Goal: Information Seeking & Learning: Learn about a topic

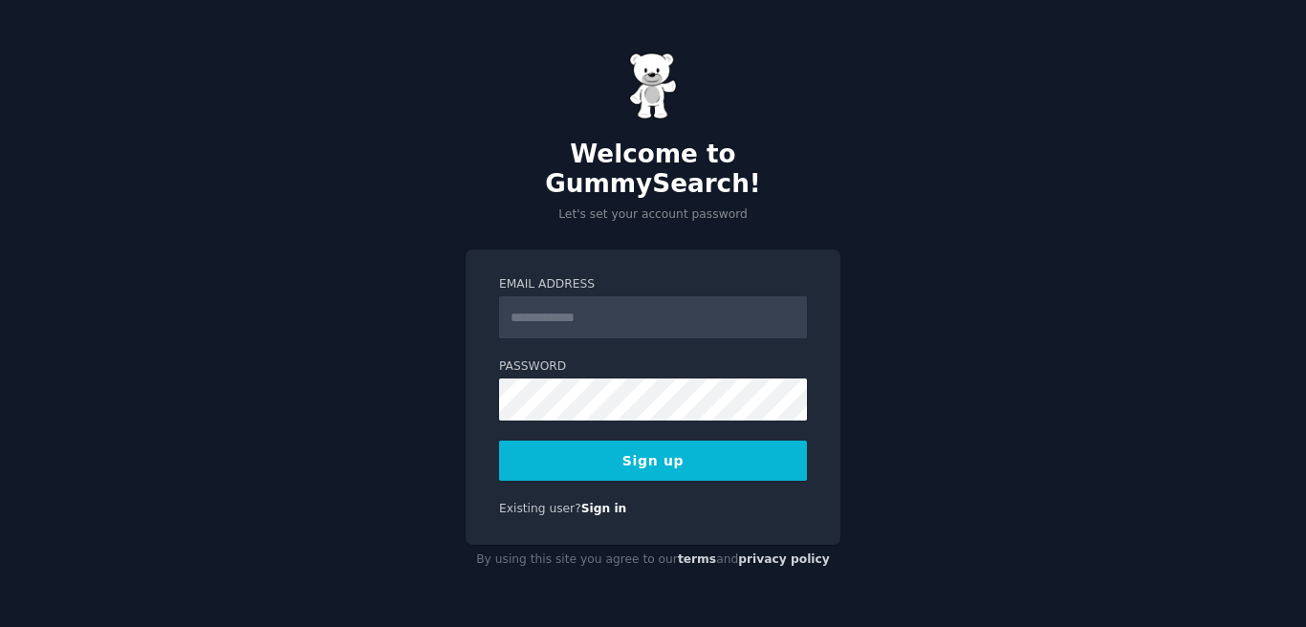
click at [603, 307] on input "Email Address" at bounding box center [653, 317] width 308 height 42
type input "**********"
click at [695, 452] on button "Sign up" at bounding box center [653, 461] width 308 height 40
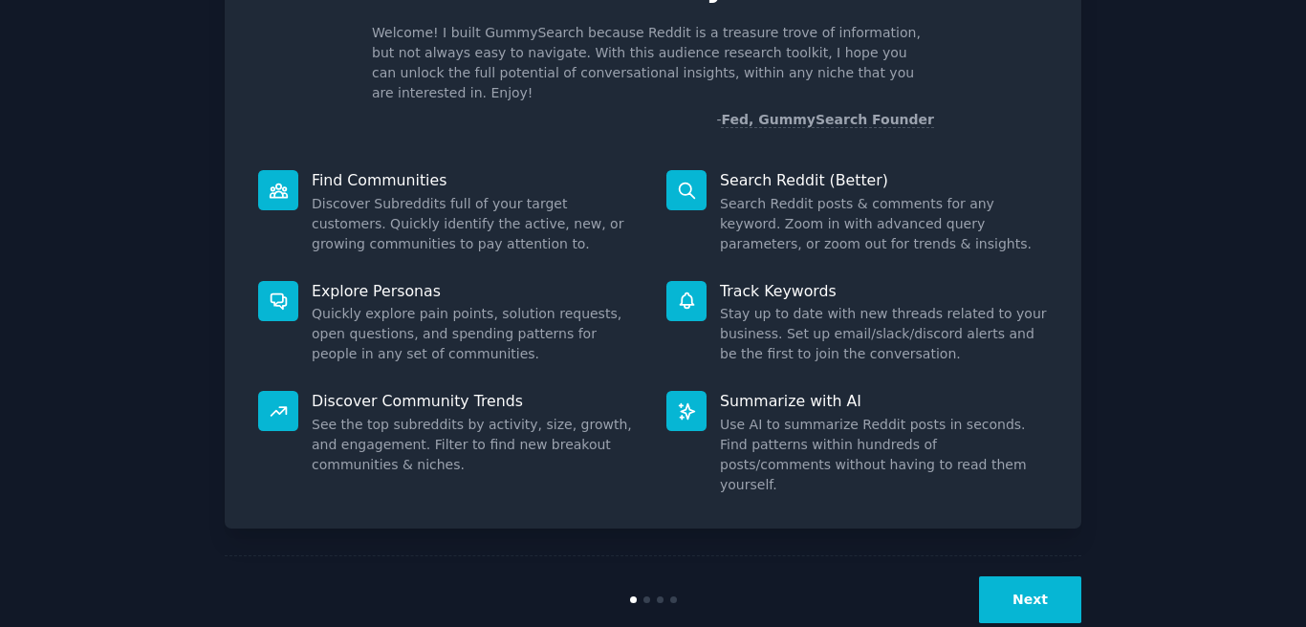
scroll to position [118, 0]
click at [1041, 577] on button "Next" at bounding box center [1030, 600] width 102 height 47
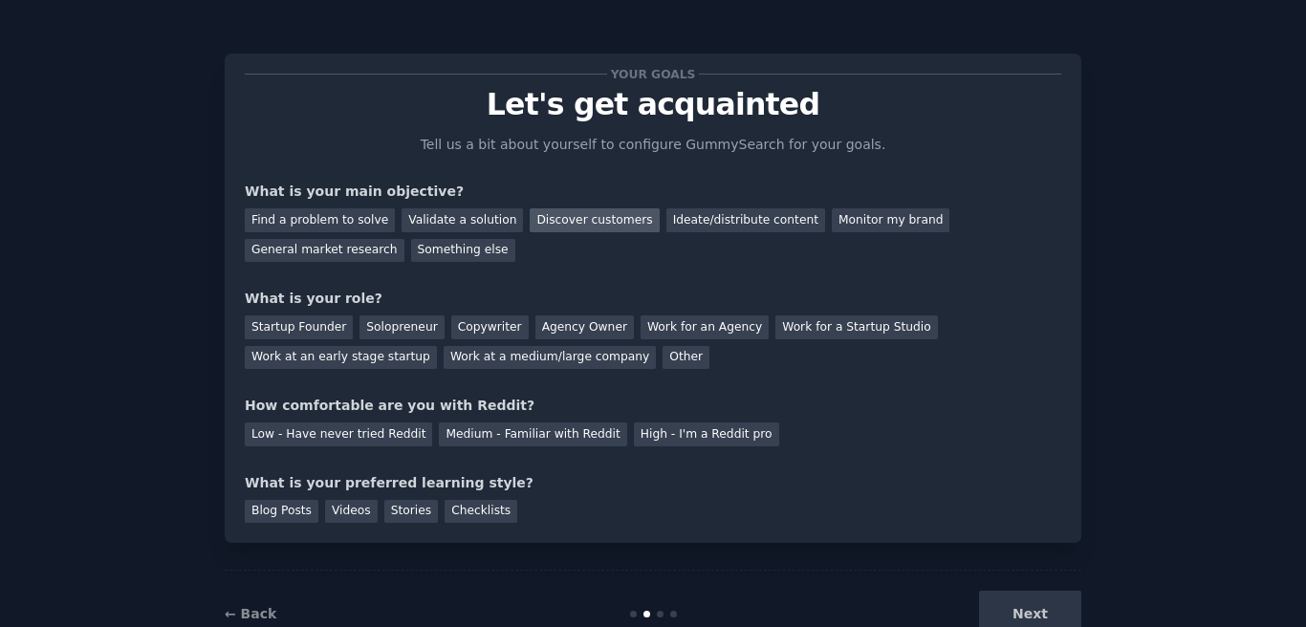
click at [542, 211] on div "Discover customers" at bounding box center [594, 220] width 129 height 24
click at [317, 251] on div "General market research" at bounding box center [325, 251] width 160 height 24
click at [576, 229] on div "Discover customers" at bounding box center [594, 220] width 129 height 24
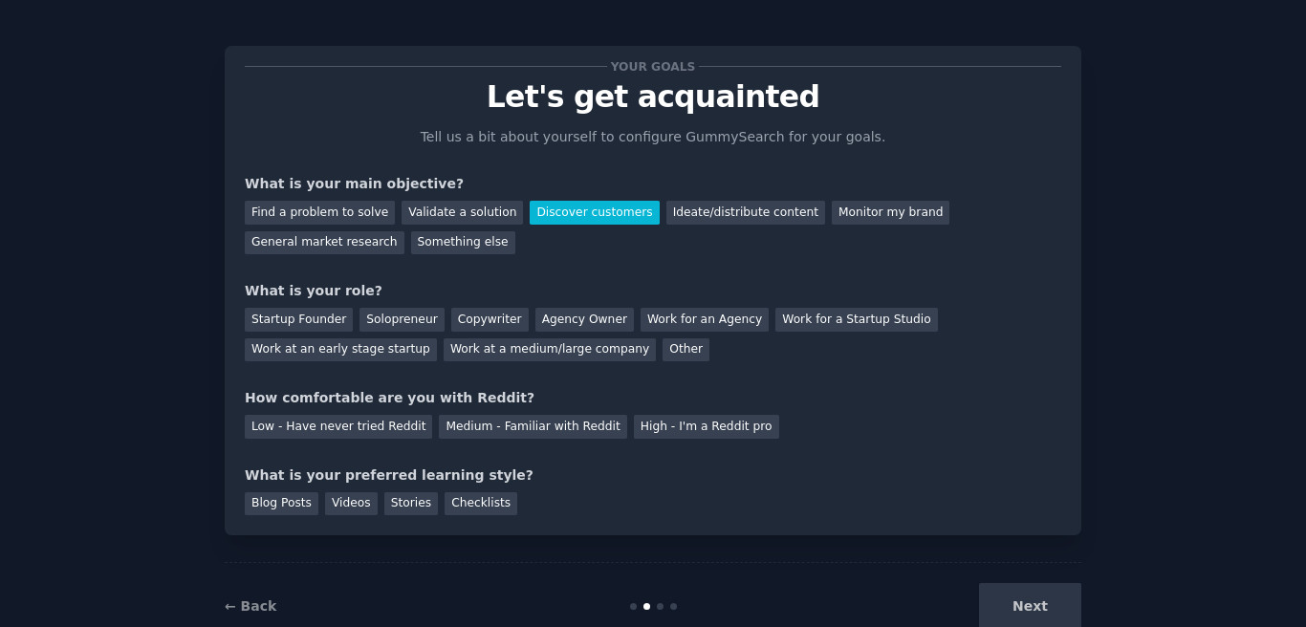
scroll to position [11, 0]
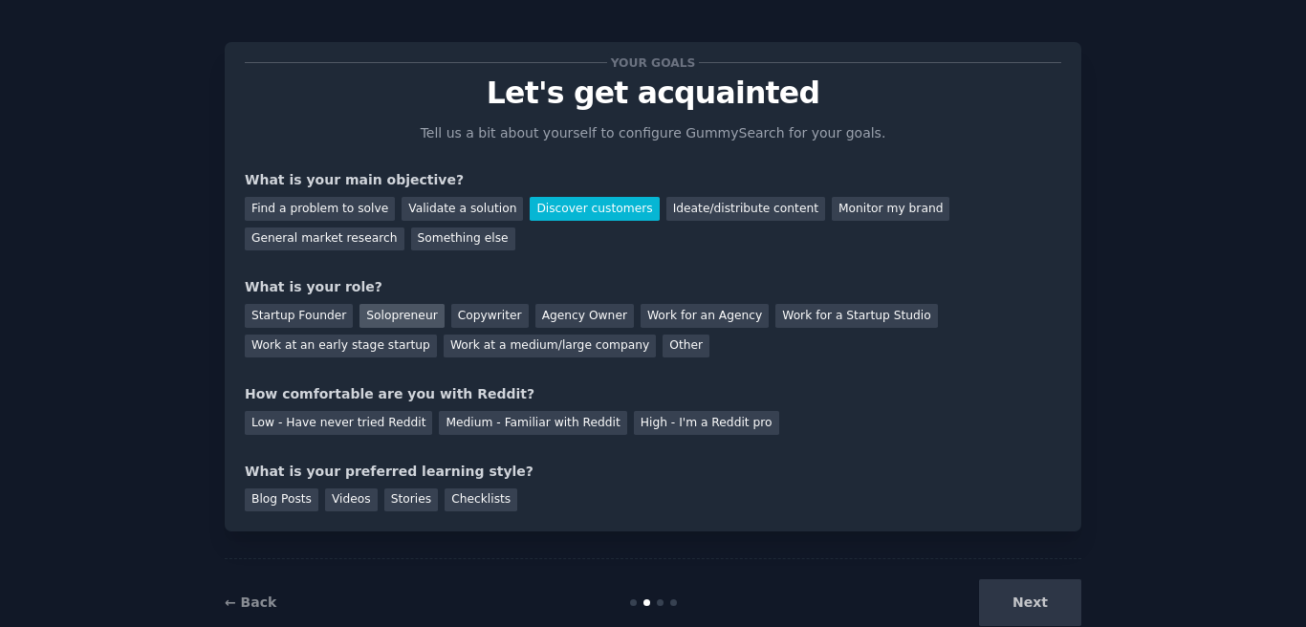
click at [394, 321] on div "Solopreneur" at bounding box center [401, 316] width 84 height 24
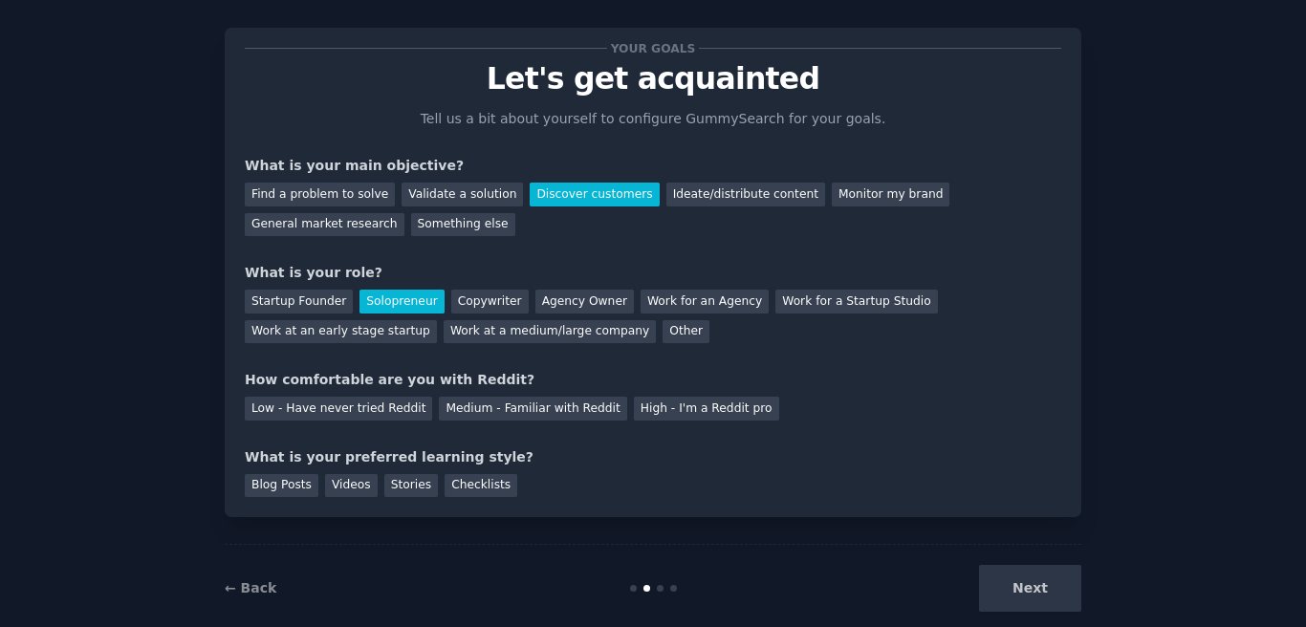
scroll to position [48, 0]
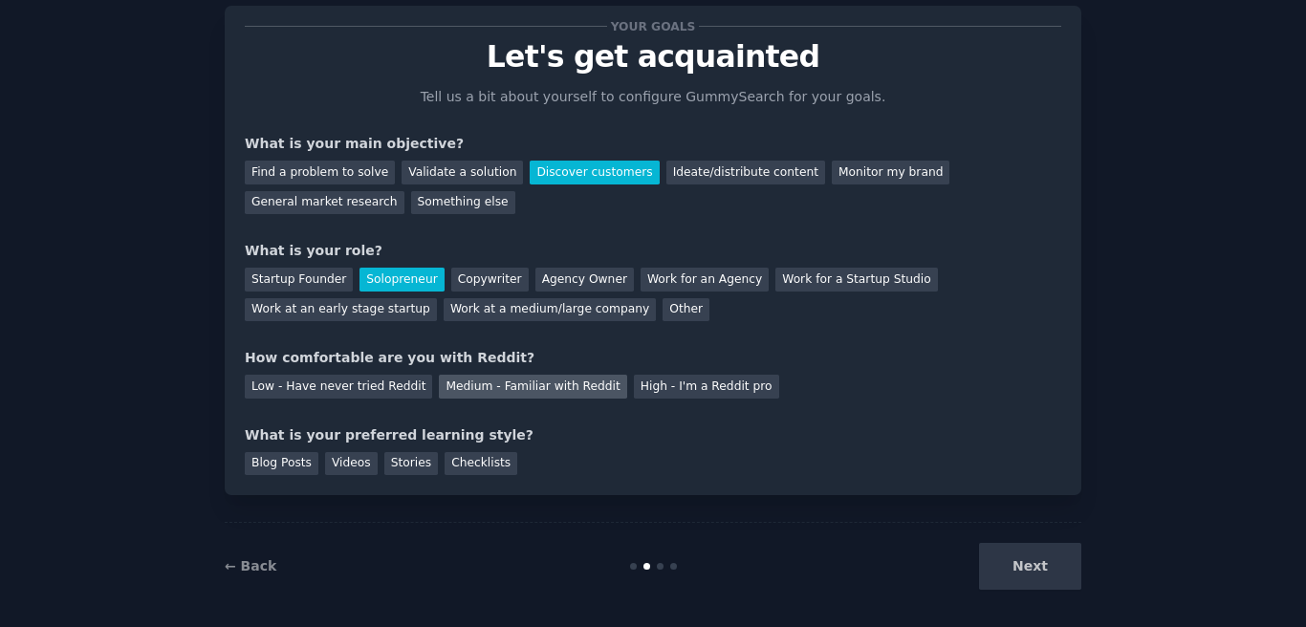
click at [567, 395] on div "Medium - Familiar with Reddit" at bounding box center [532, 387] width 187 height 24
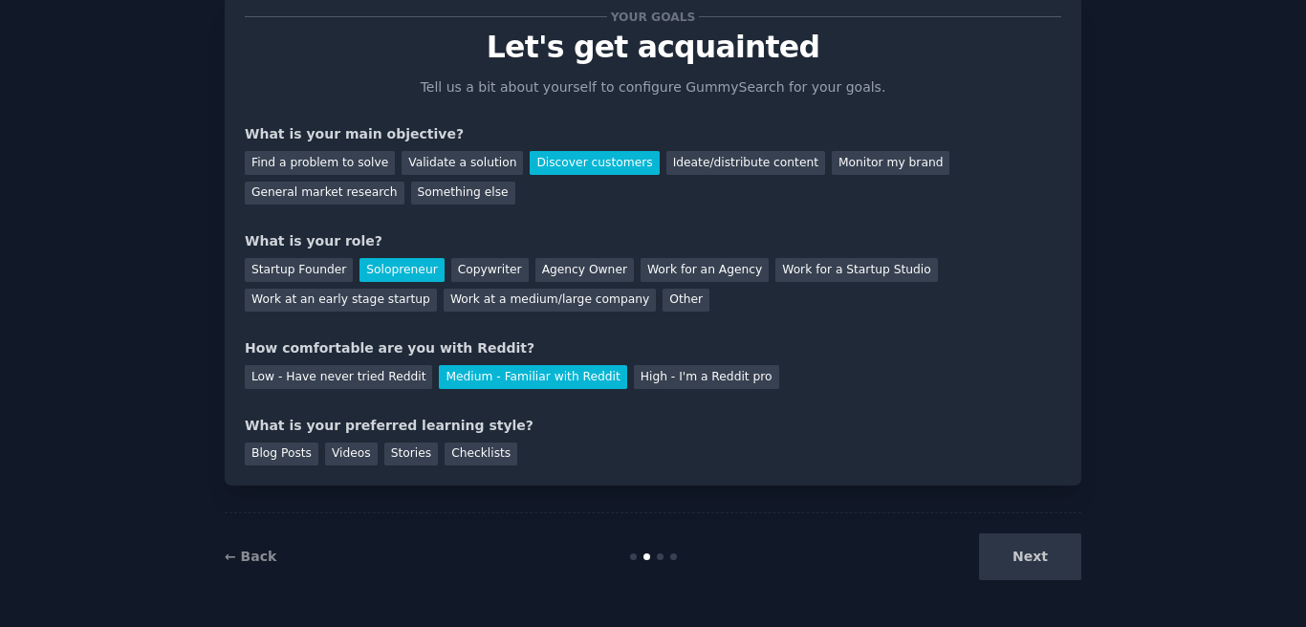
click at [1009, 552] on div "Next" at bounding box center [938, 557] width 286 height 47
click at [1021, 561] on div "Next" at bounding box center [938, 557] width 286 height 47
click at [432, 453] on div "Blog Posts Videos Stories Checklists" at bounding box center [653, 451] width 817 height 31
click at [411, 455] on div "Stories" at bounding box center [411, 455] width 54 height 24
click at [338, 457] on div "Videos" at bounding box center [351, 455] width 53 height 24
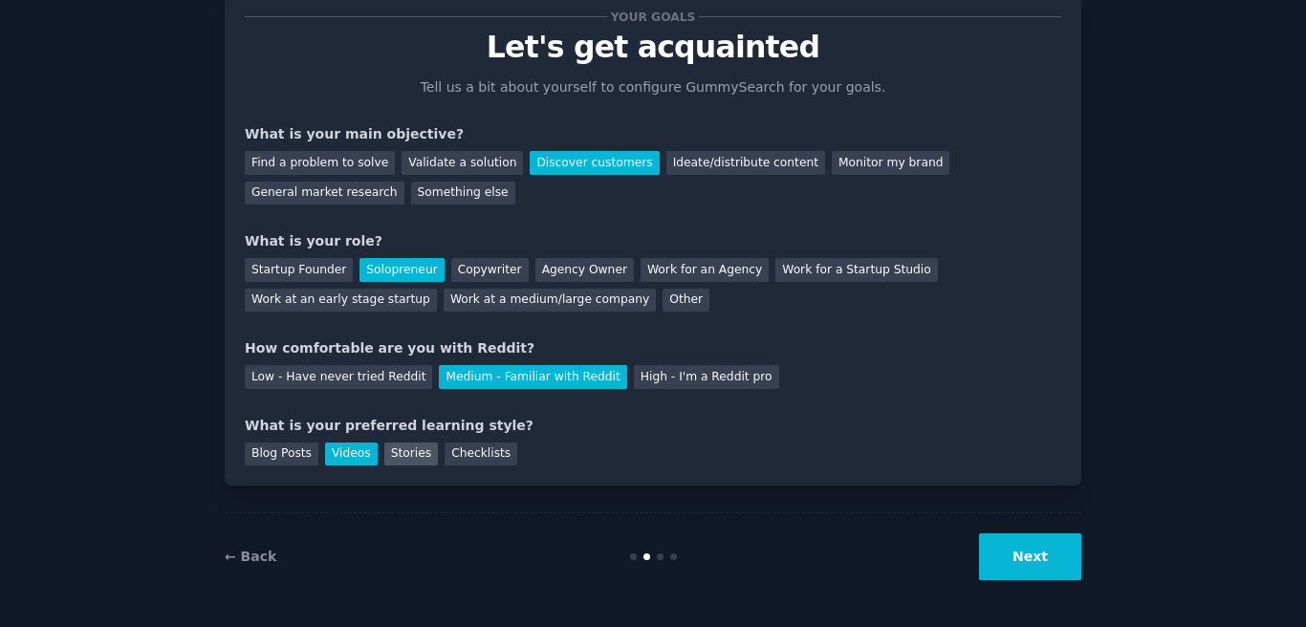
click at [401, 448] on div "Stories" at bounding box center [411, 455] width 54 height 24
click at [1014, 552] on button "Next" at bounding box center [1030, 557] width 102 height 47
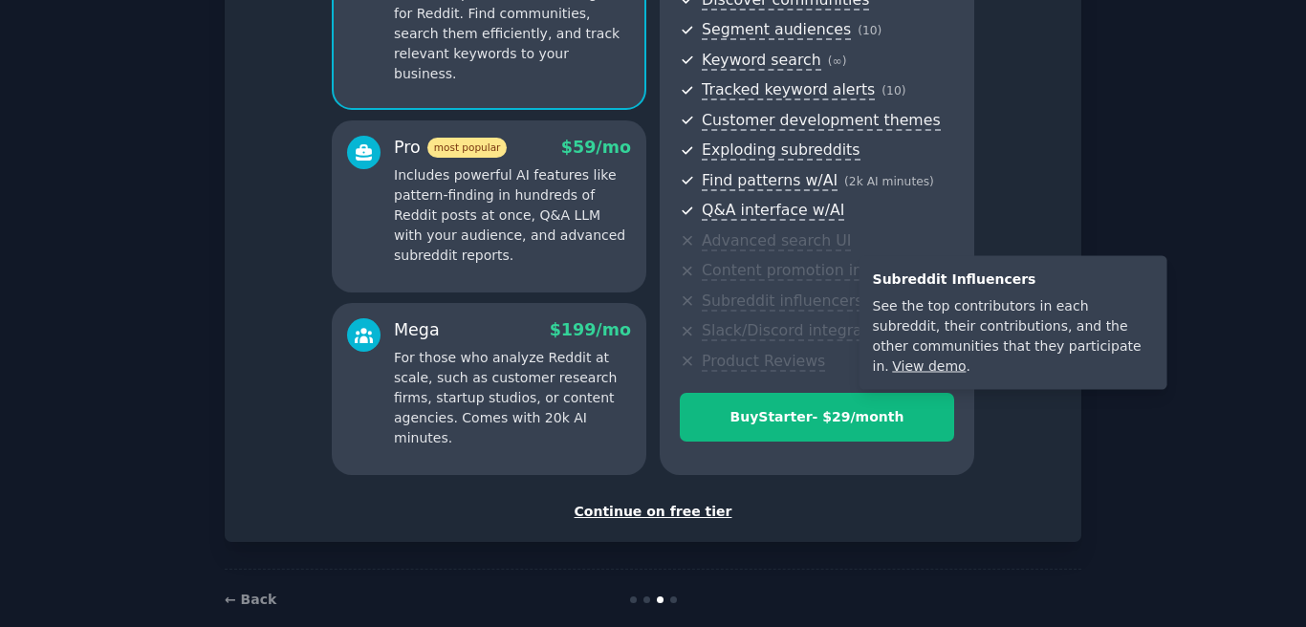
scroll to position [263, 0]
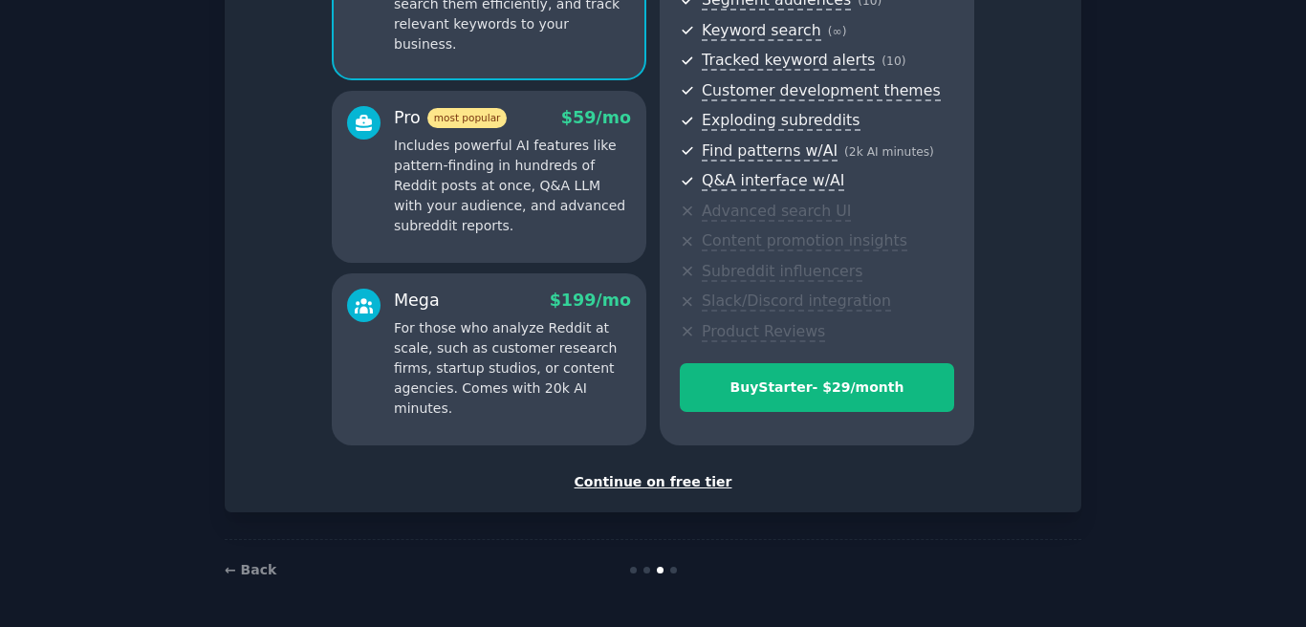
click at [701, 485] on div "Continue on free tier" at bounding box center [653, 482] width 817 height 20
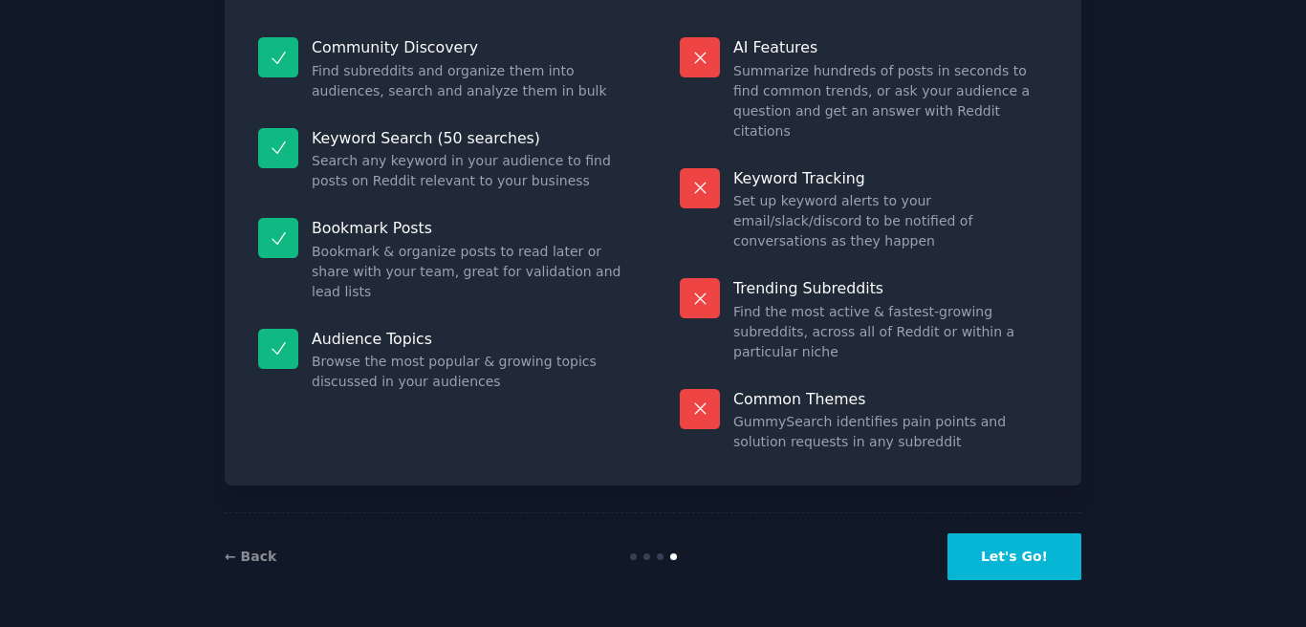
scroll to position [118, 0]
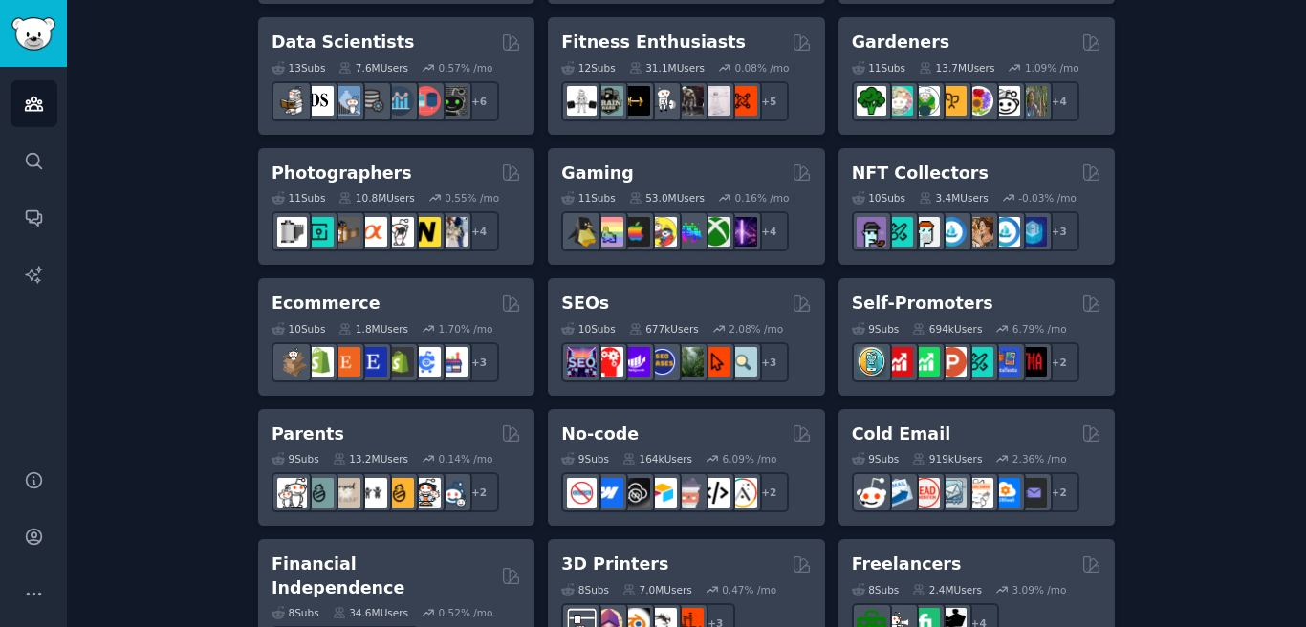
scroll to position [54, 0]
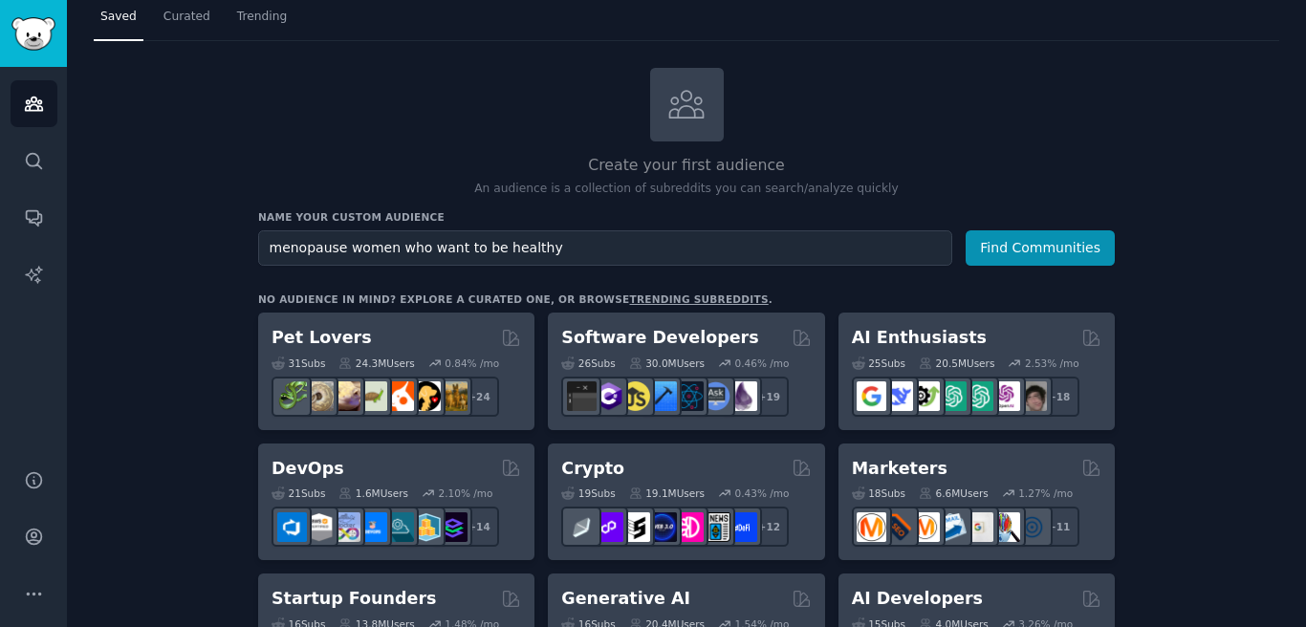
drag, startPoint x: 573, startPoint y: 248, endPoint x: 394, endPoint y: 255, distance: 179.0
click at [394, 255] on input "menopause women who want to be healthy" at bounding box center [605, 247] width 694 height 35
type input "menopause women looking for healthy diet"
click at [1047, 243] on button "Find Communities" at bounding box center [1040, 247] width 149 height 35
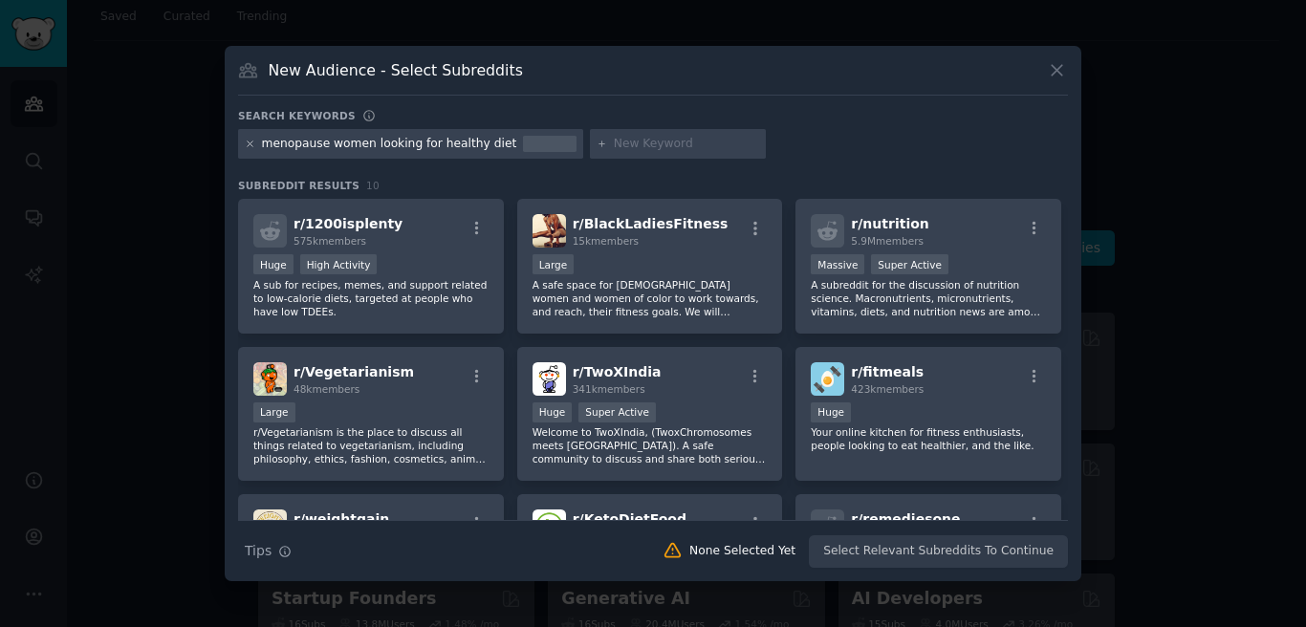
click at [245, 142] on icon at bounding box center [250, 144] width 11 height 11
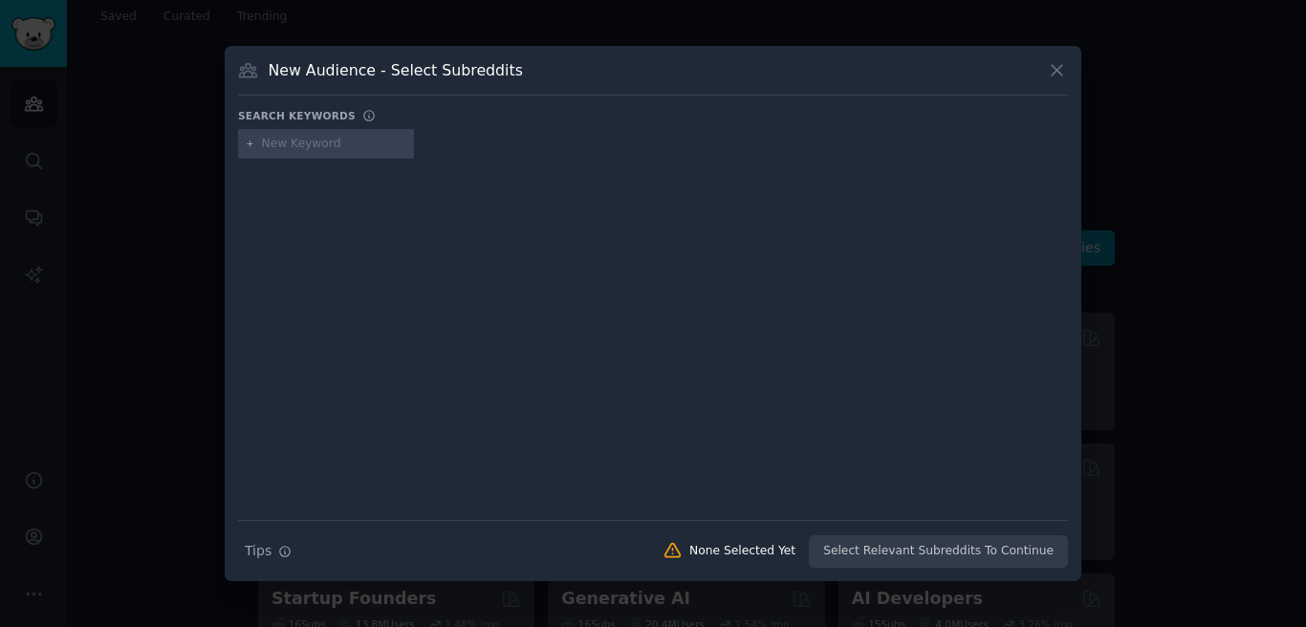
click at [316, 143] on input "text" at bounding box center [334, 144] width 145 height 17
type input "menopause"
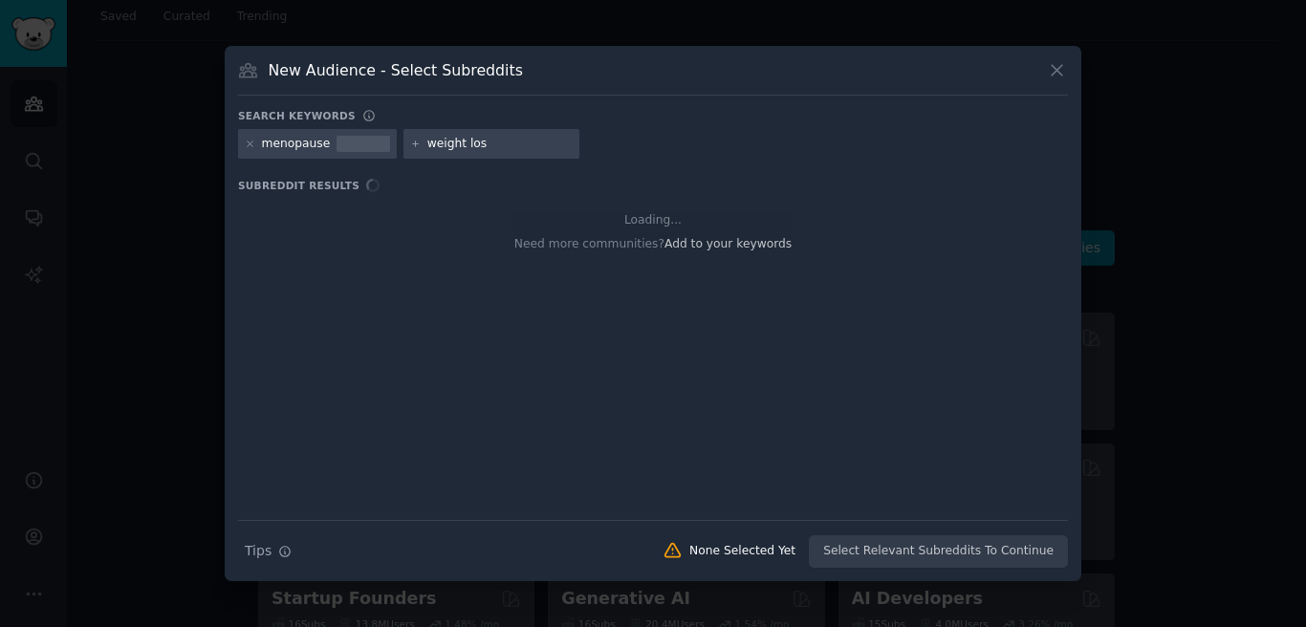
type input "weight loss"
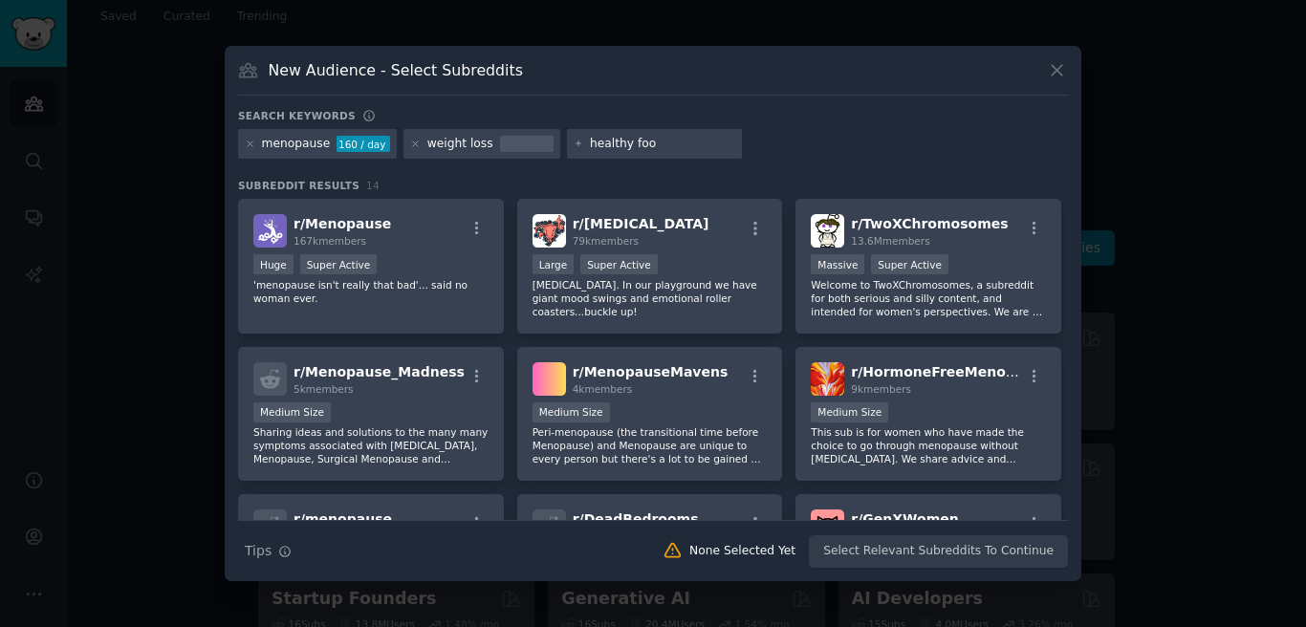
type input "healthy food"
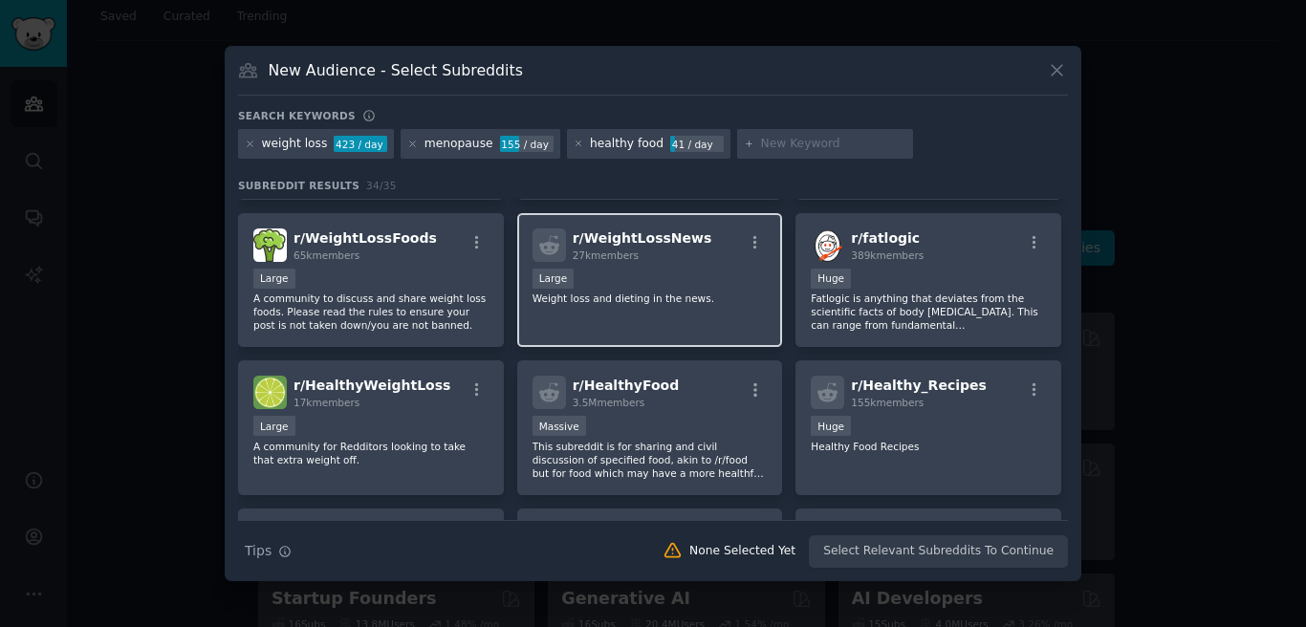
scroll to position [719, 0]
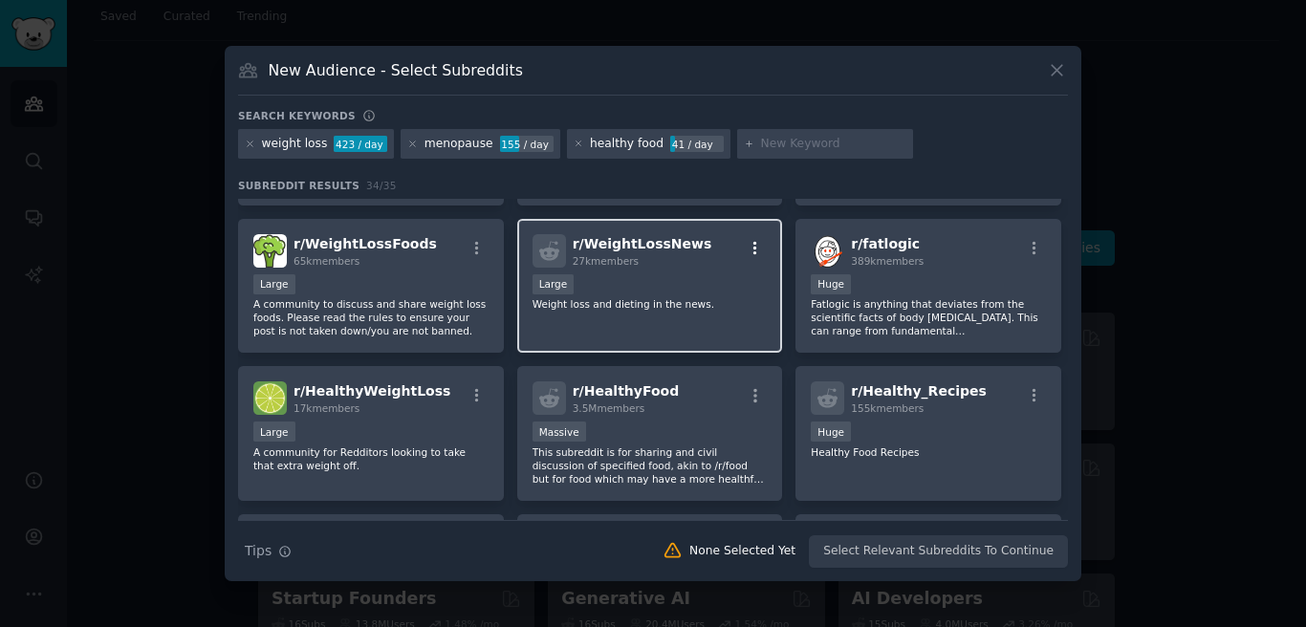
click at [757, 248] on icon "button" at bounding box center [755, 248] width 17 height 17
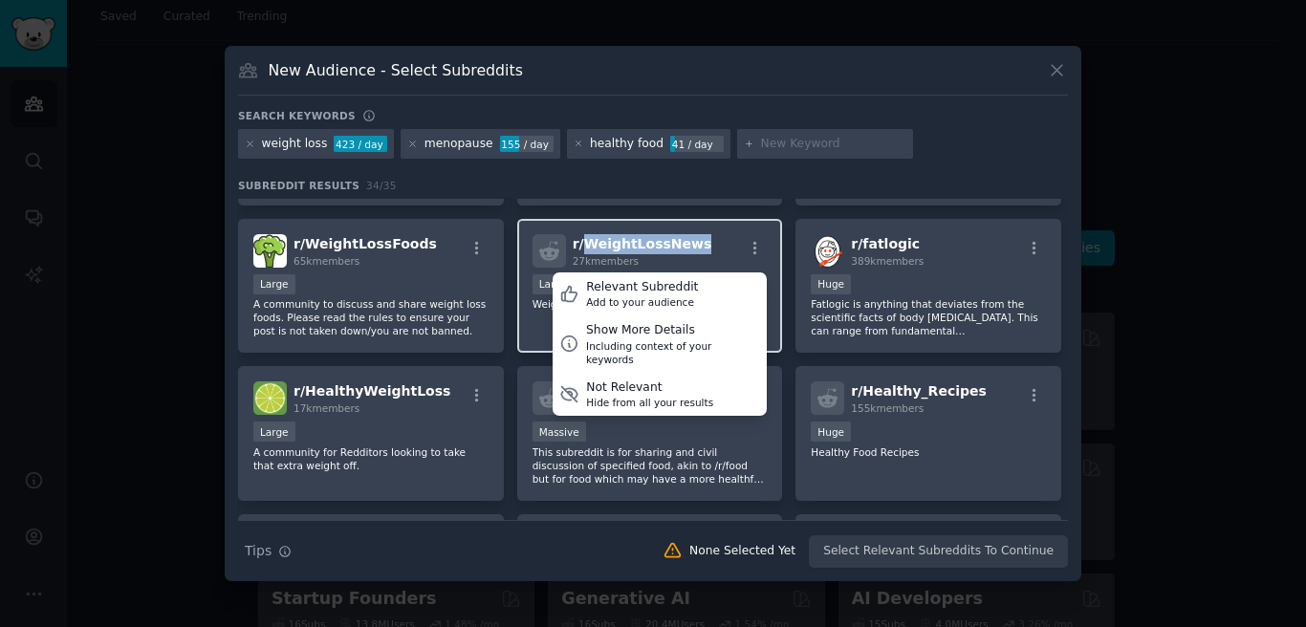
drag, startPoint x: 683, startPoint y: 240, endPoint x: 583, endPoint y: 241, distance: 99.4
click at [583, 241] on div "r/ WeightLossNews 27k members Relevant Subreddit Add to your audience Show More…" at bounding box center [650, 250] width 235 height 33
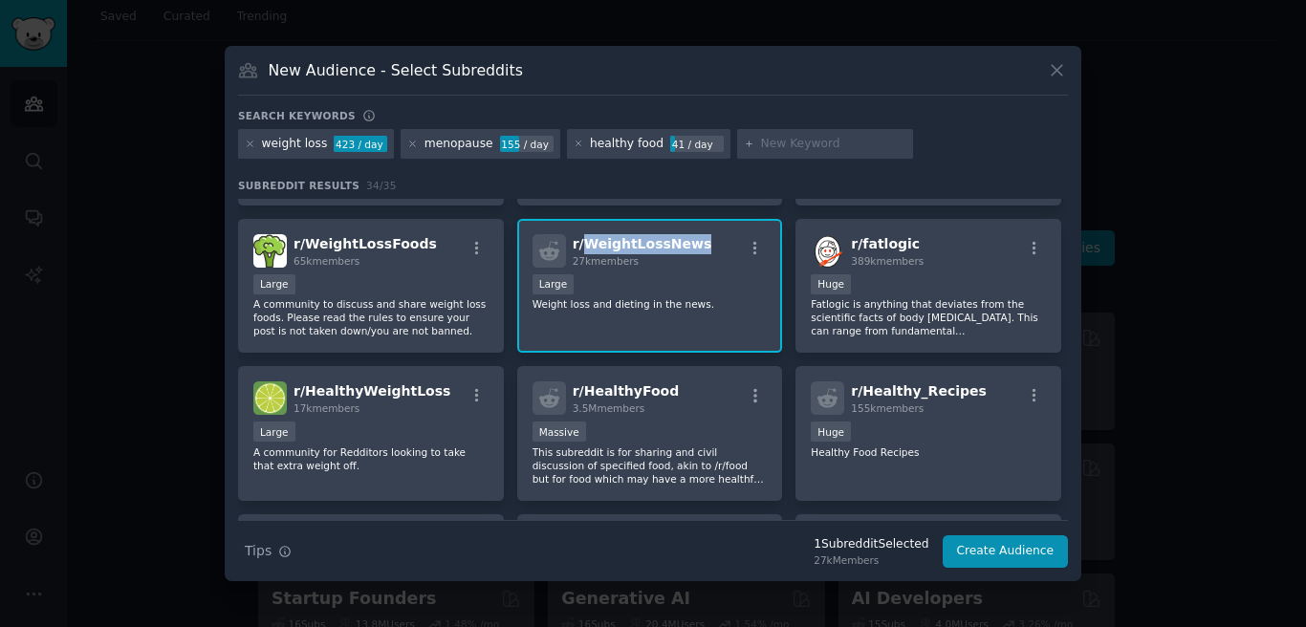
copy span "WeightLossNews"
click at [683, 265] on div "27k members" at bounding box center [643, 260] width 140 height 13
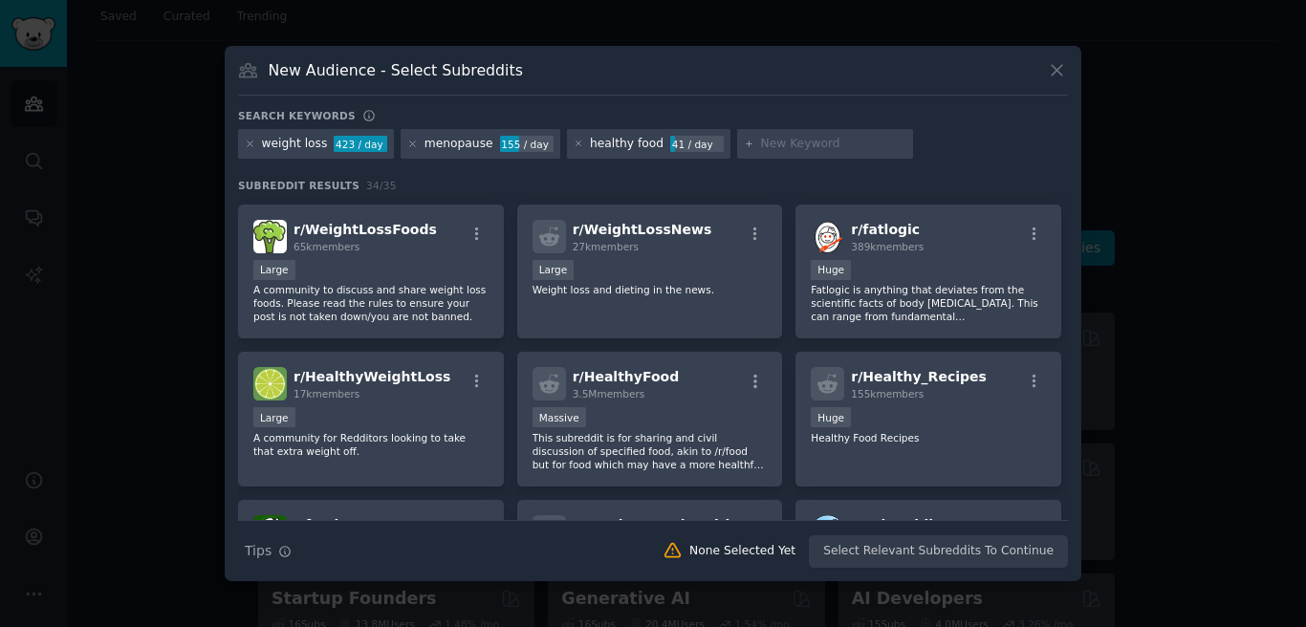
scroll to position [744, 0]
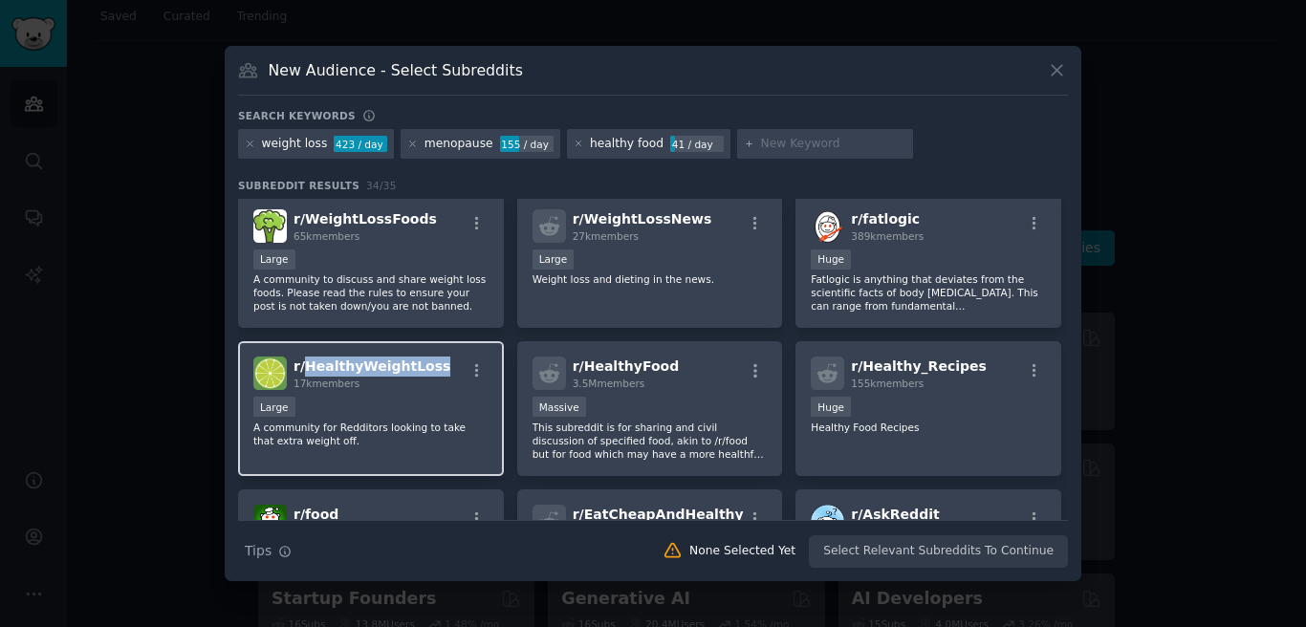
drag, startPoint x: 429, startPoint y: 364, endPoint x: 303, endPoint y: 363, distance: 126.2
click at [303, 363] on div "r/ HealthyWeightLoss 17k members" at bounding box center [370, 373] width 235 height 33
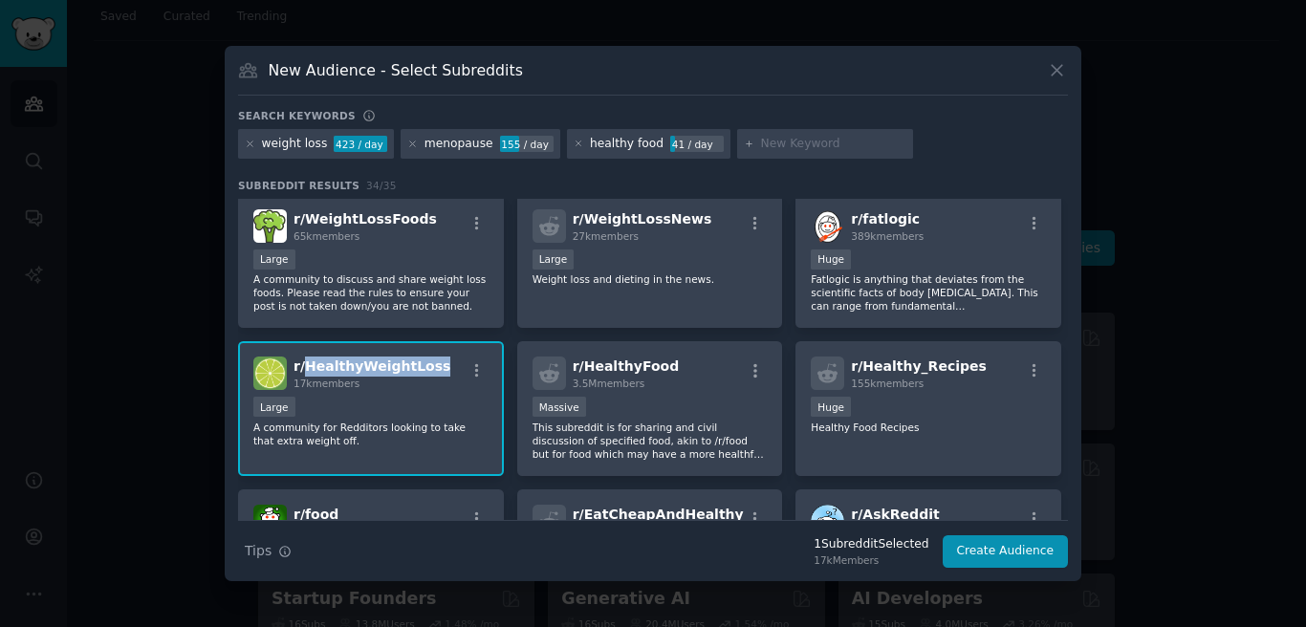
copy span "HealthyWeightLoss"
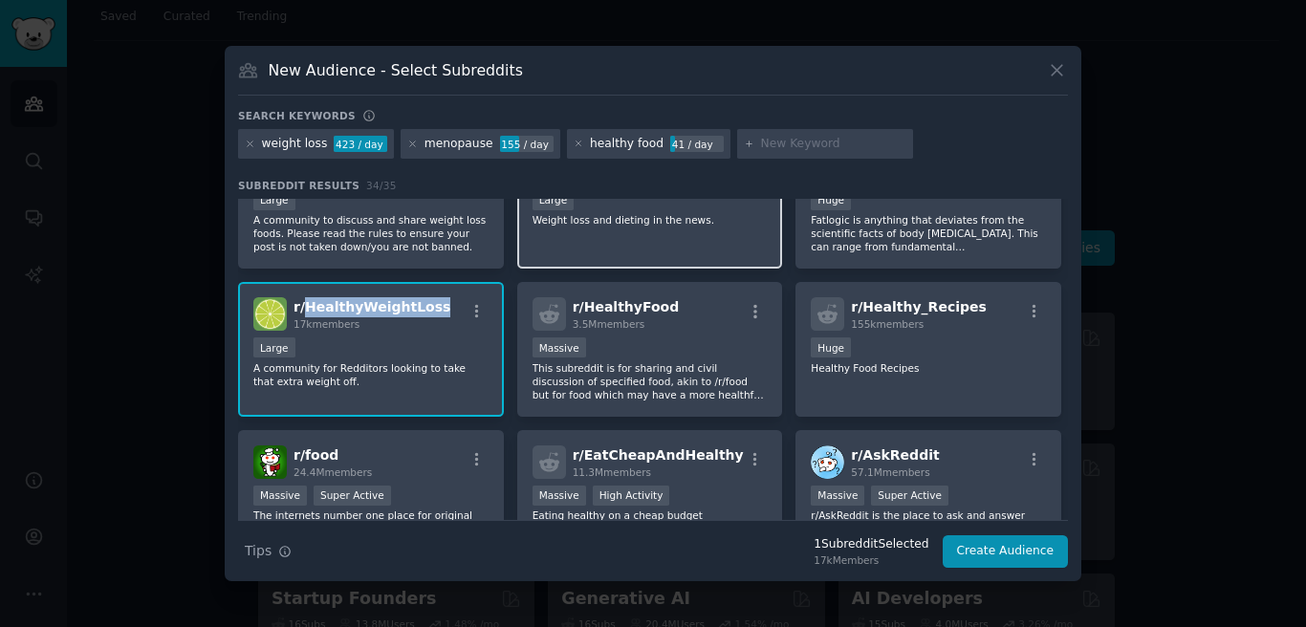
scroll to position [836, 0]
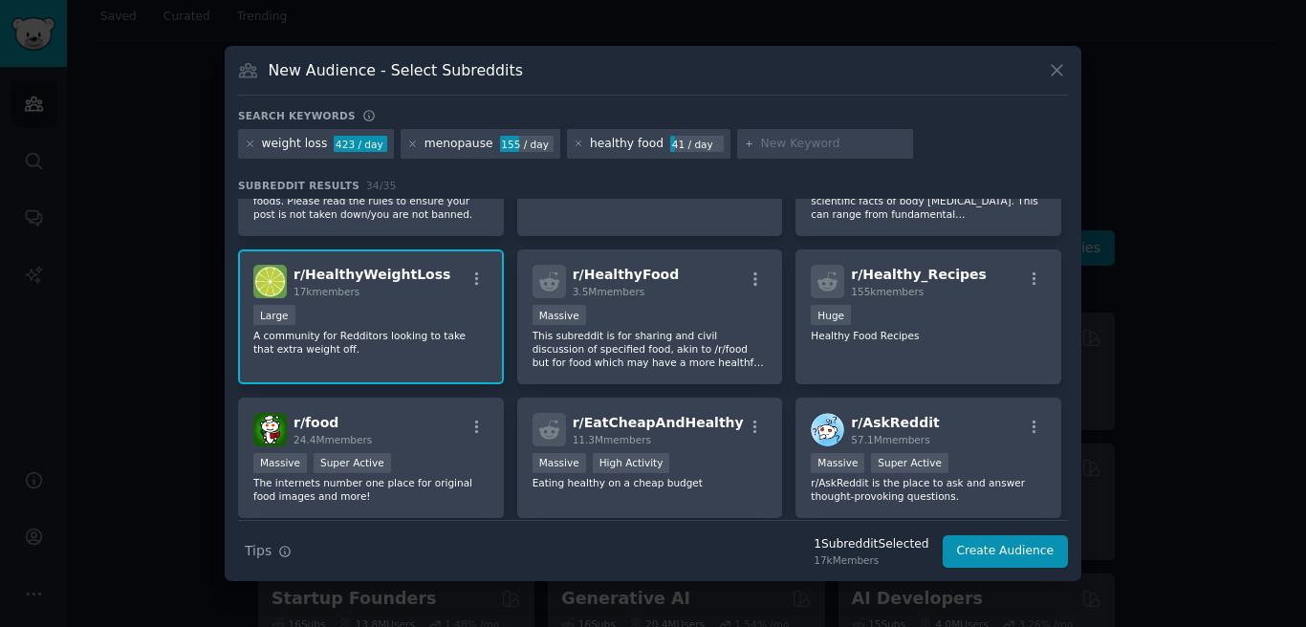
click at [409, 321] on div "Large" at bounding box center [370, 317] width 235 height 24
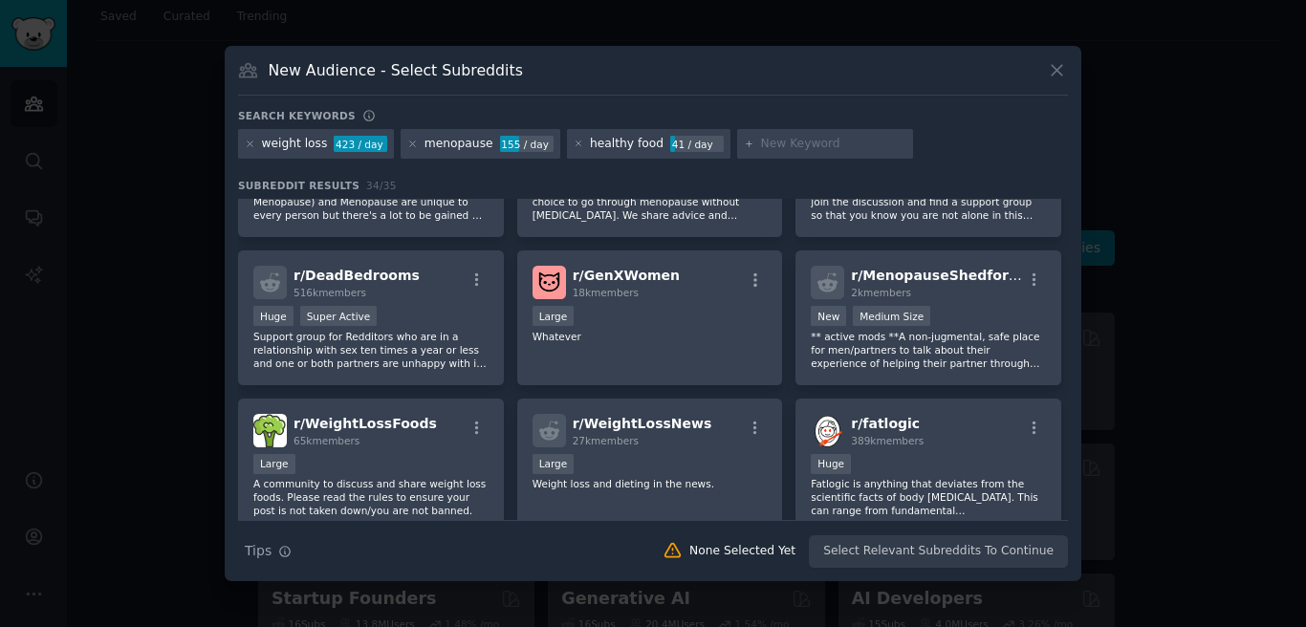
scroll to position [536, 0]
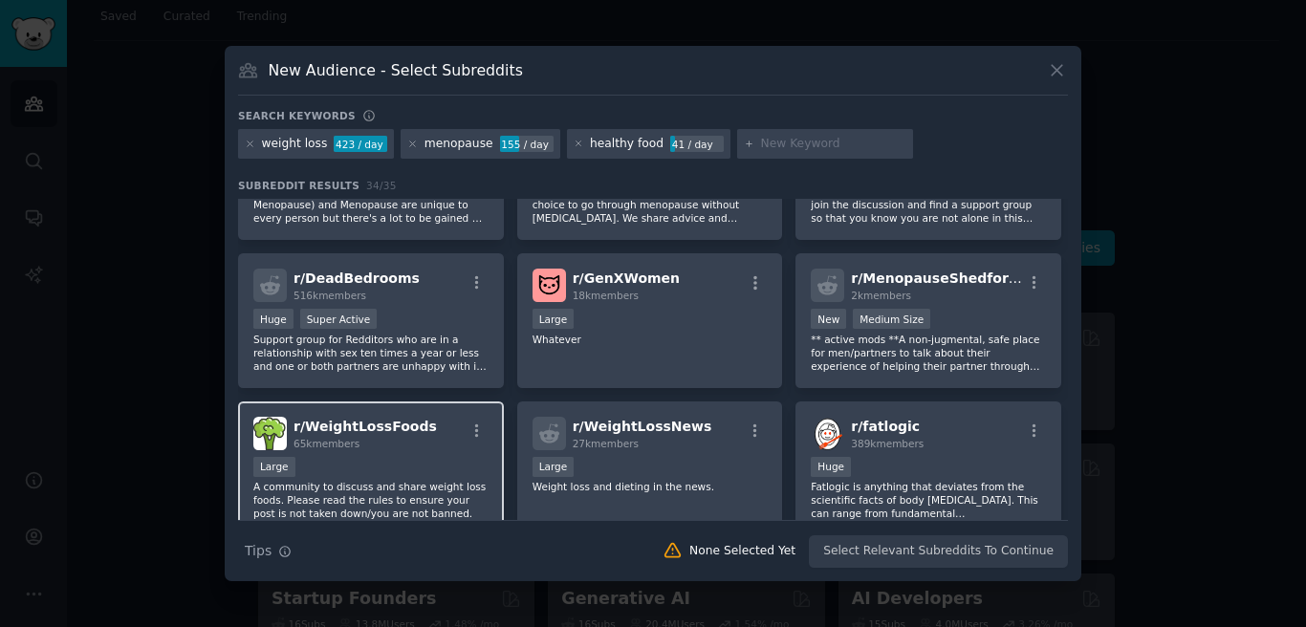
click at [356, 446] on span "65k members" at bounding box center [327, 443] width 66 height 11
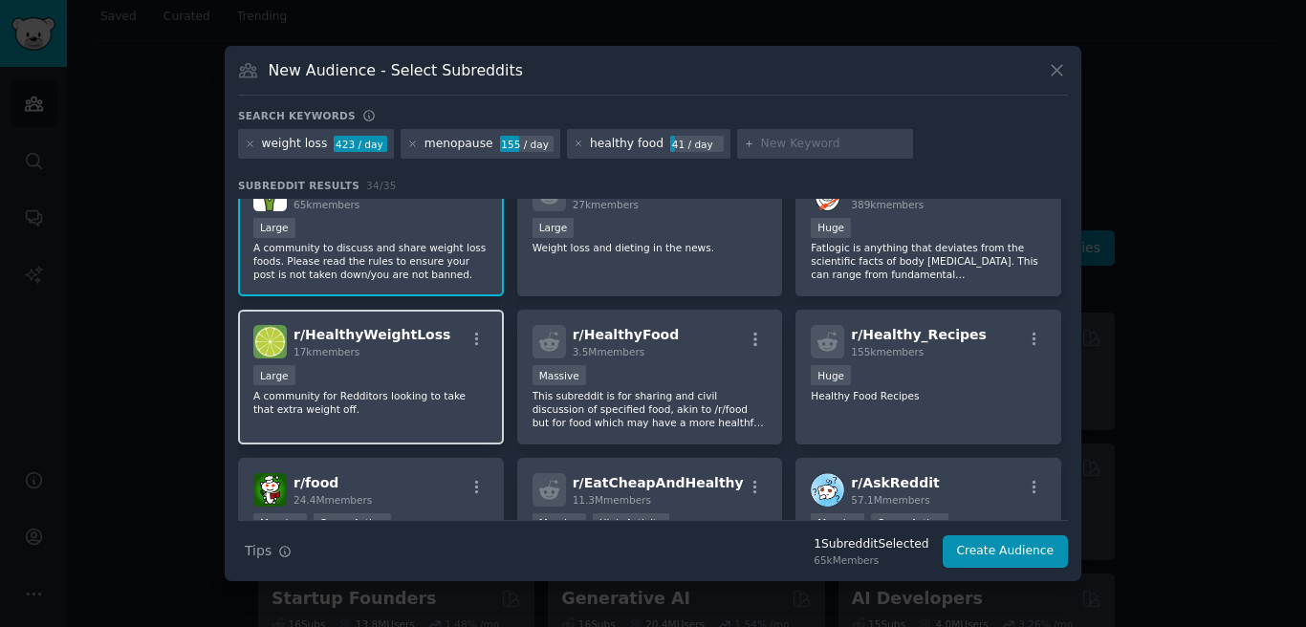
click at [348, 381] on div "Large" at bounding box center [370, 377] width 235 height 24
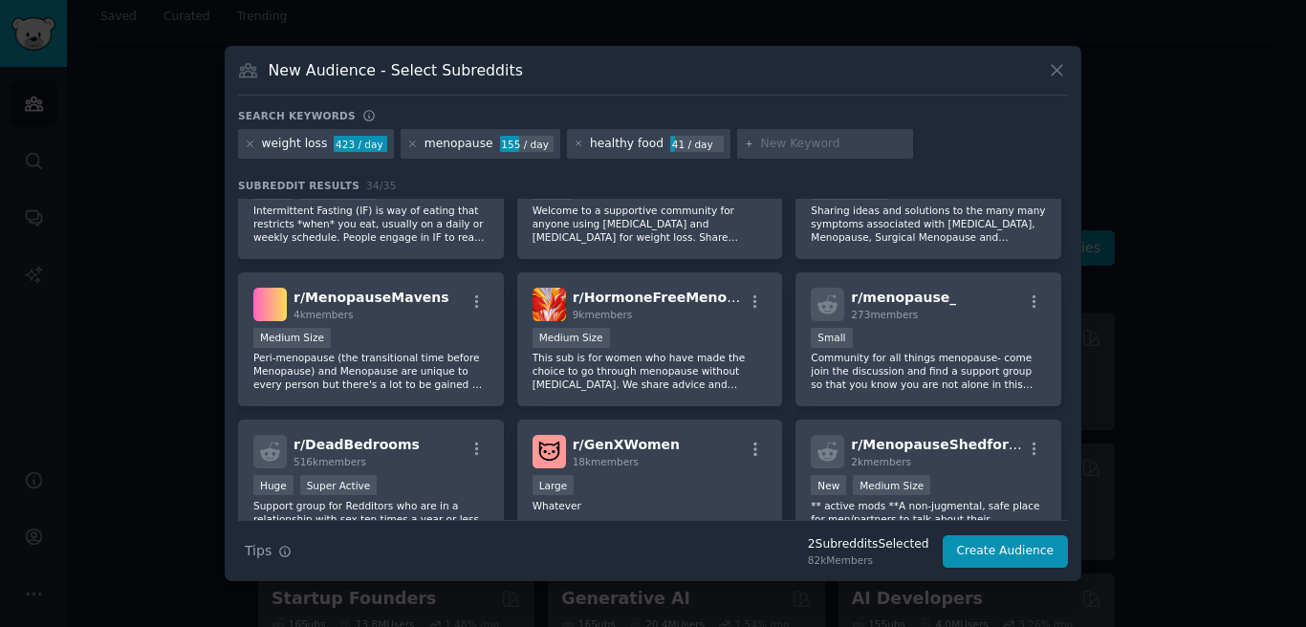
scroll to position [0, 0]
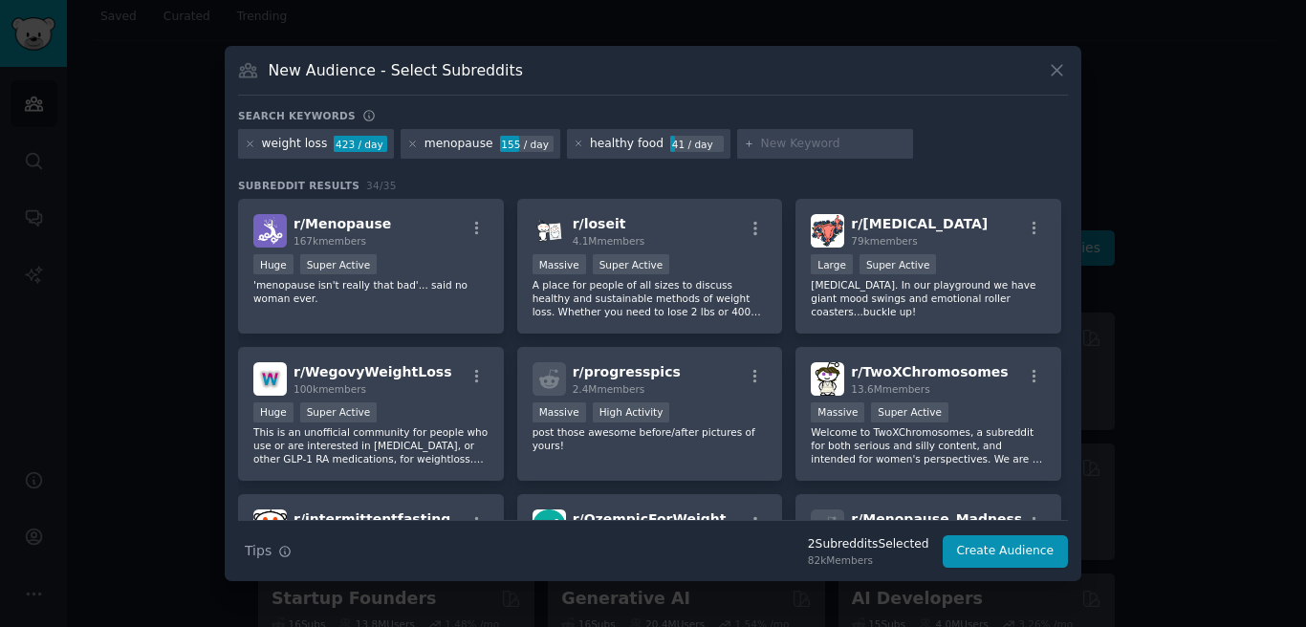
click at [770, 140] on input "text" at bounding box center [833, 144] width 145 height 17
type input "korean food"
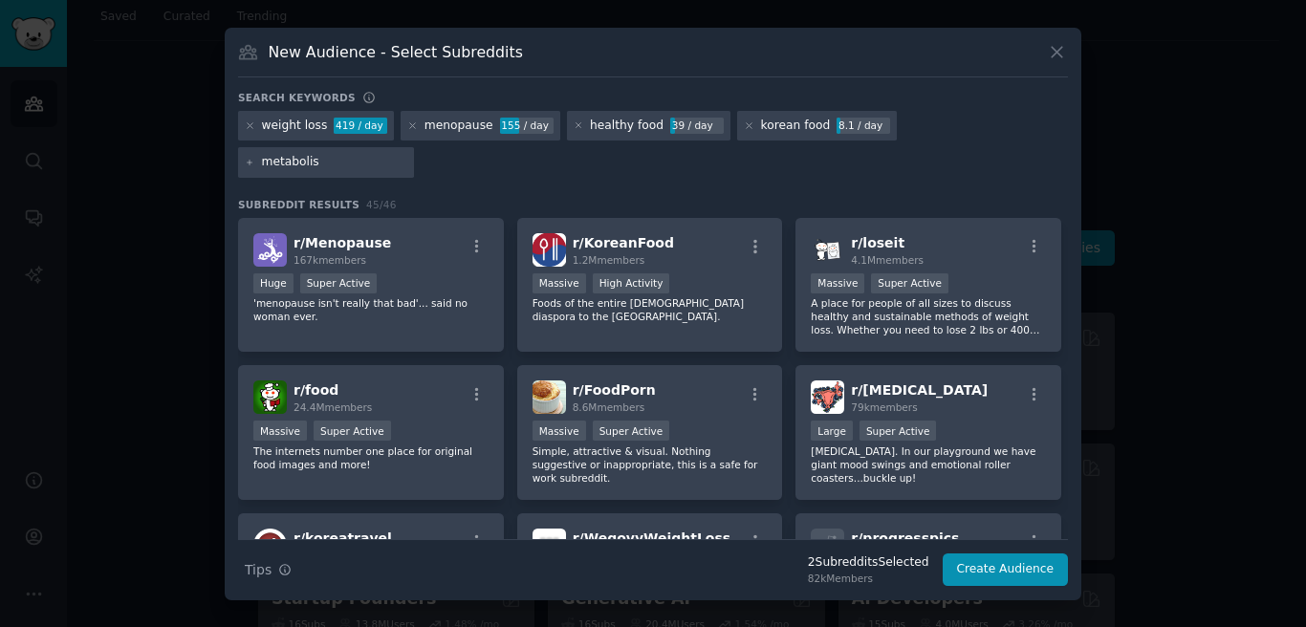
type input "metabolism"
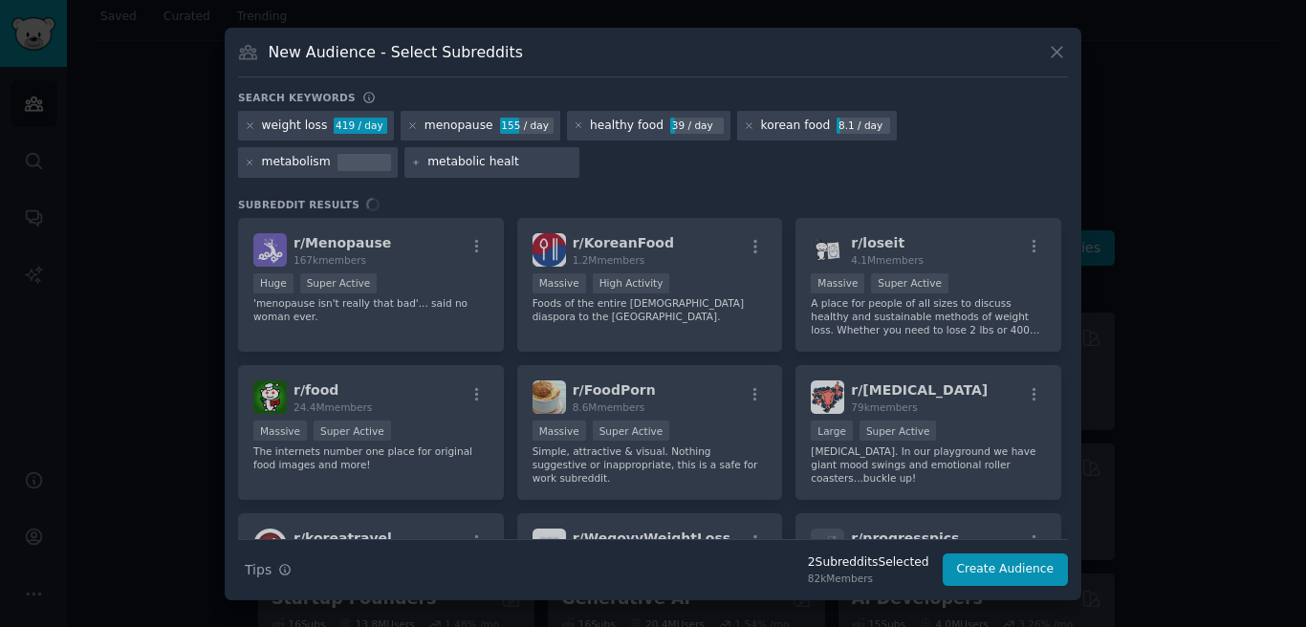
type input "metabolic health"
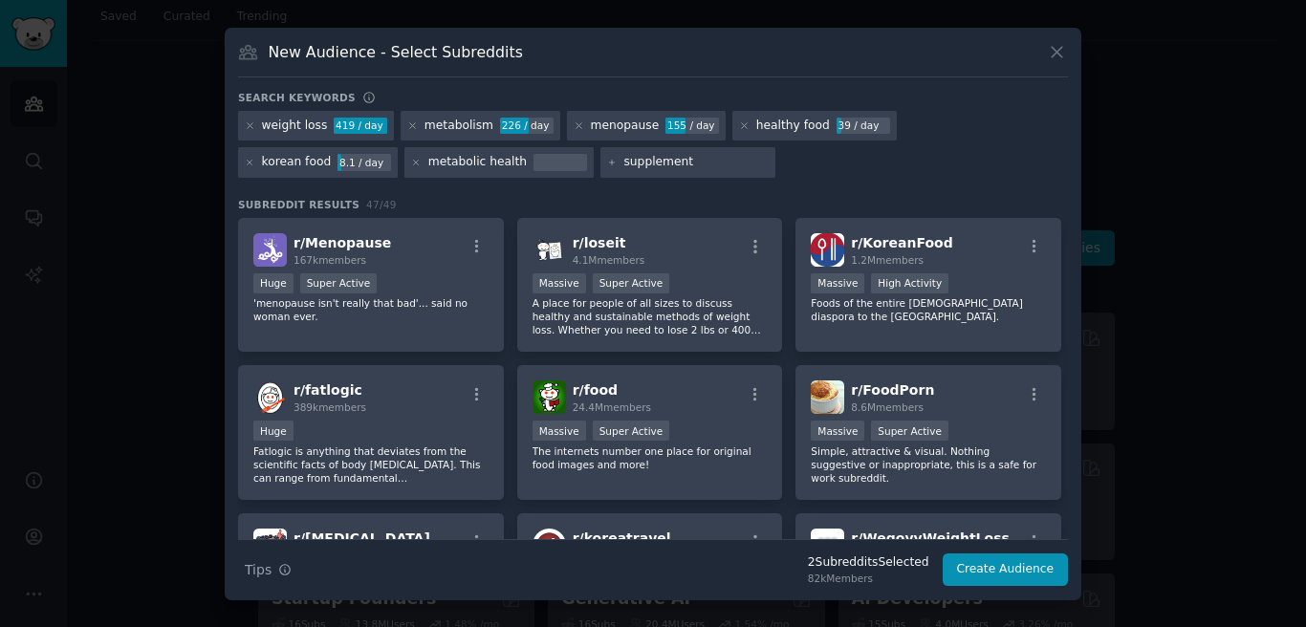
type input "supplements"
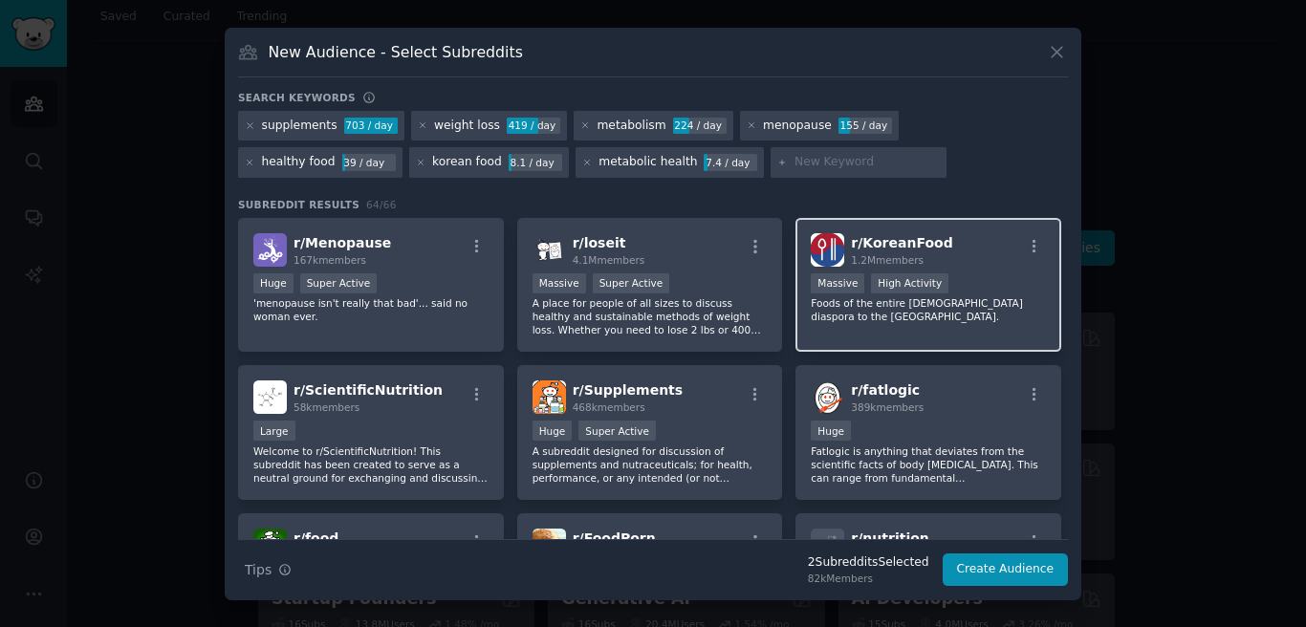
click at [991, 298] on p "Foods of the entire [DEMOGRAPHIC_DATA] diaspora to the [GEOGRAPHIC_DATA]." at bounding box center [928, 309] width 235 height 27
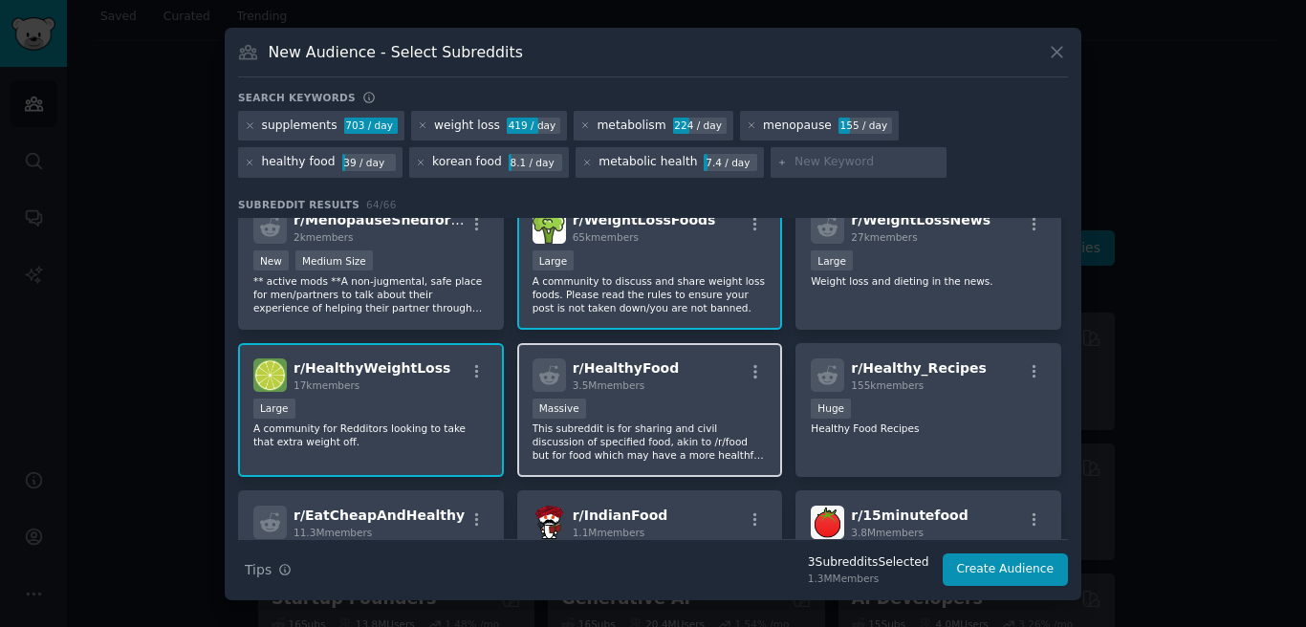
scroll to position [1648, 0]
click at [731, 431] on p "This subreddit is for sharing and civil discussion of specified food, akin to /…" at bounding box center [650, 441] width 235 height 40
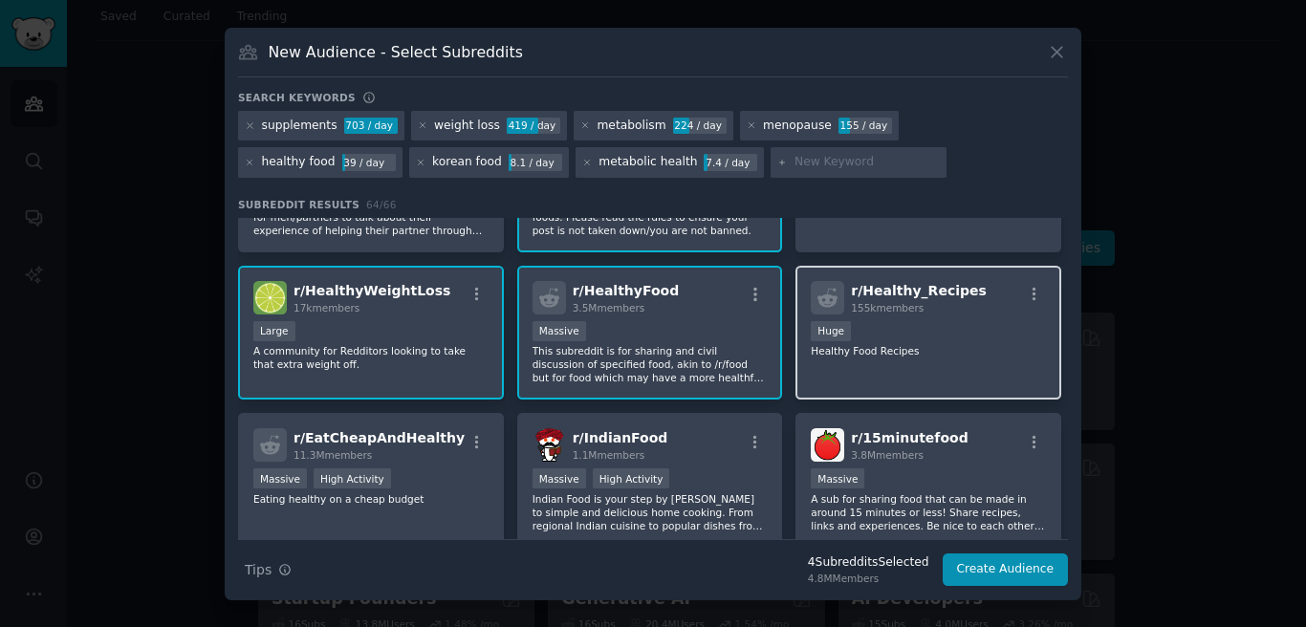
scroll to position [1714, 0]
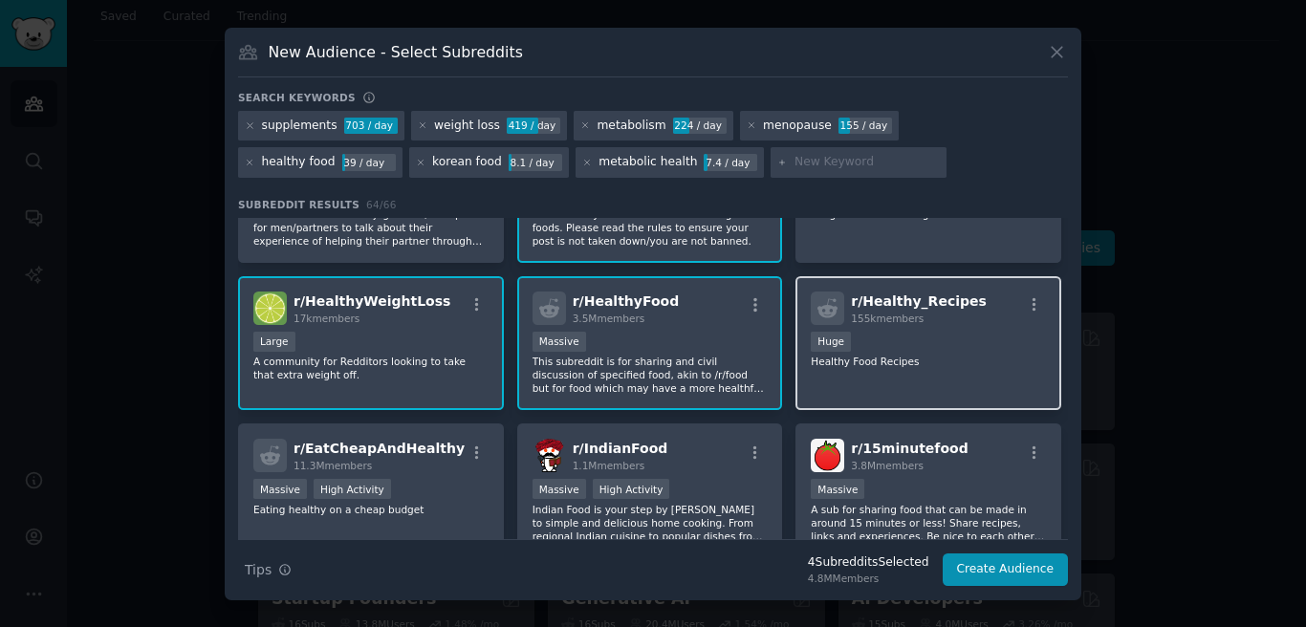
click at [936, 322] on div "155k members" at bounding box center [919, 318] width 136 height 13
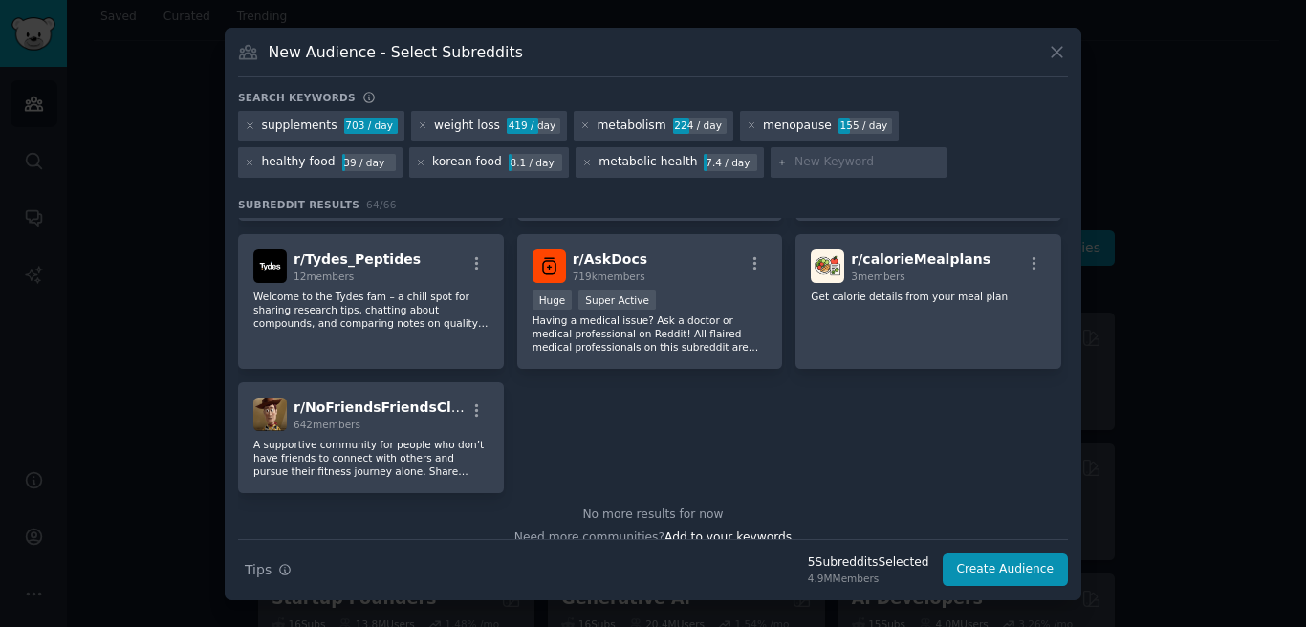
scroll to position [2882, 0]
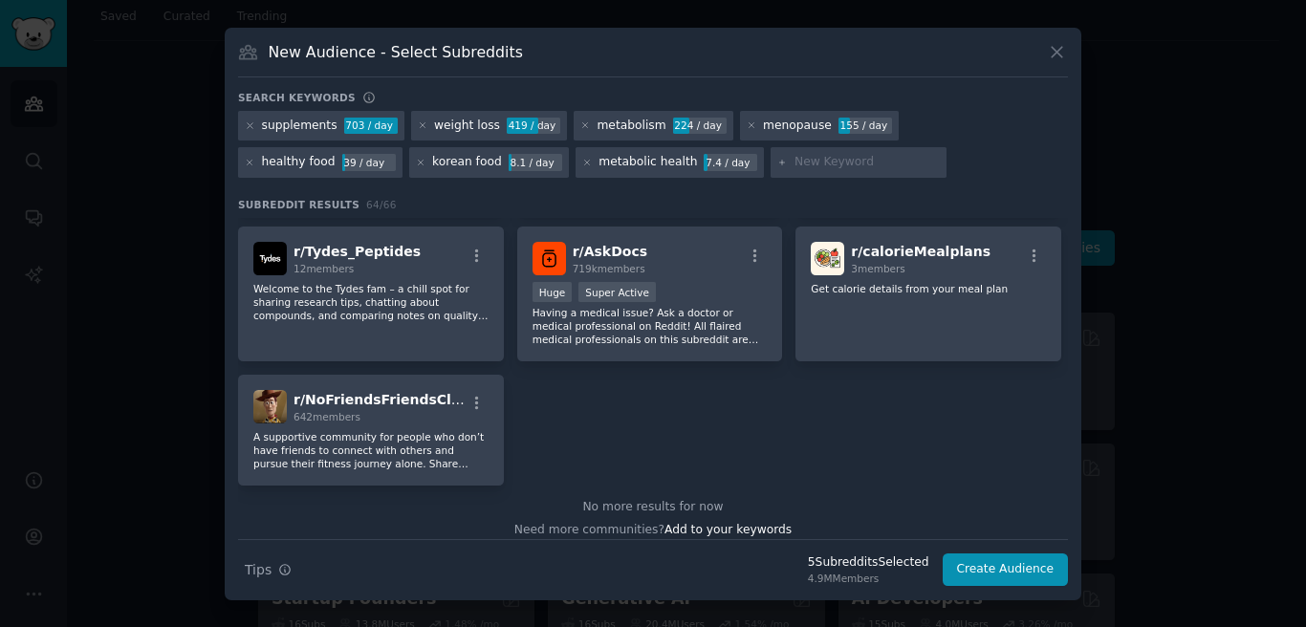
click at [795, 163] on input "text" at bounding box center [867, 162] width 145 height 17
click at [985, 562] on button "Create Audience" at bounding box center [1006, 570] width 126 height 33
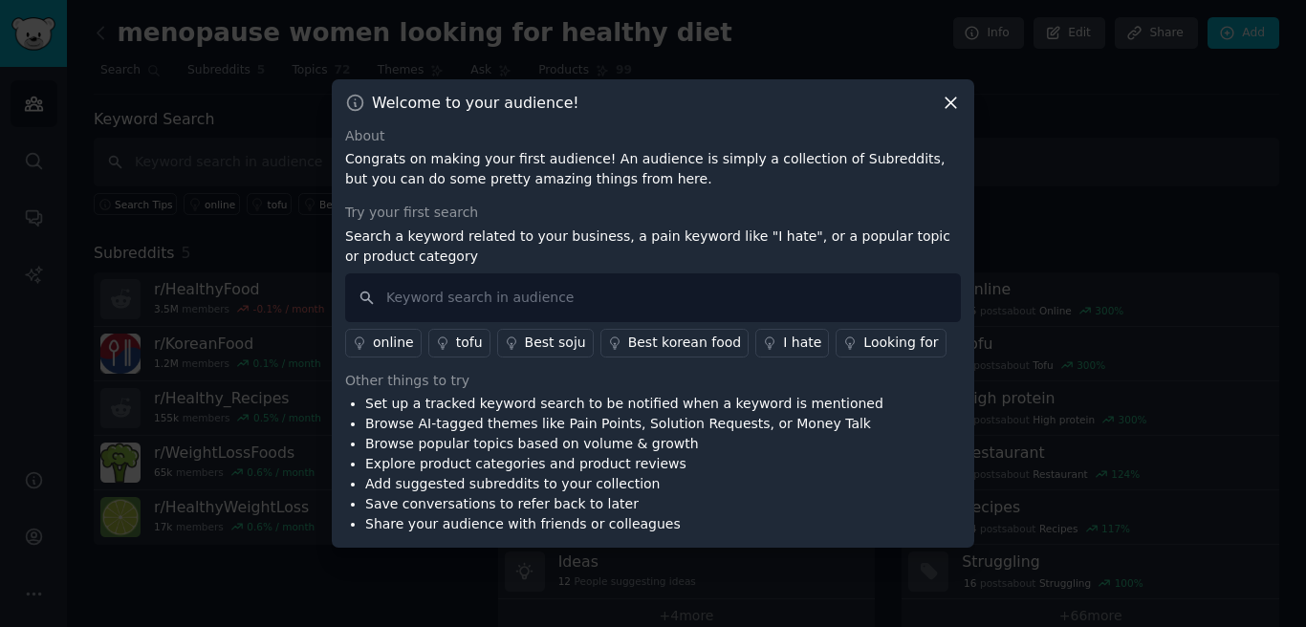
click at [426, 252] on p "Search a keyword related to your business, a pain keyword like "I hate", or a p…" at bounding box center [653, 247] width 616 height 40
click at [504, 316] on input "text" at bounding box center [653, 297] width 616 height 49
type input "i hate"
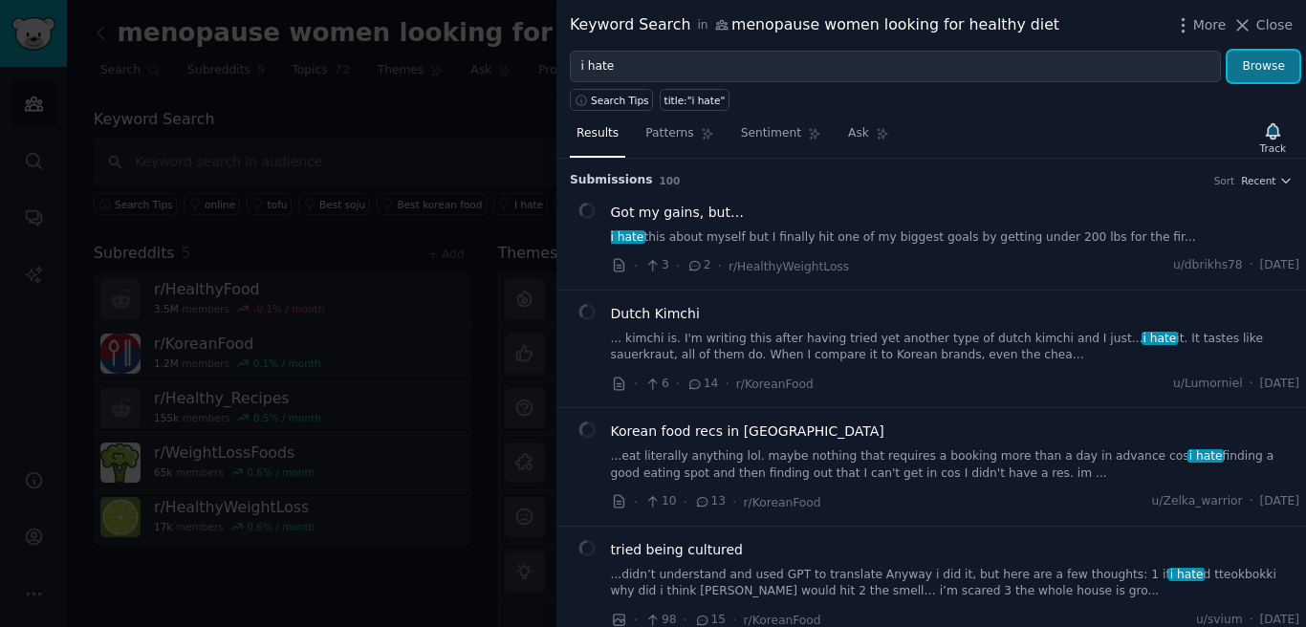
click at [1249, 70] on button "Browse" at bounding box center [1264, 67] width 72 height 33
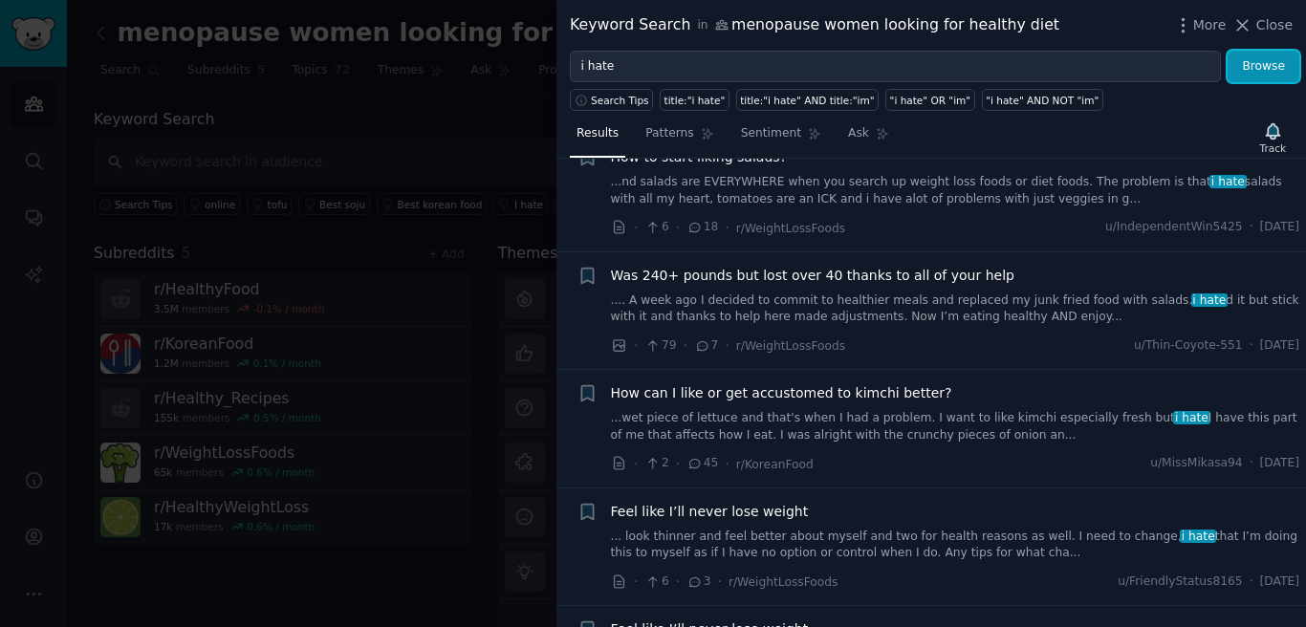
scroll to position [847, 0]
drag, startPoint x: 1255, startPoint y: 19, endPoint x: 1037, endPoint y: 163, distance: 260.9
click at [1255, 19] on button "Close" at bounding box center [1262, 25] width 60 height 20
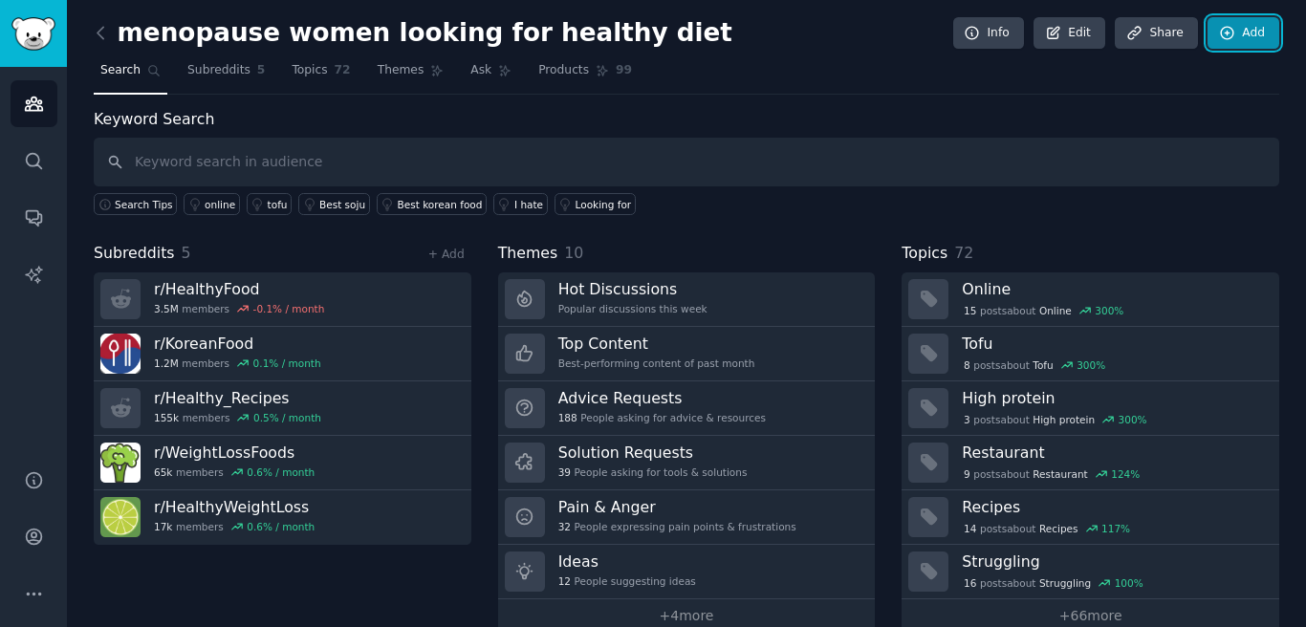
click at [1219, 27] on icon at bounding box center [1227, 33] width 17 height 17
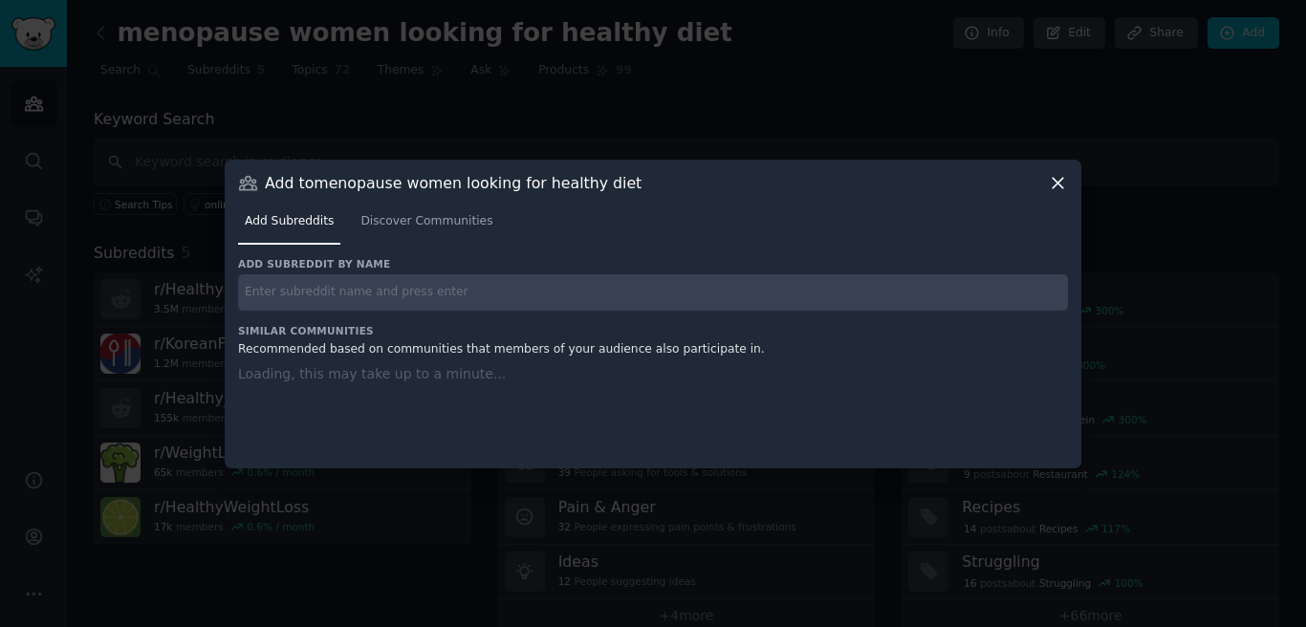
click at [488, 293] on input "text" at bounding box center [653, 292] width 830 height 37
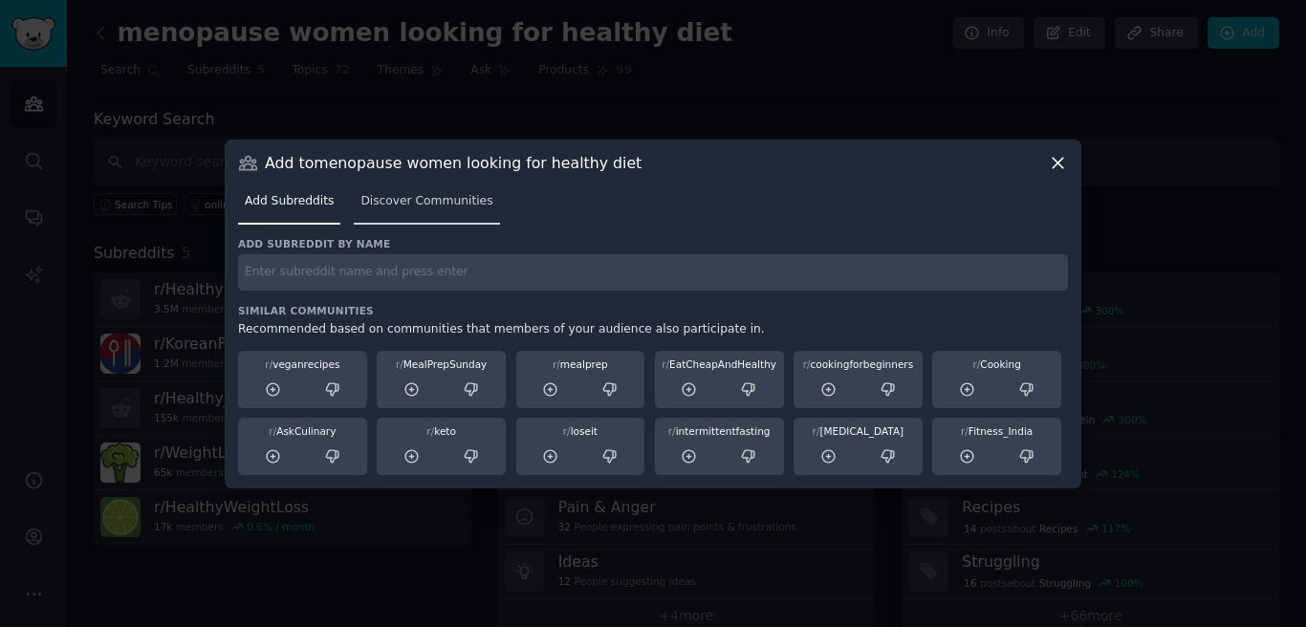
click at [418, 204] on span "Discover Communities" at bounding box center [426, 201] width 132 height 17
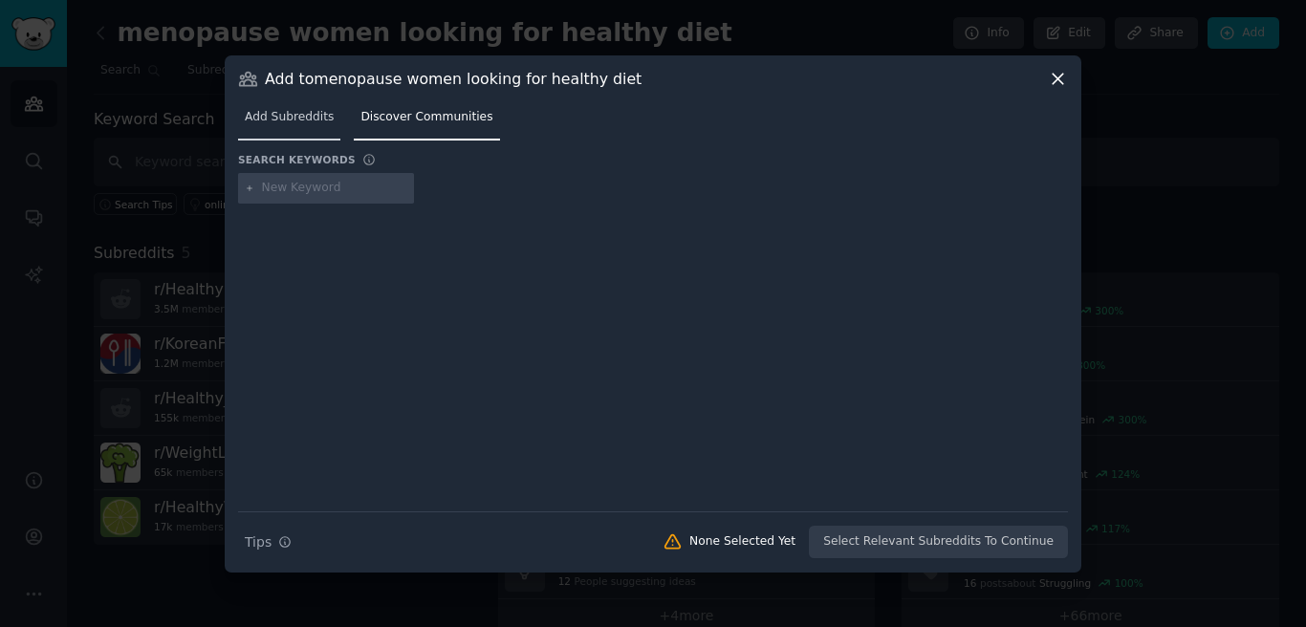
click at [289, 120] on span "Add Subreddits" at bounding box center [289, 117] width 89 height 17
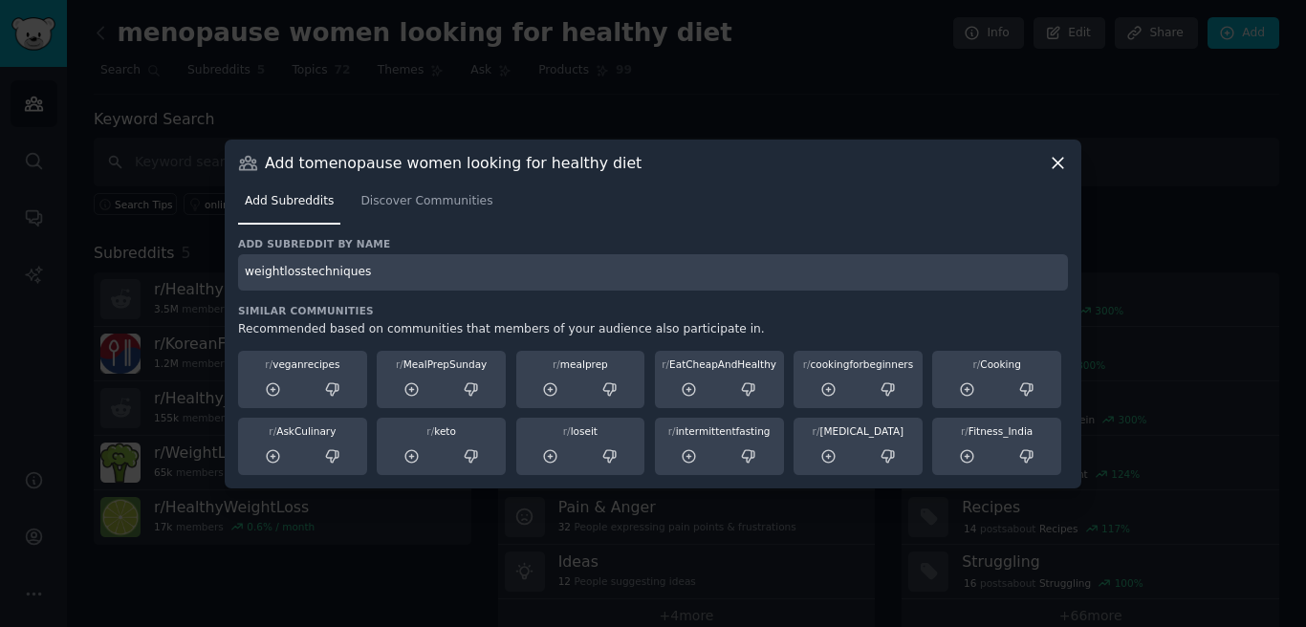
type input "weightlosstechniques"
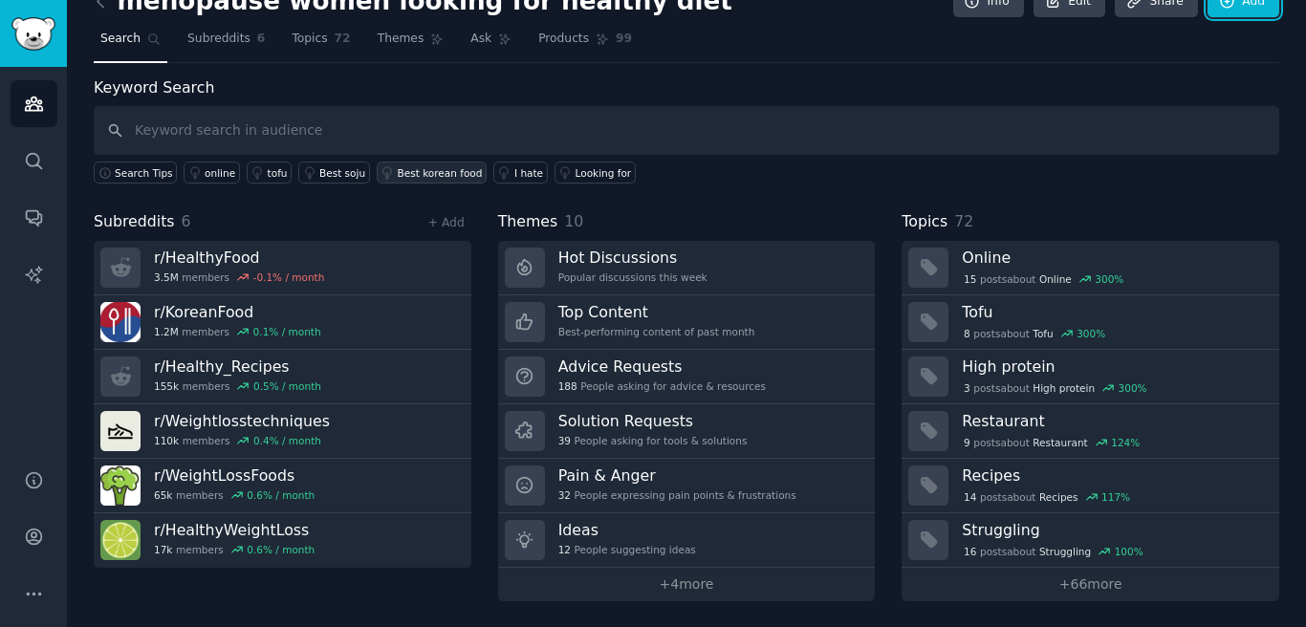
scroll to position [33, 0]
click at [240, 129] on input "text" at bounding box center [687, 129] width 1186 height 49
type input "menopause"
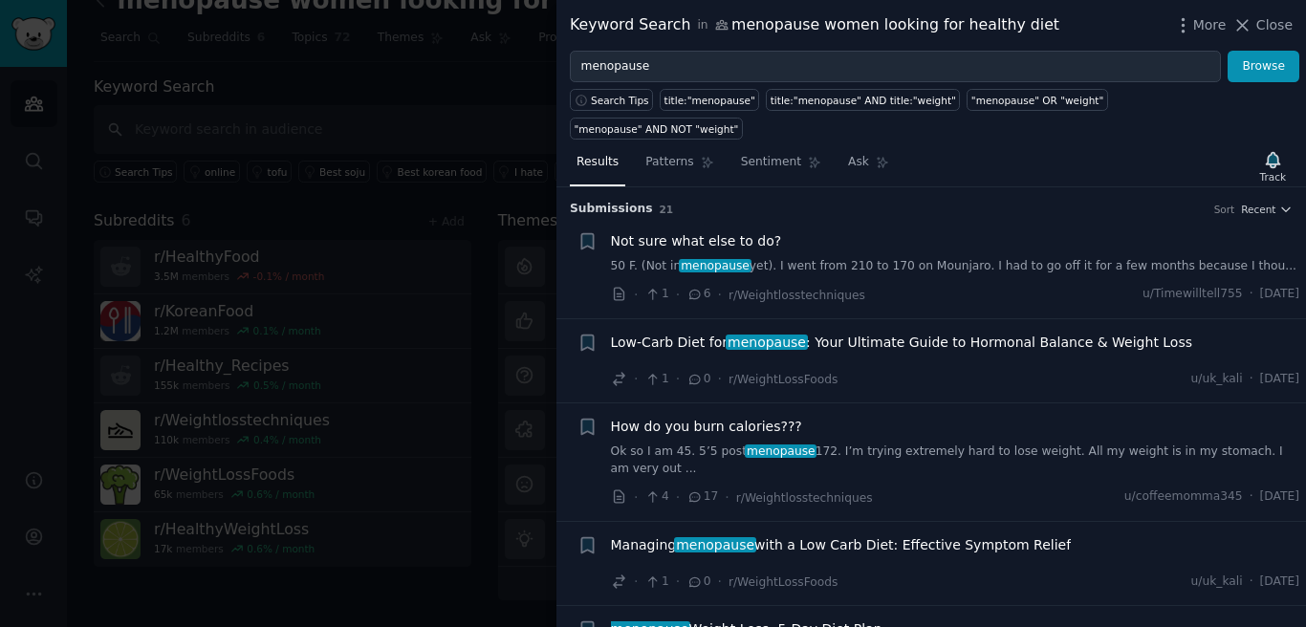
click at [922, 258] on link "50 F. (Not in menopause yet). I went from 210 to 170 on Mounjaro. I had to go o…" at bounding box center [955, 266] width 689 height 17
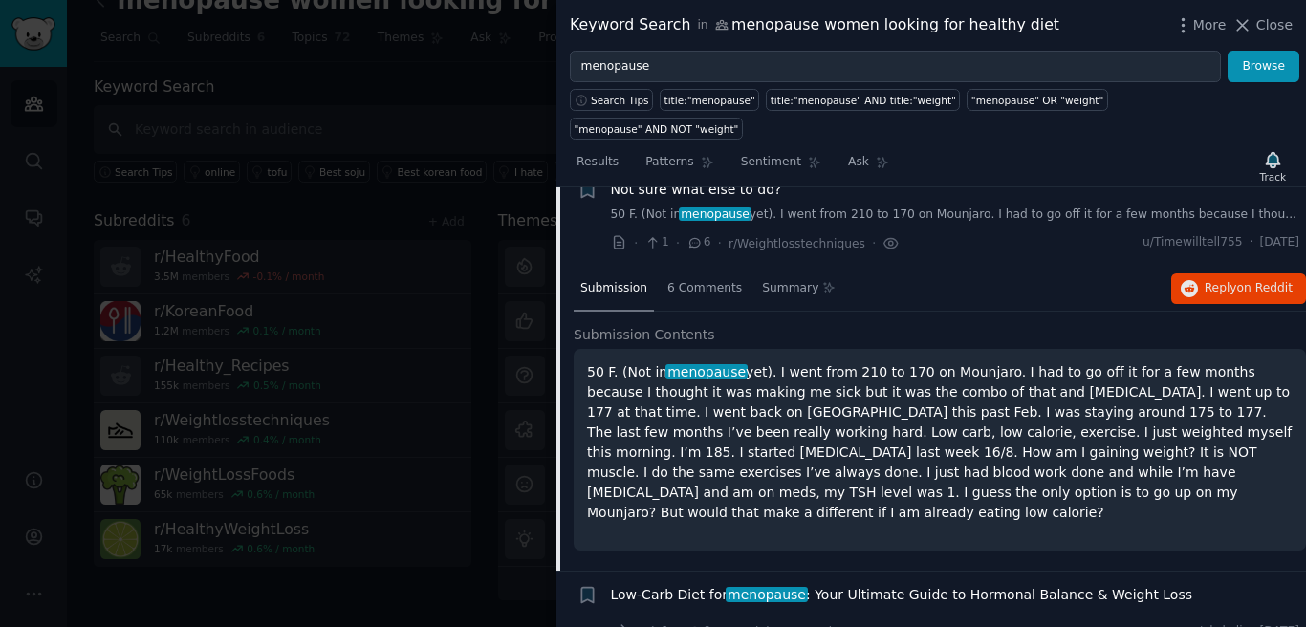
scroll to position [53, 0]
click at [405, 97] on div at bounding box center [653, 313] width 1306 height 627
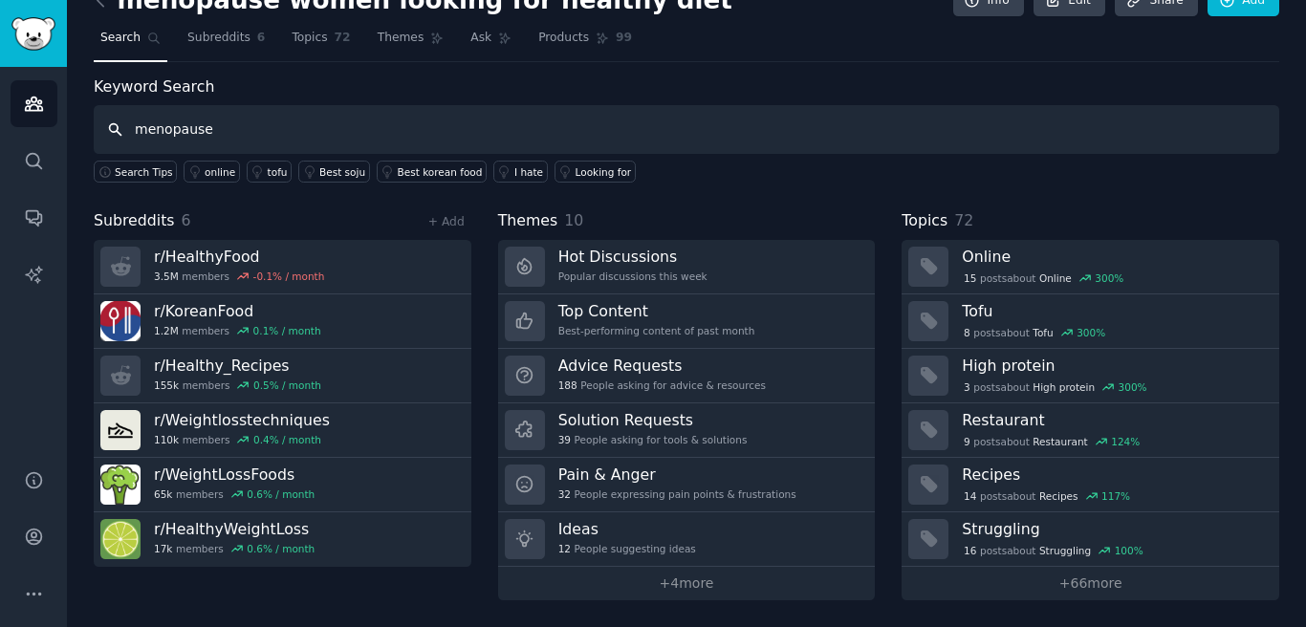
type input "menopause"
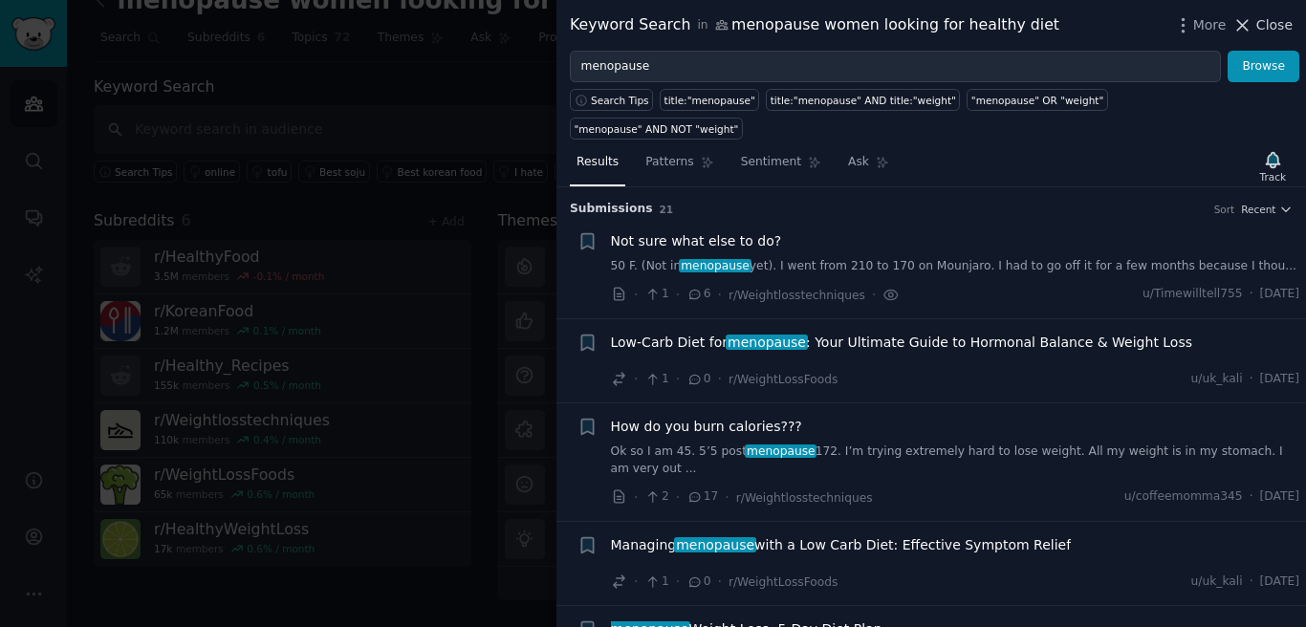
click at [1252, 24] on icon at bounding box center [1242, 25] width 20 height 20
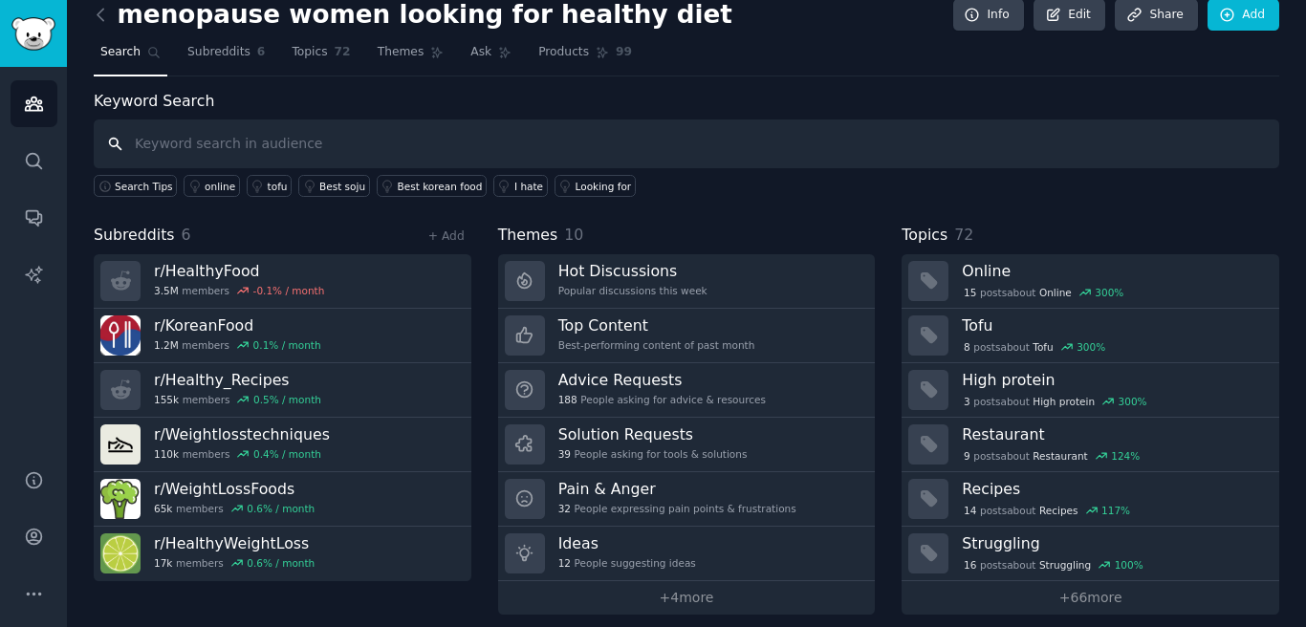
scroll to position [3, 0]
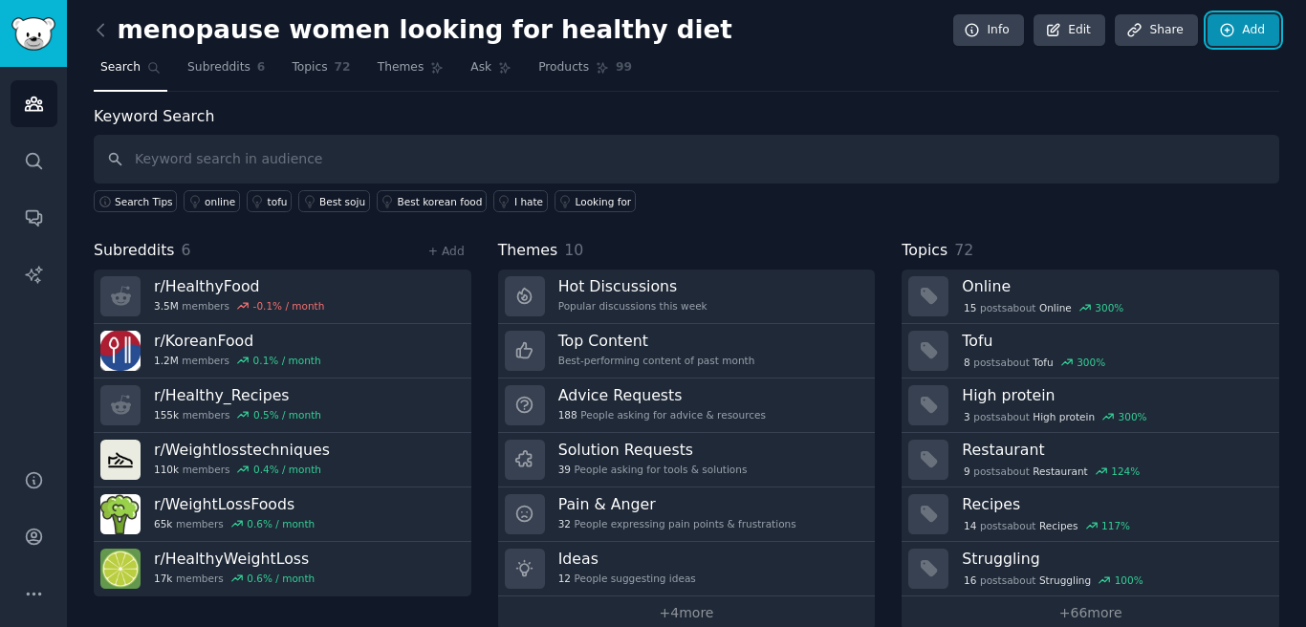
click at [1237, 42] on link "Add" at bounding box center [1244, 30] width 72 height 33
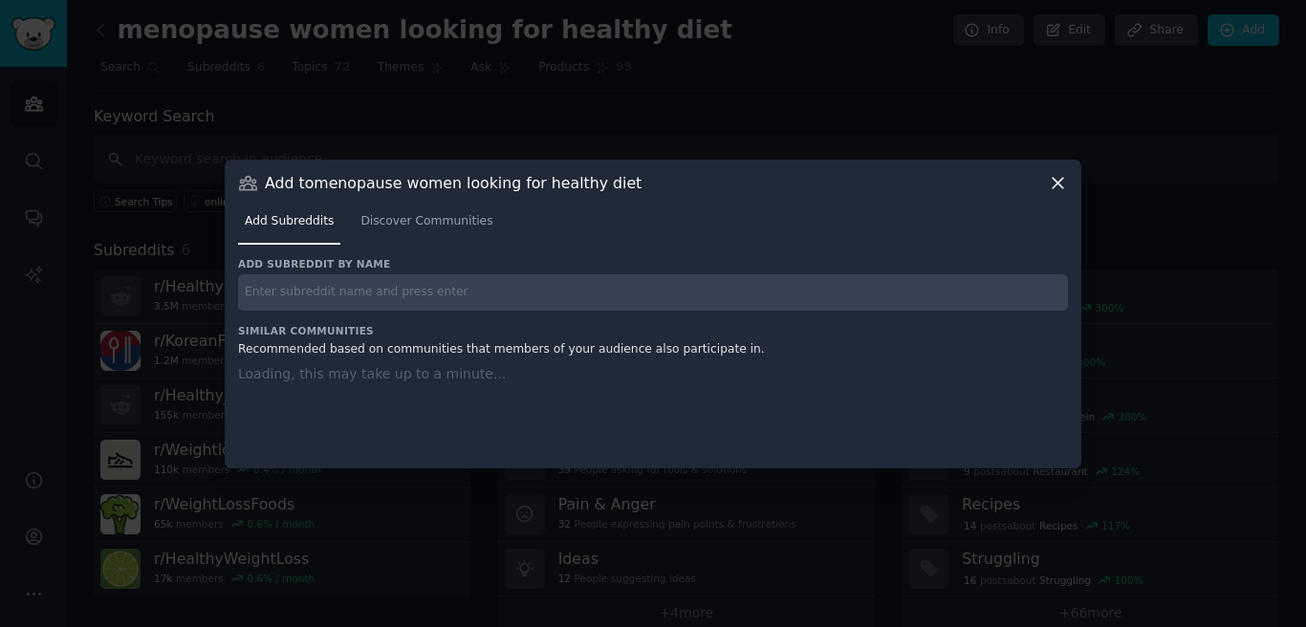
click at [621, 278] on input "text" at bounding box center [653, 292] width 830 height 37
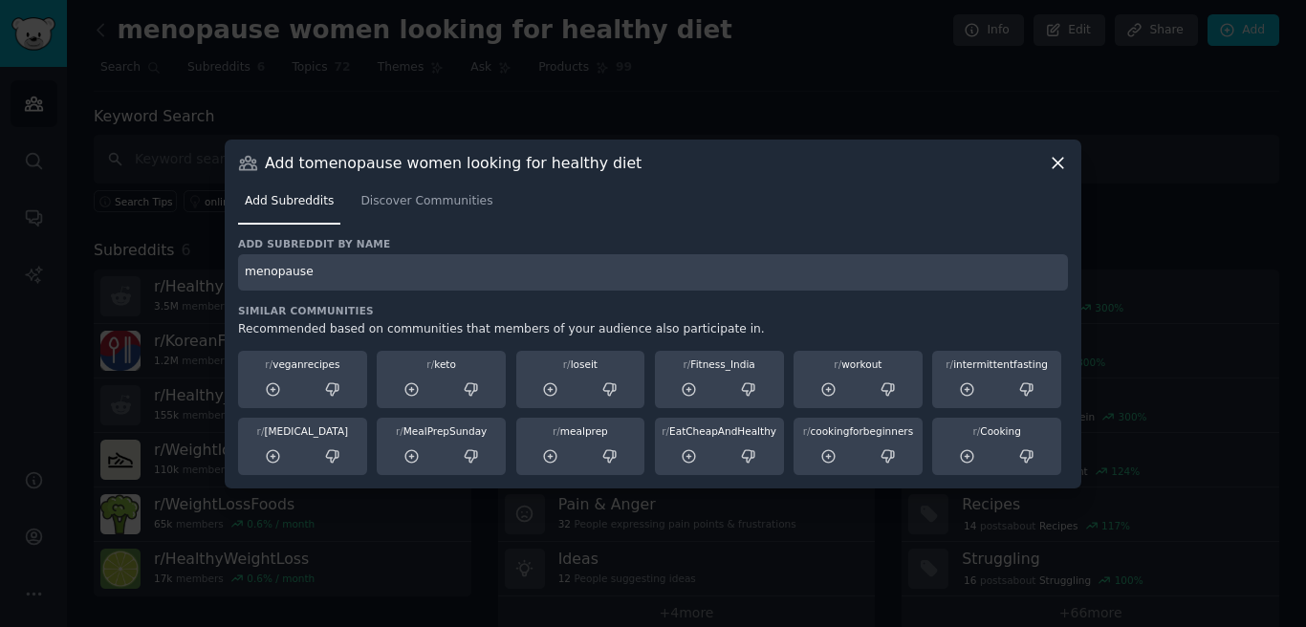
type input "menopause"
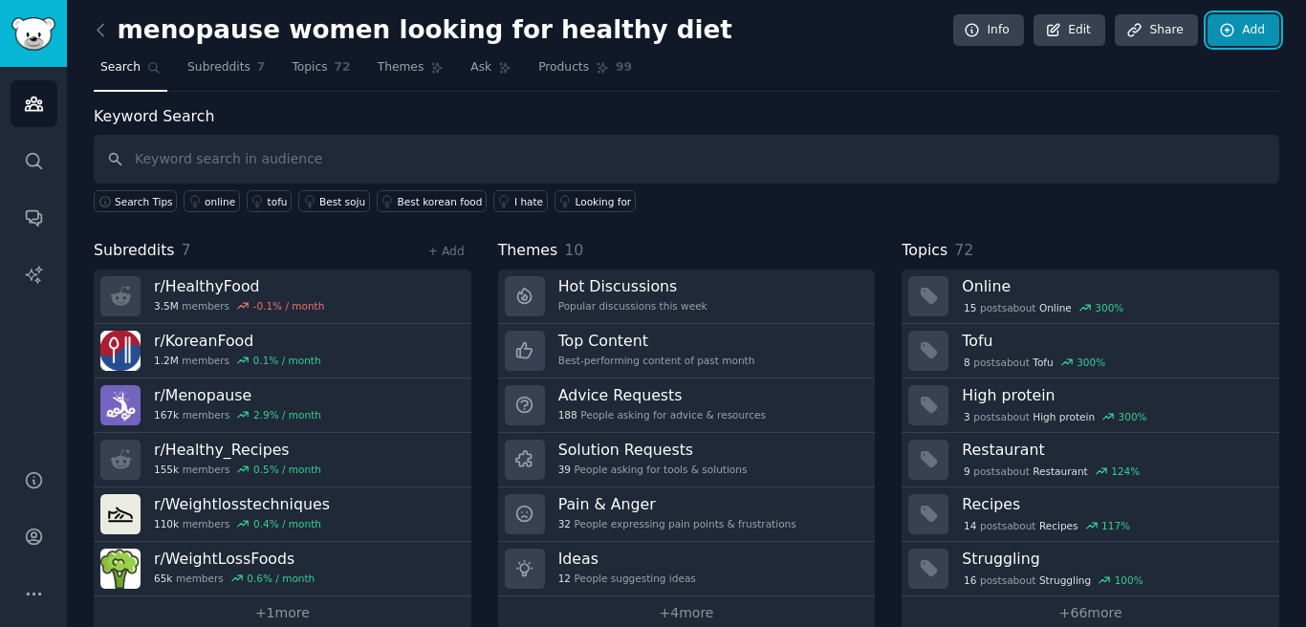
click at [1251, 39] on link "Add" at bounding box center [1244, 30] width 72 height 33
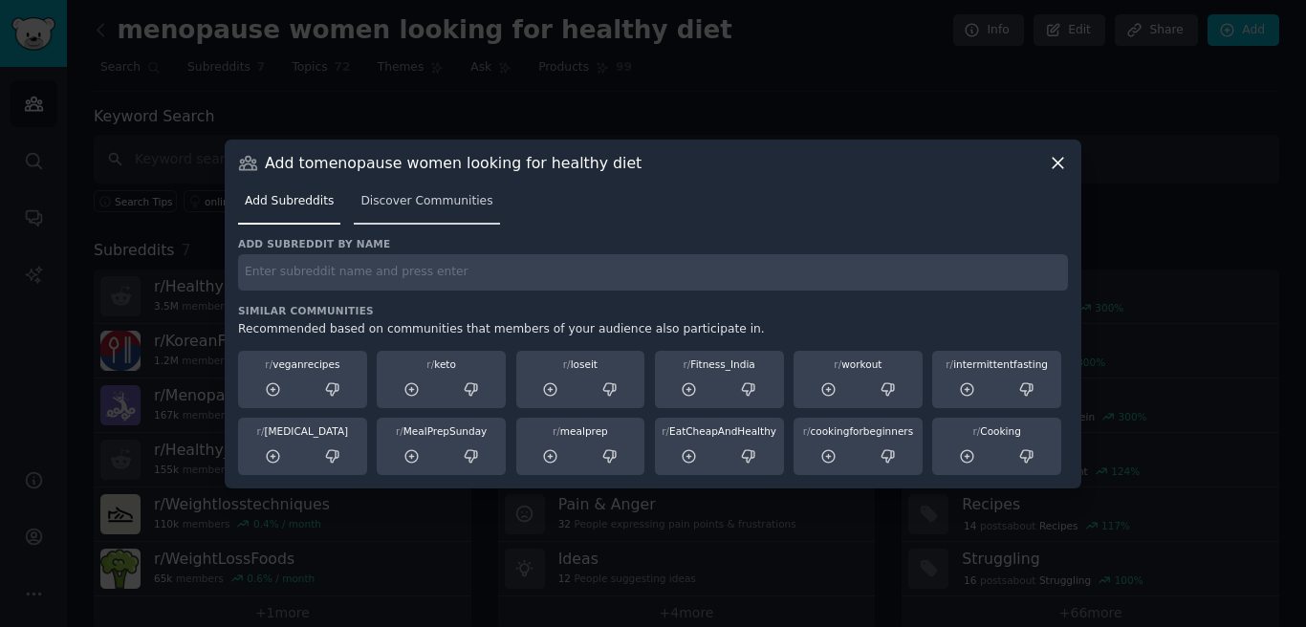
click at [426, 207] on span "Discover Communities" at bounding box center [426, 201] width 132 height 17
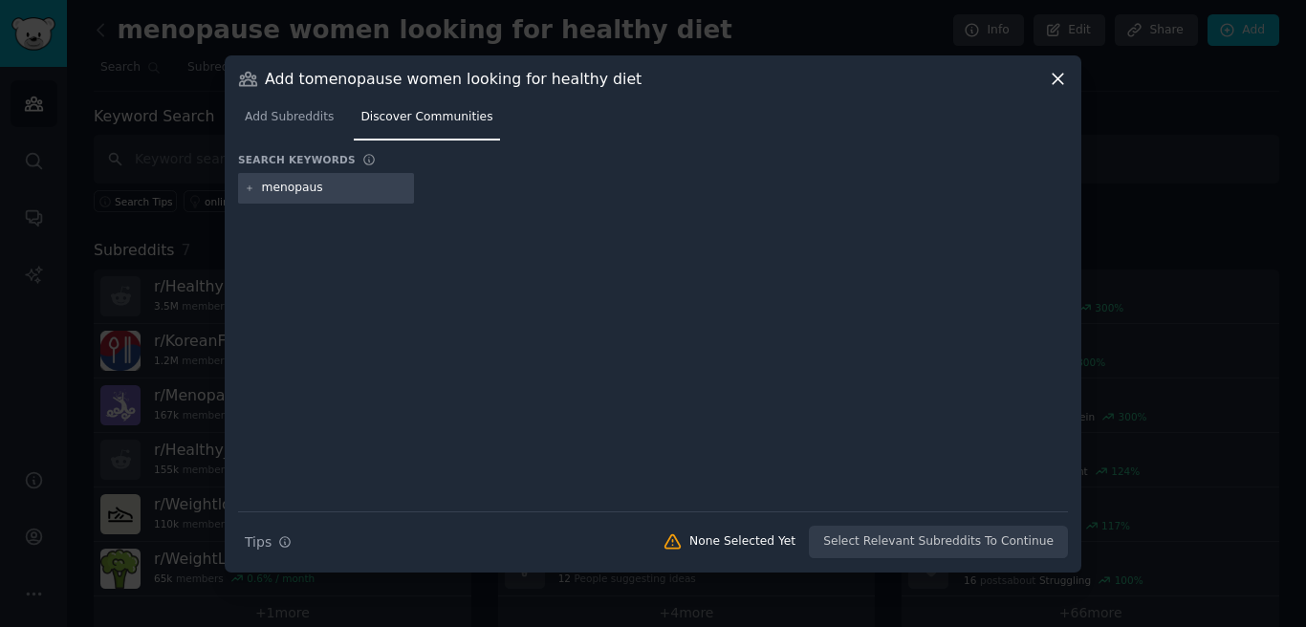
type input "menopause"
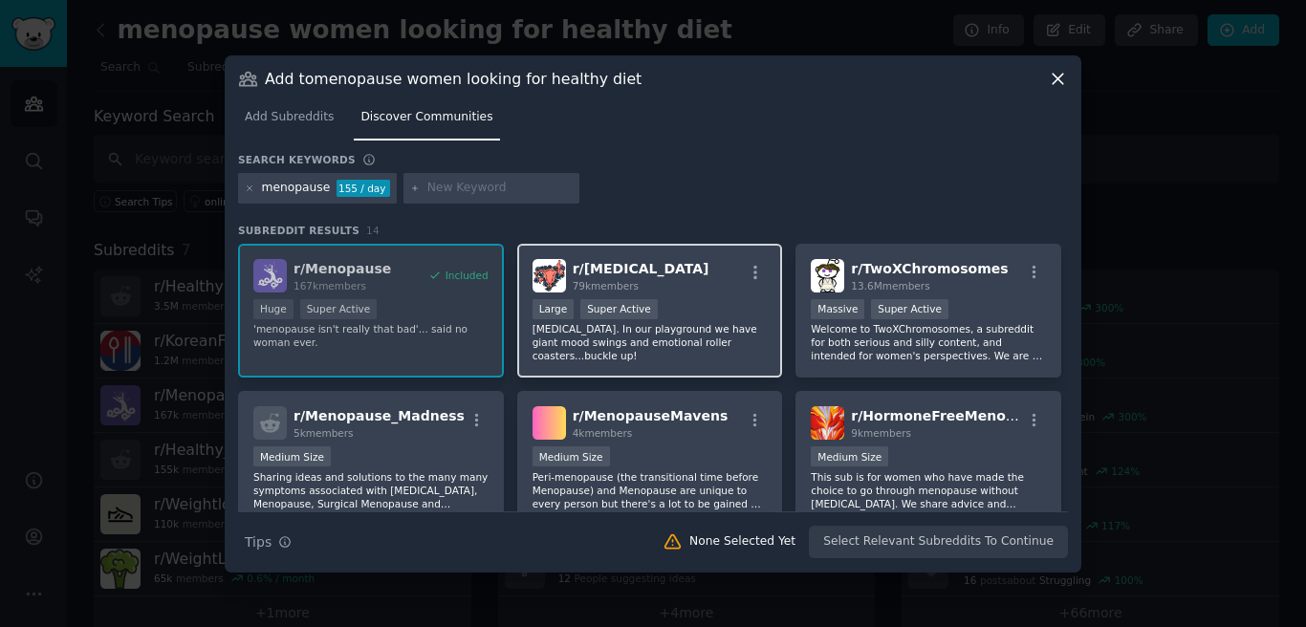
click at [727, 326] on p "[MEDICAL_DATA]. In our playground we have giant mood swings and emotional rolle…" at bounding box center [650, 342] width 235 height 40
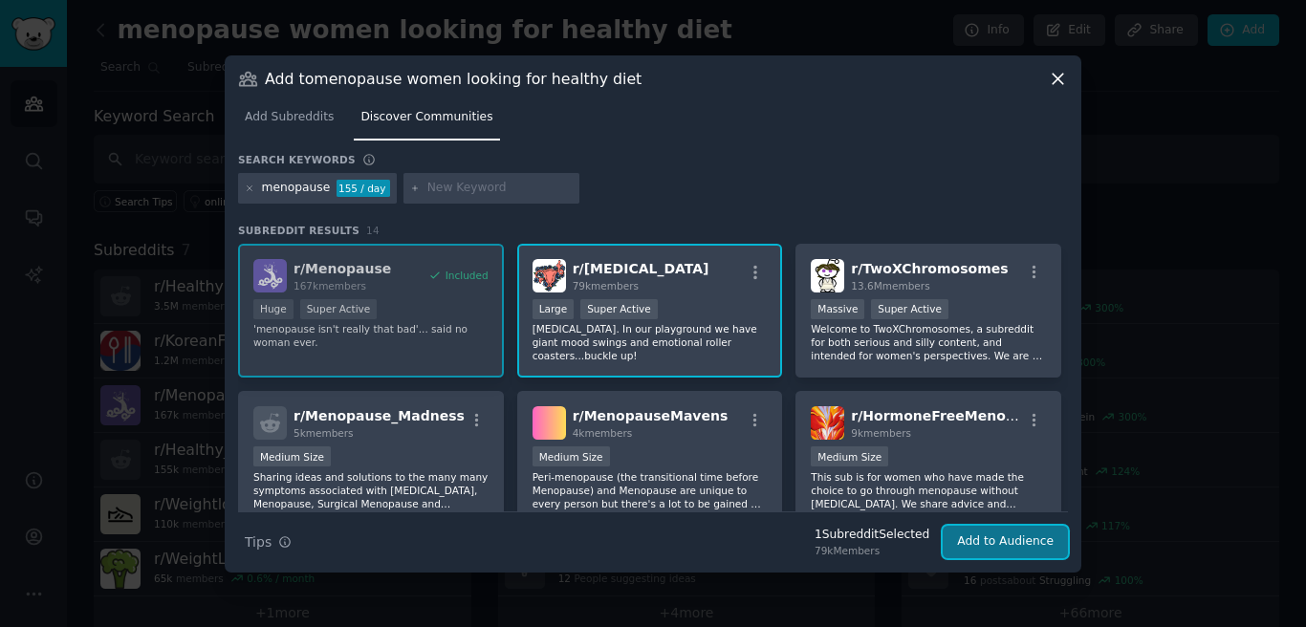
click at [988, 546] on button "Add to Audience" at bounding box center [1005, 542] width 125 height 33
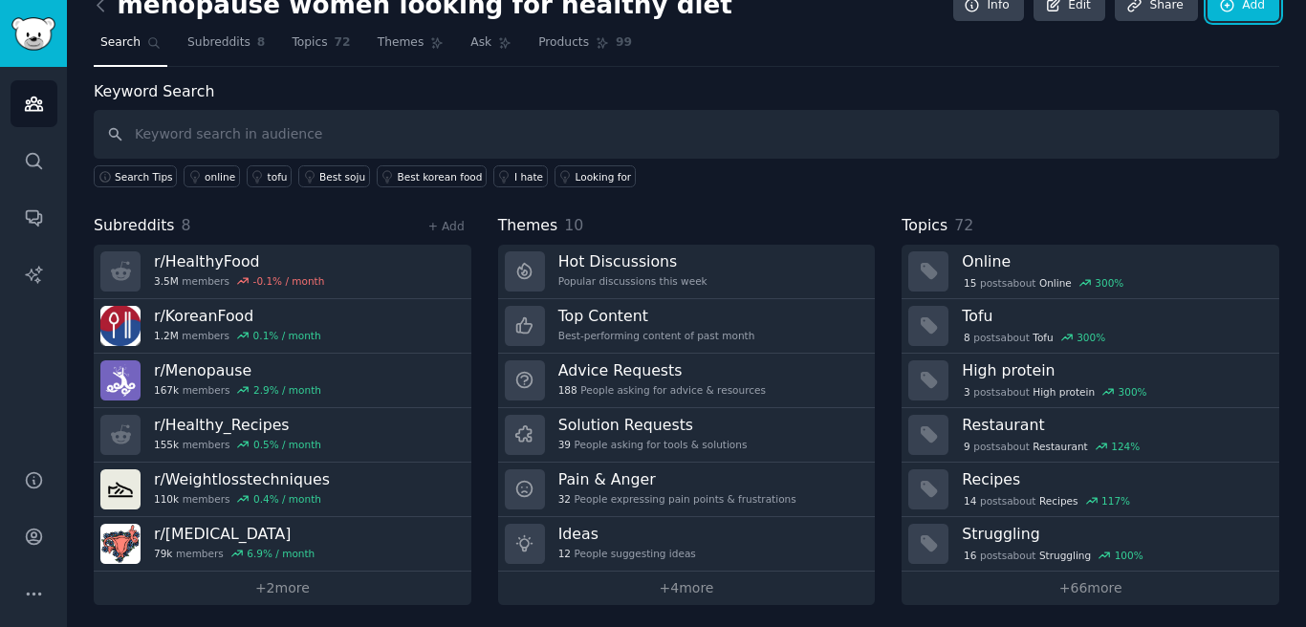
scroll to position [33, 0]
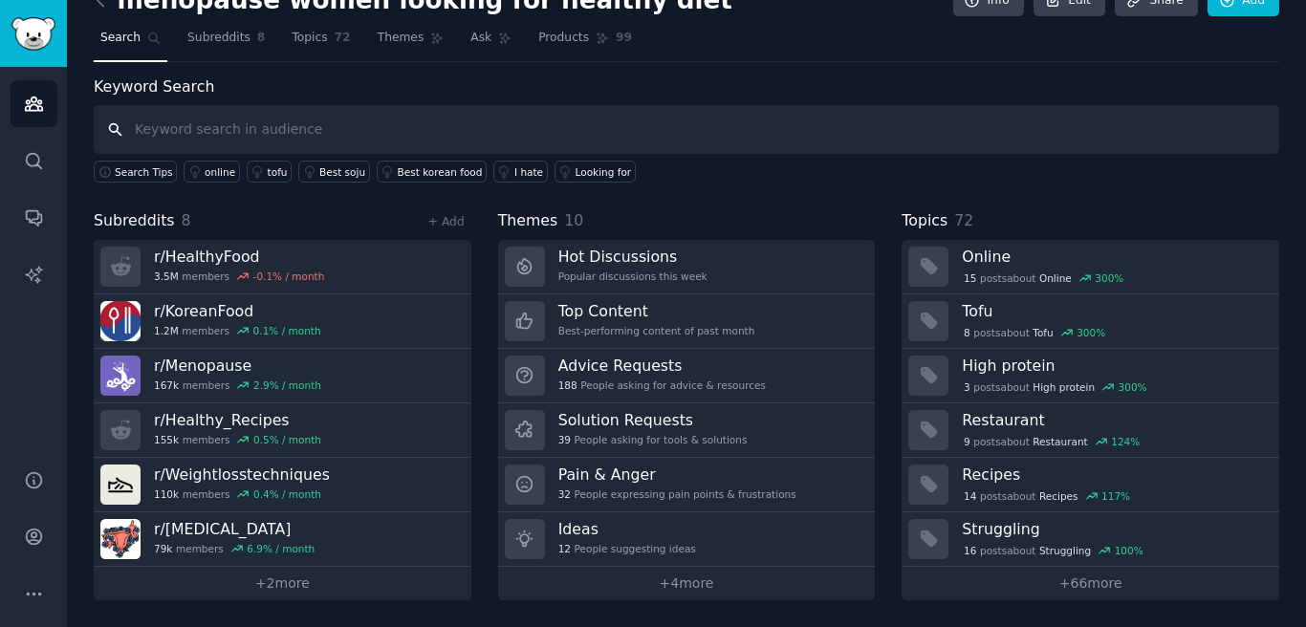
click at [237, 126] on input "text" at bounding box center [687, 129] width 1186 height 49
click at [1240, 11] on link "Add" at bounding box center [1244, 1] width 72 height 33
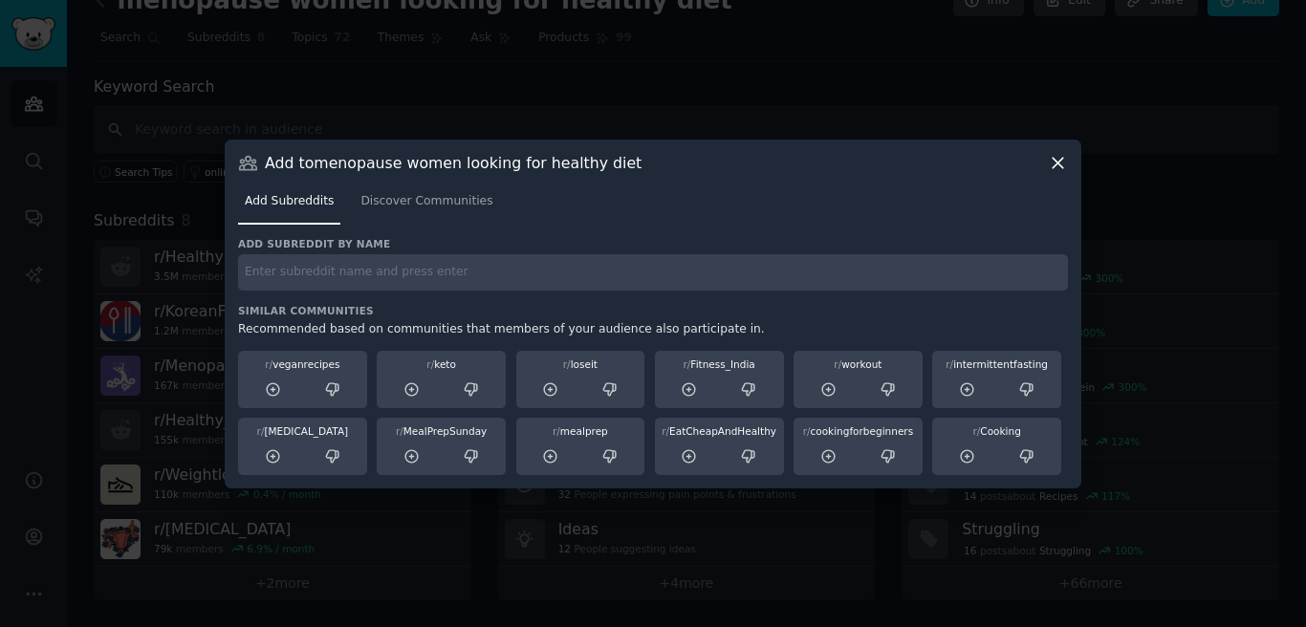
click at [427, 229] on div "Add Subreddits Discover Communities" at bounding box center [653, 205] width 830 height 65
click at [428, 202] on span "Discover Communities" at bounding box center [426, 201] width 132 height 17
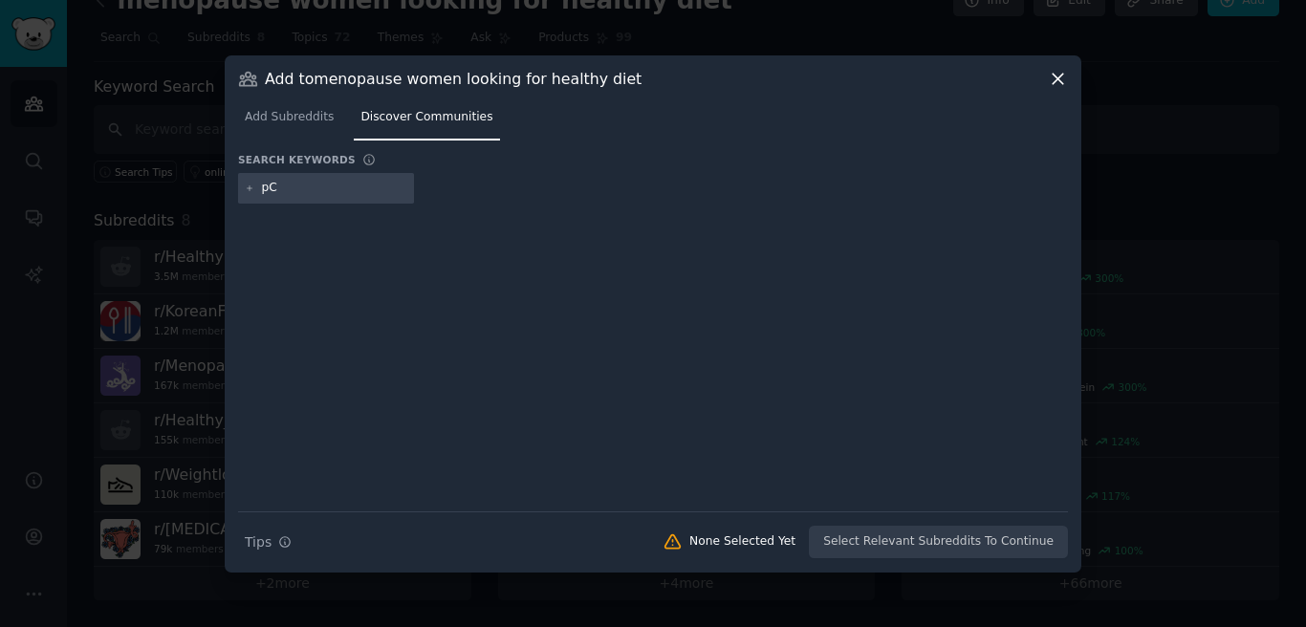
type input "p"
type input "PCOS"
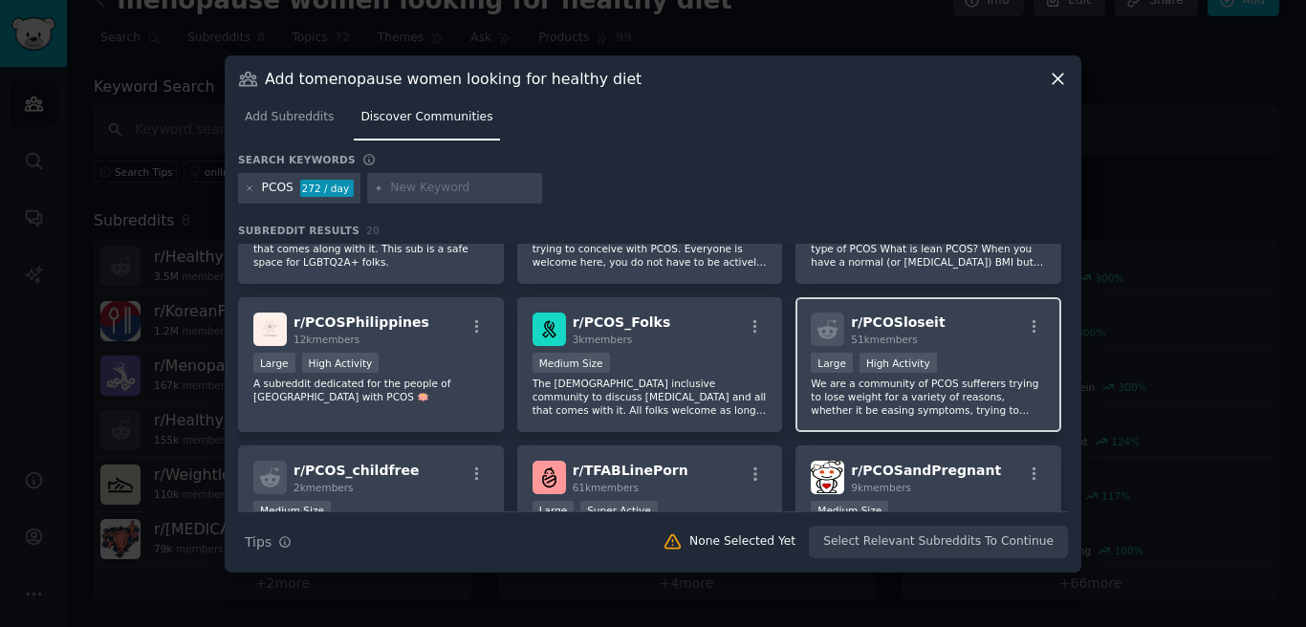
scroll to position [81, 0]
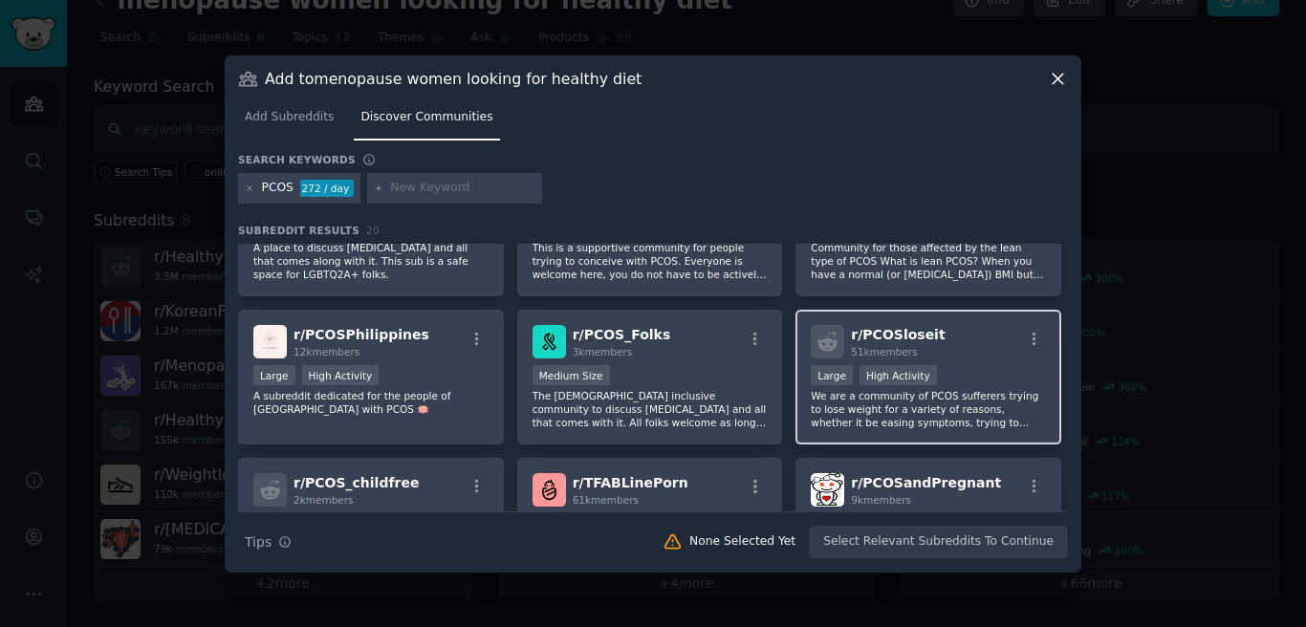
click at [950, 370] on div "Large High Activity" at bounding box center [928, 377] width 235 height 24
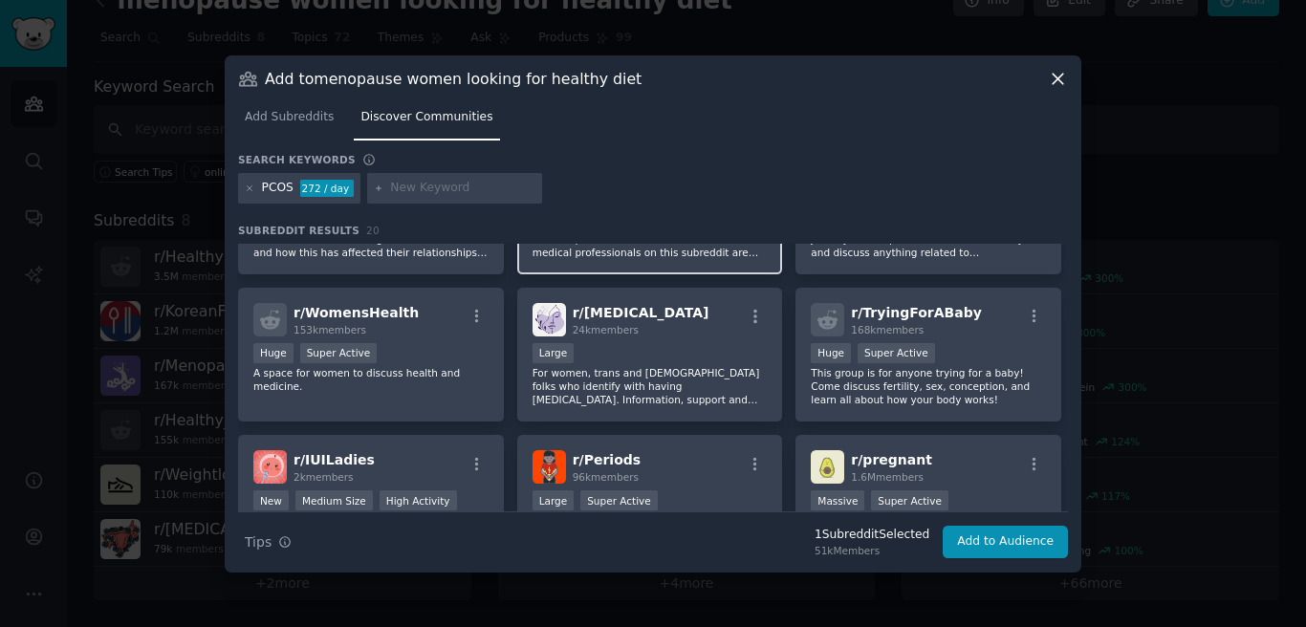
scroll to position [551, 0]
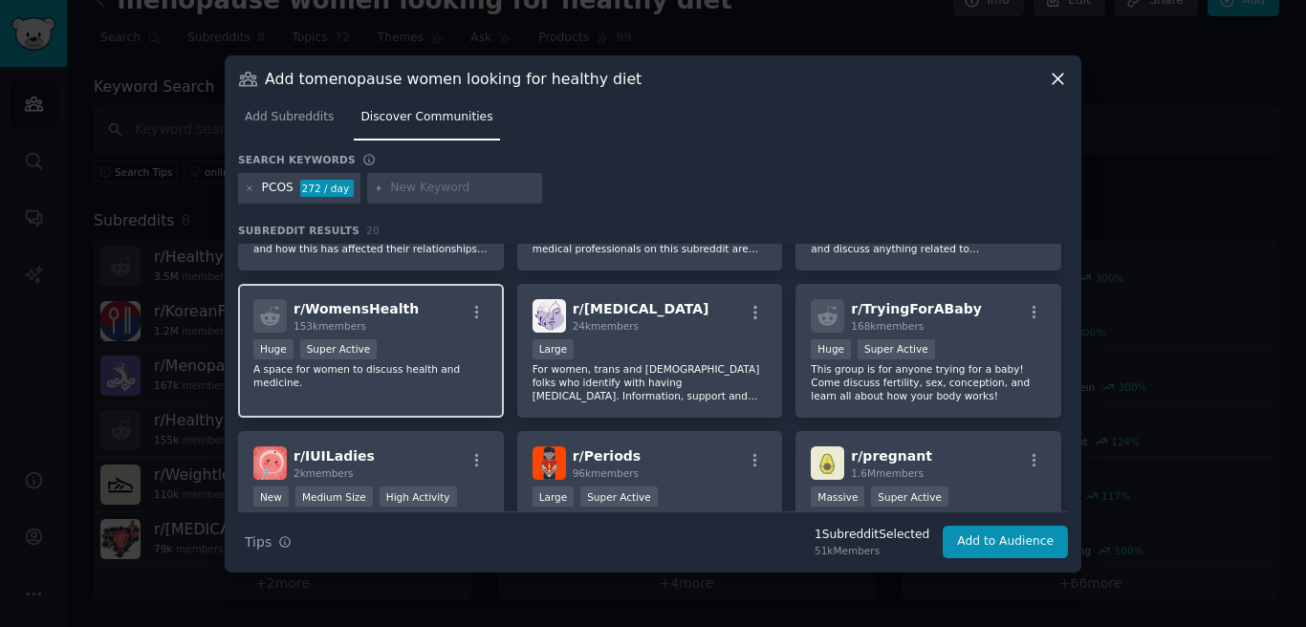
click at [446, 391] on div "r/ WomensHealth 153k members Huge Super Active A space for women to discuss hea…" at bounding box center [371, 351] width 266 height 135
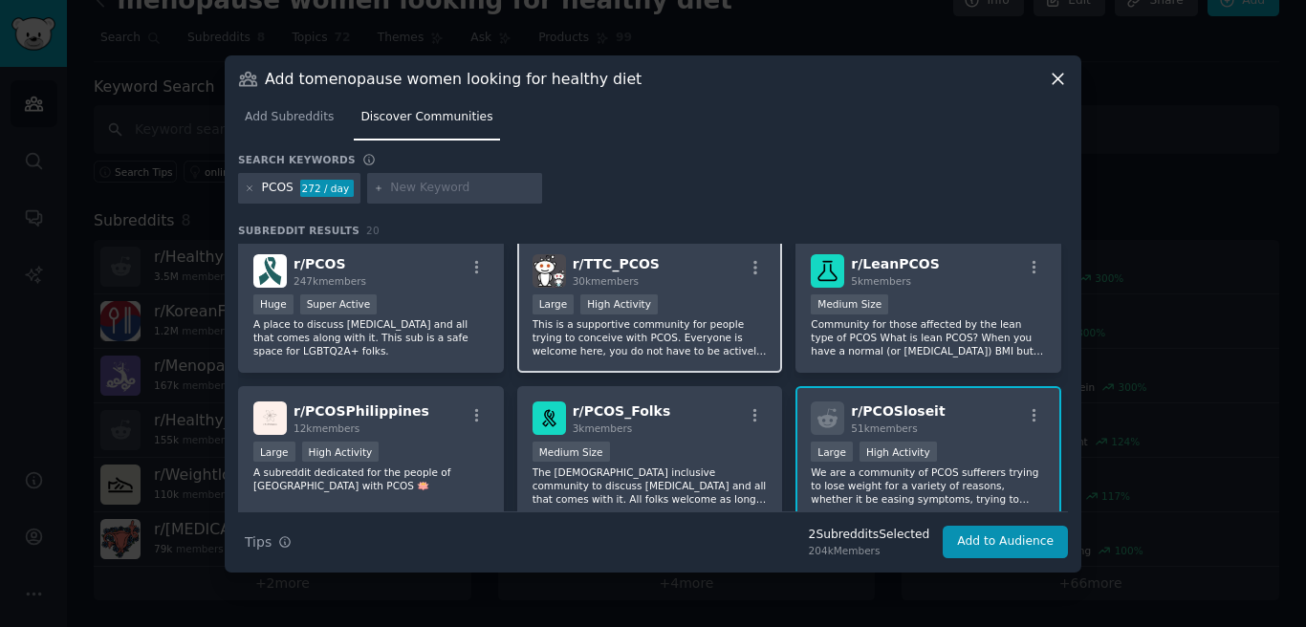
scroll to position [0, 0]
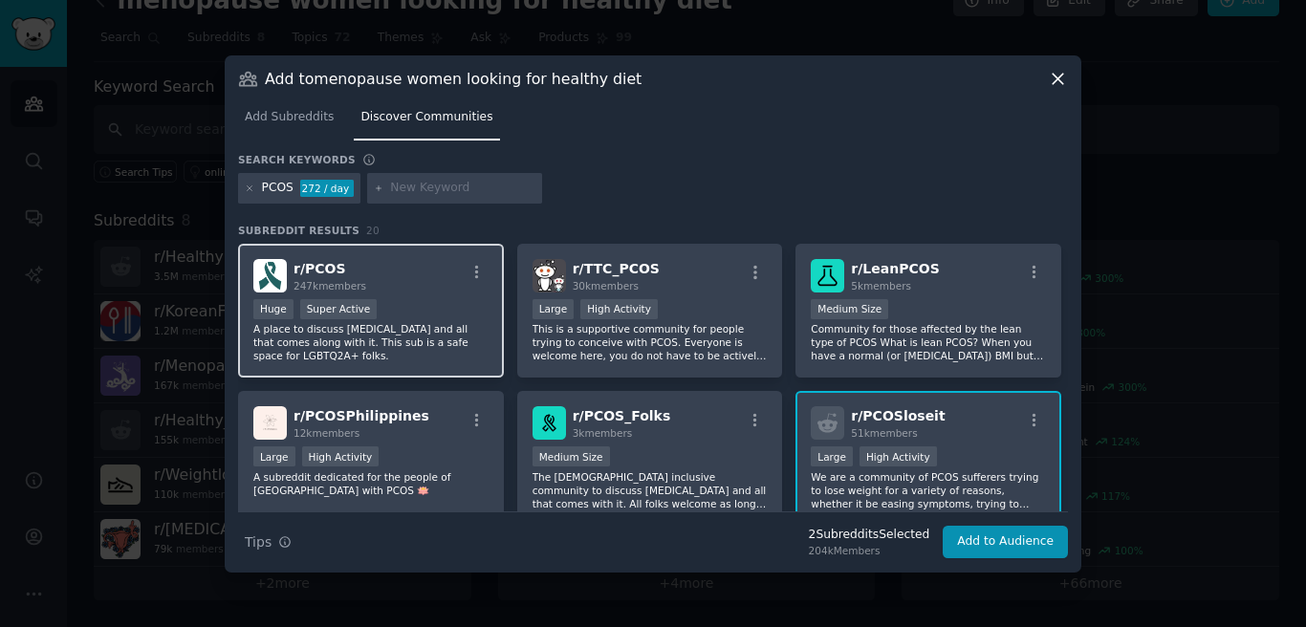
click at [419, 326] on p "A place to discuss [MEDICAL_DATA] and all that comes along with it. This sub is…" at bounding box center [370, 342] width 235 height 40
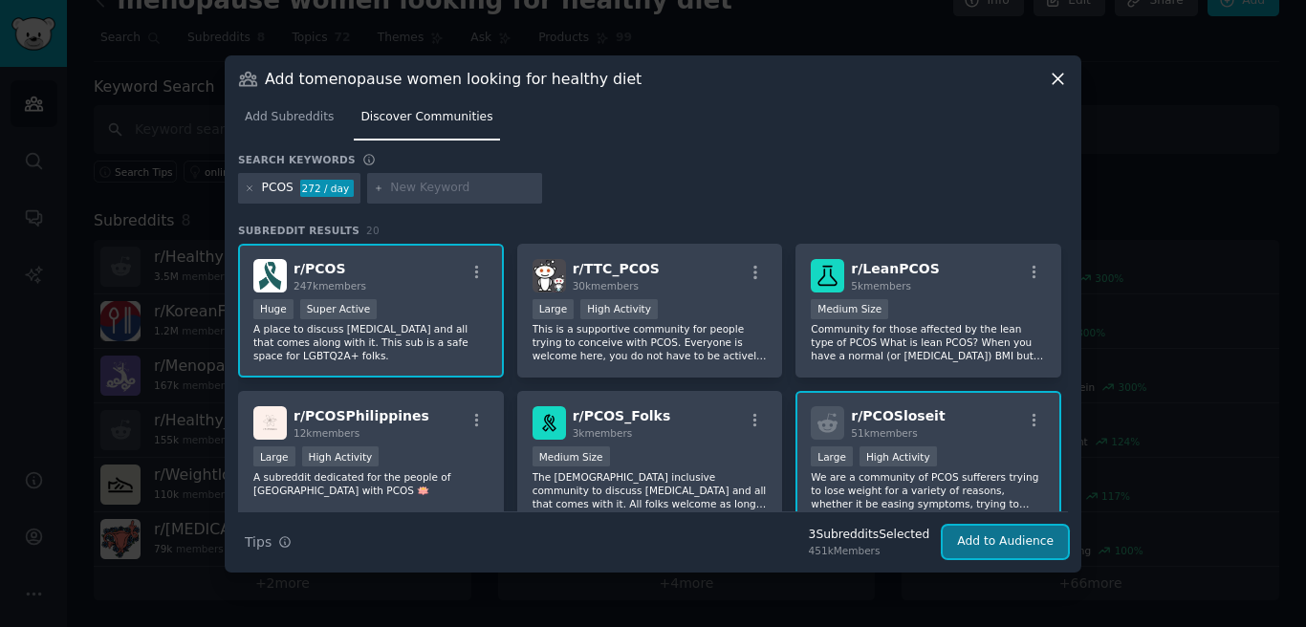
click at [1002, 550] on button "Add to Audience" at bounding box center [1005, 542] width 125 height 33
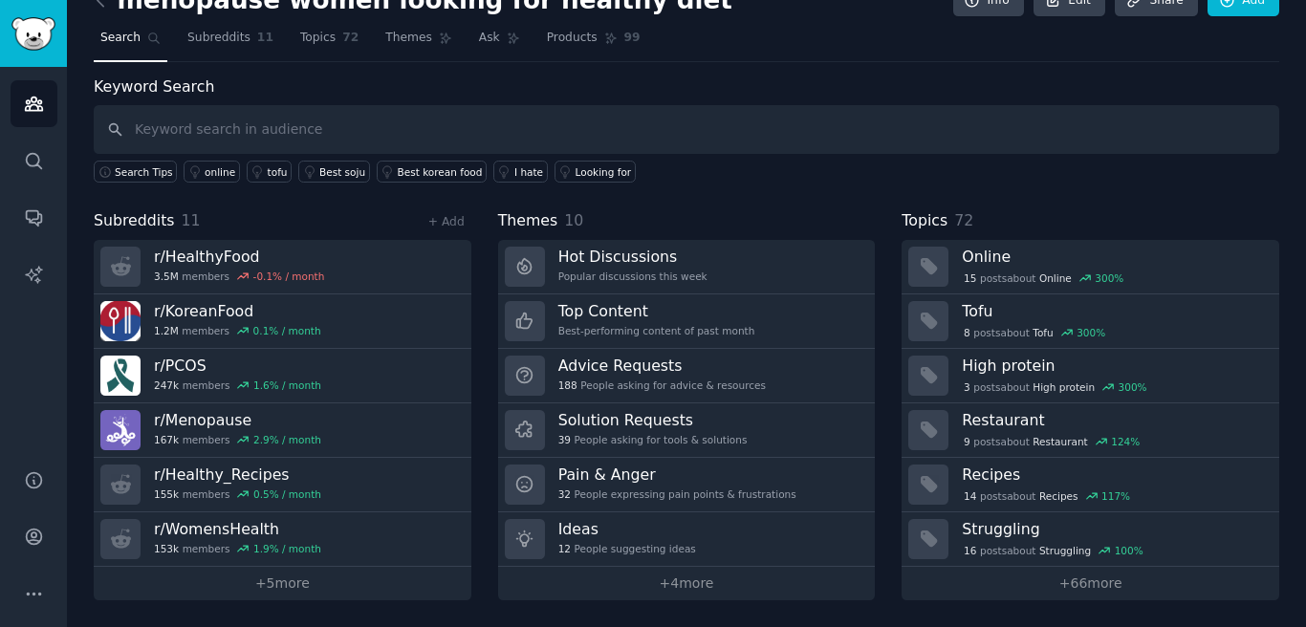
click at [1254, 19] on div "menopause women looking for healthy diet Info Edit Share Add" at bounding box center [687, 4] width 1186 height 39
click at [1253, 13] on link "Add" at bounding box center [1244, 1] width 72 height 33
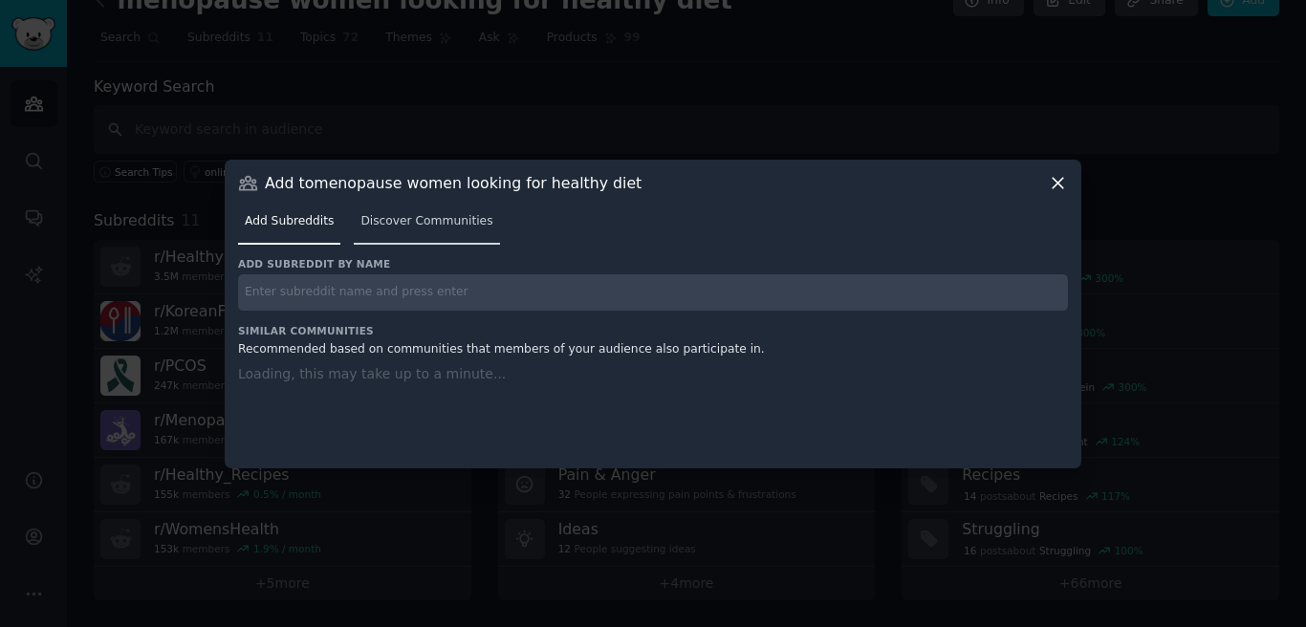
click at [415, 222] on span "Discover Communities" at bounding box center [426, 221] width 132 height 17
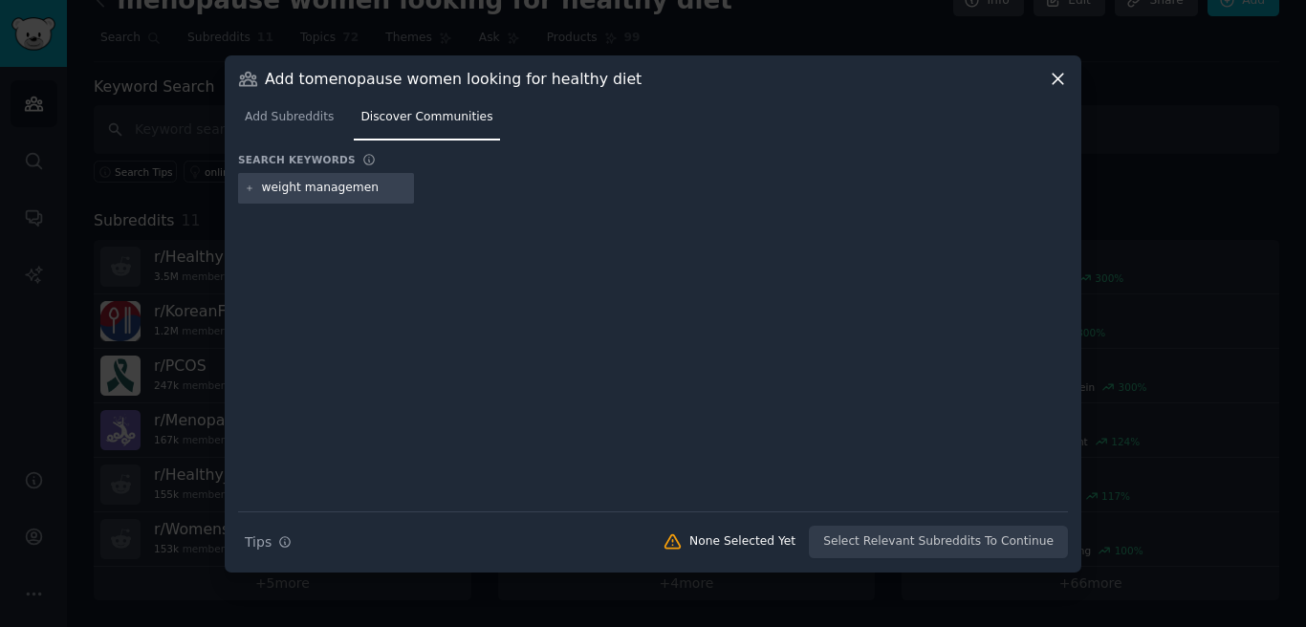
type input "[MEDICAL_DATA]"
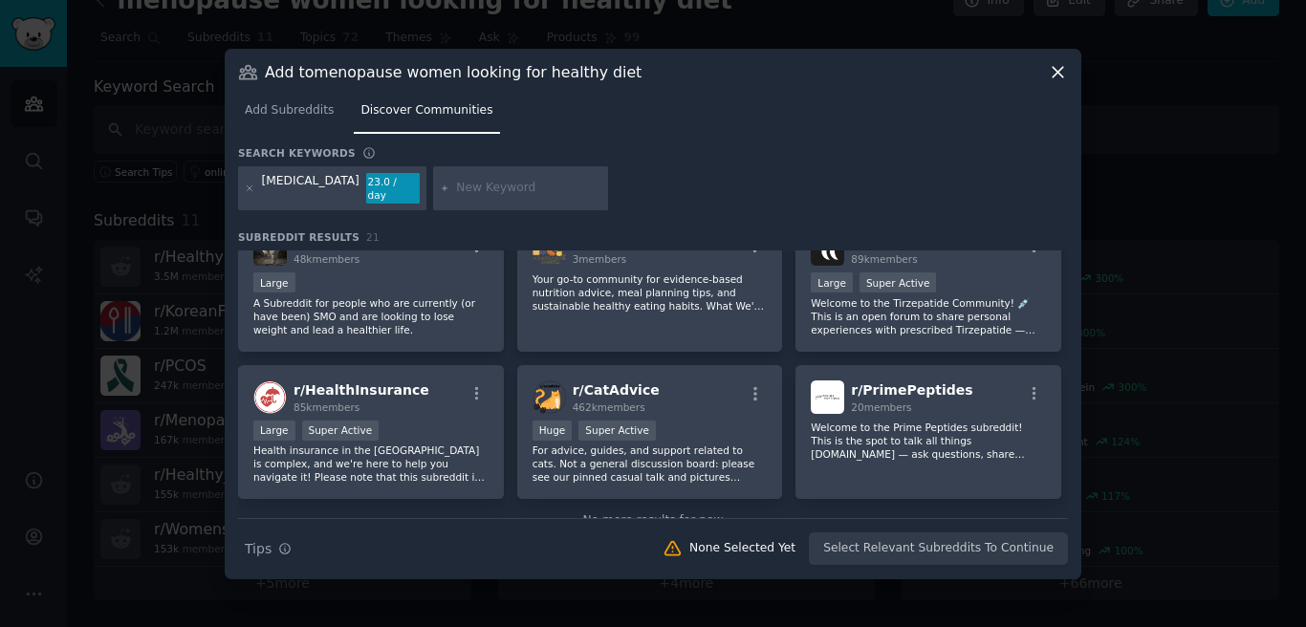
scroll to position [819, 0]
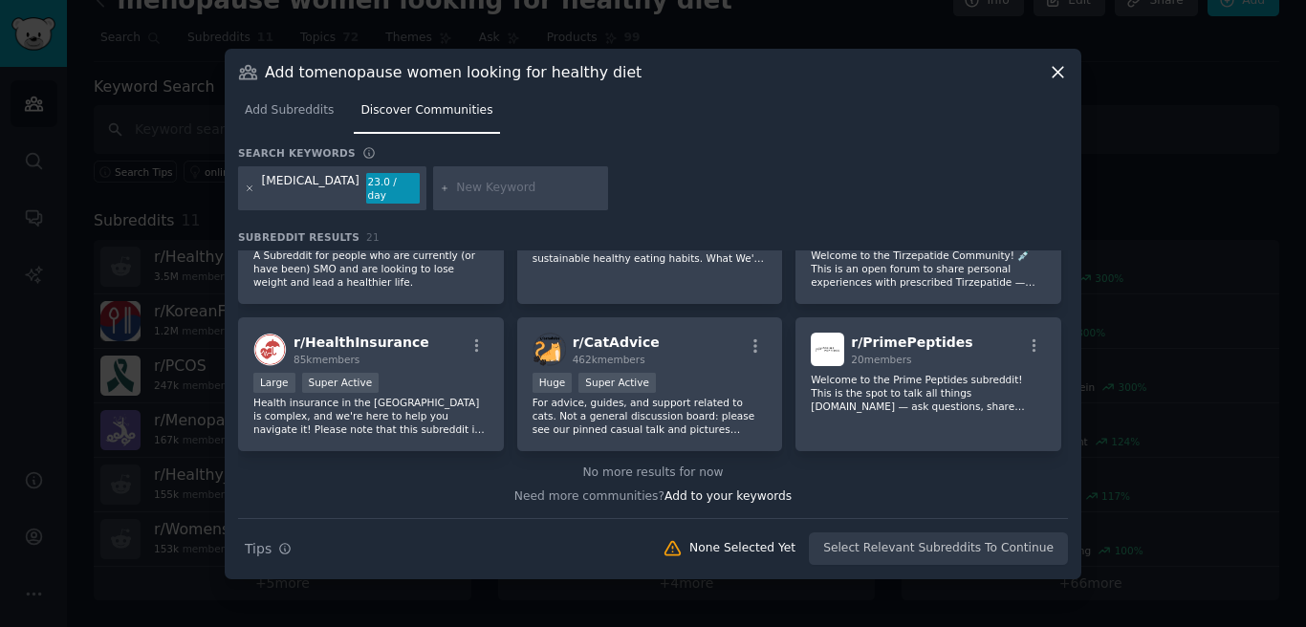
click at [252, 192] on icon at bounding box center [250, 189] width 11 height 11
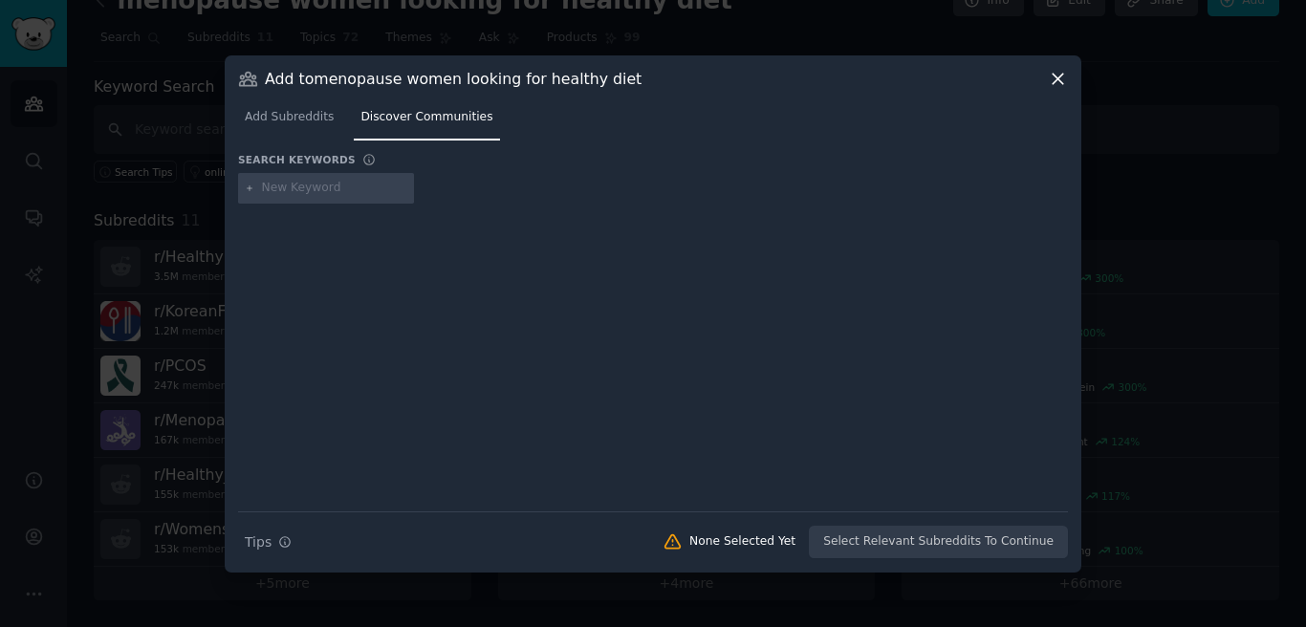
click at [292, 191] on input "text" at bounding box center [334, 188] width 145 height 17
type input "PCOS"
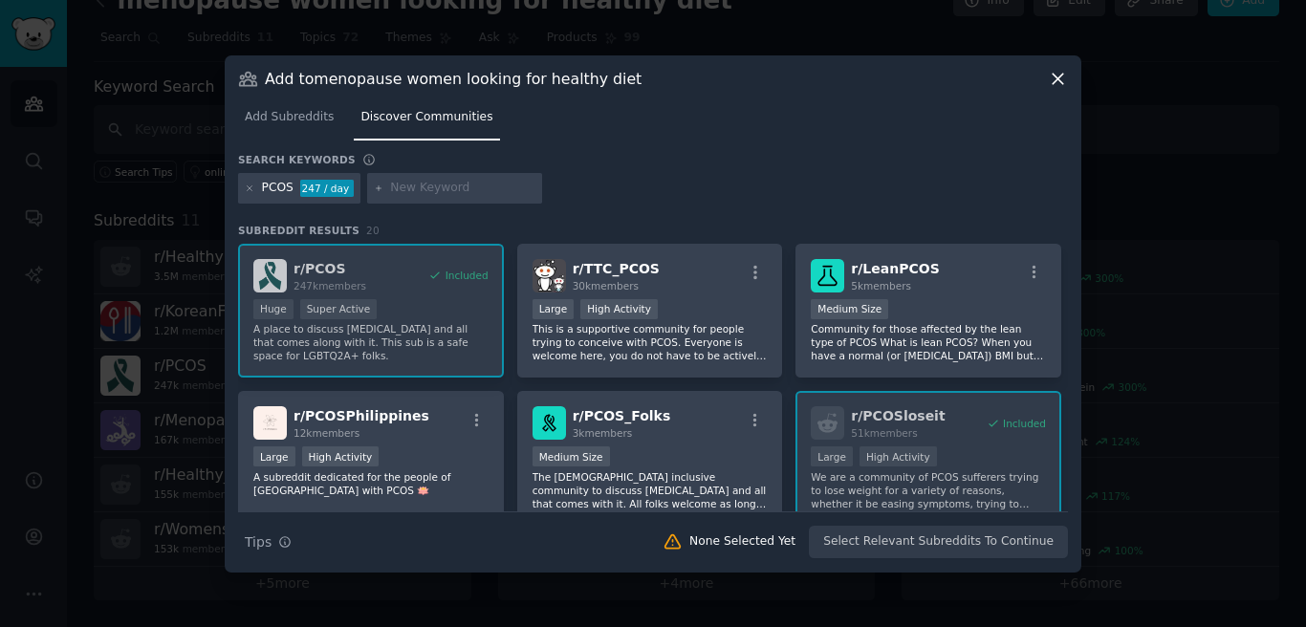
click at [315, 188] on div "247 / day" at bounding box center [327, 188] width 54 height 17
click at [401, 187] on input "text" at bounding box center [462, 188] width 145 height 17
type input "fasting"
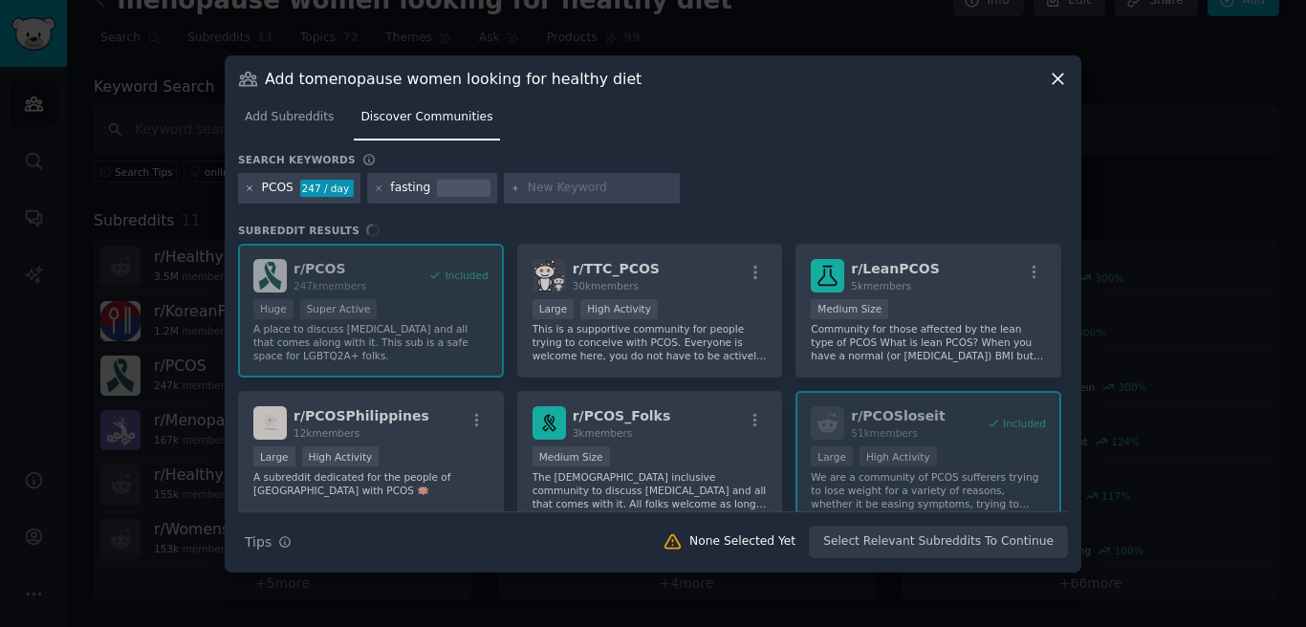
click at [250, 188] on icon at bounding box center [250, 187] width 5 height 5
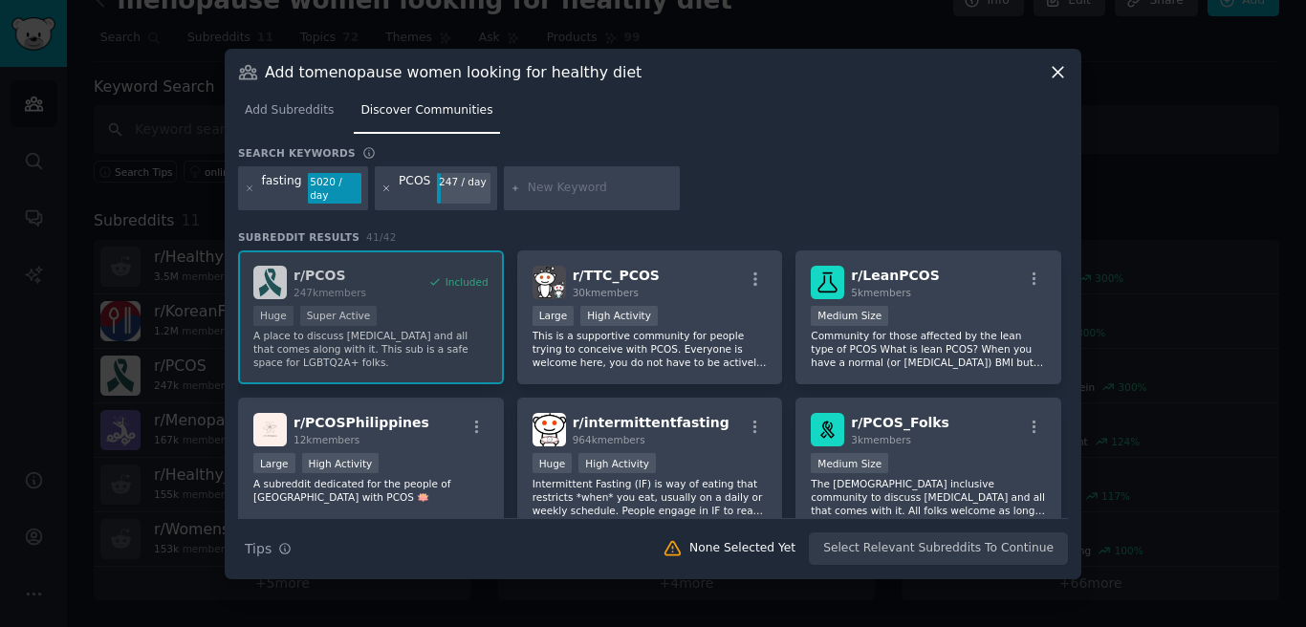
click at [381, 189] on icon at bounding box center [386, 189] width 11 height 11
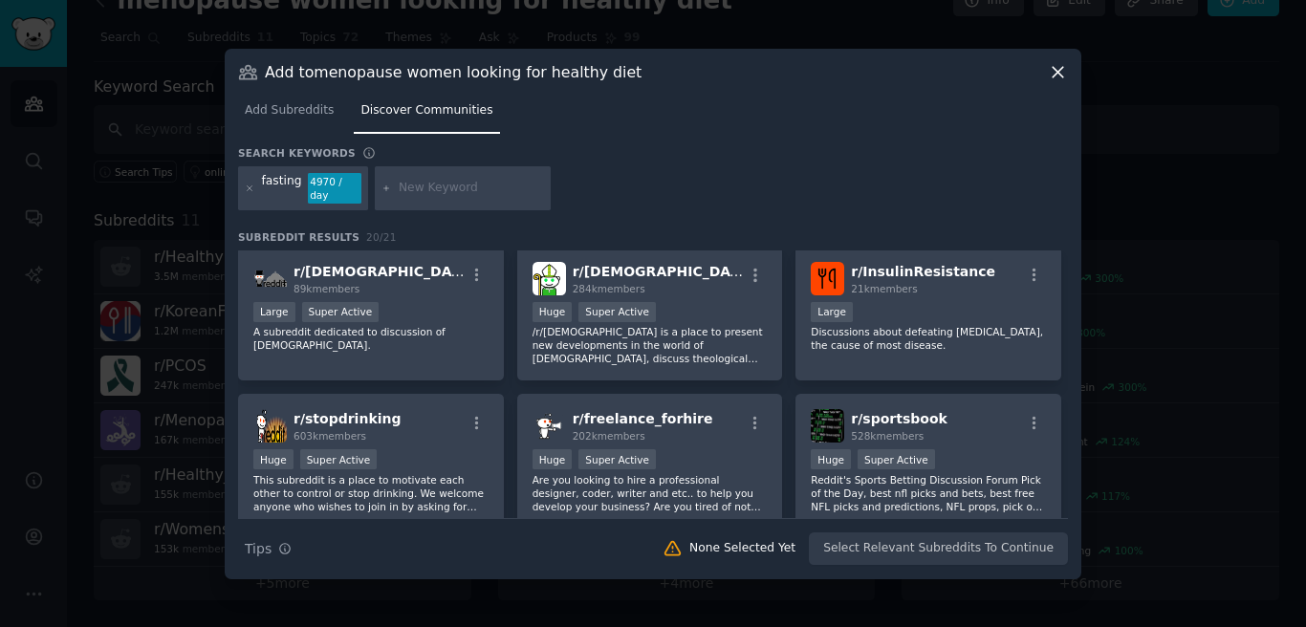
scroll to position [594, 0]
click at [946, 272] on span "r/ InsulinResistance" at bounding box center [923, 272] width 144 height 15
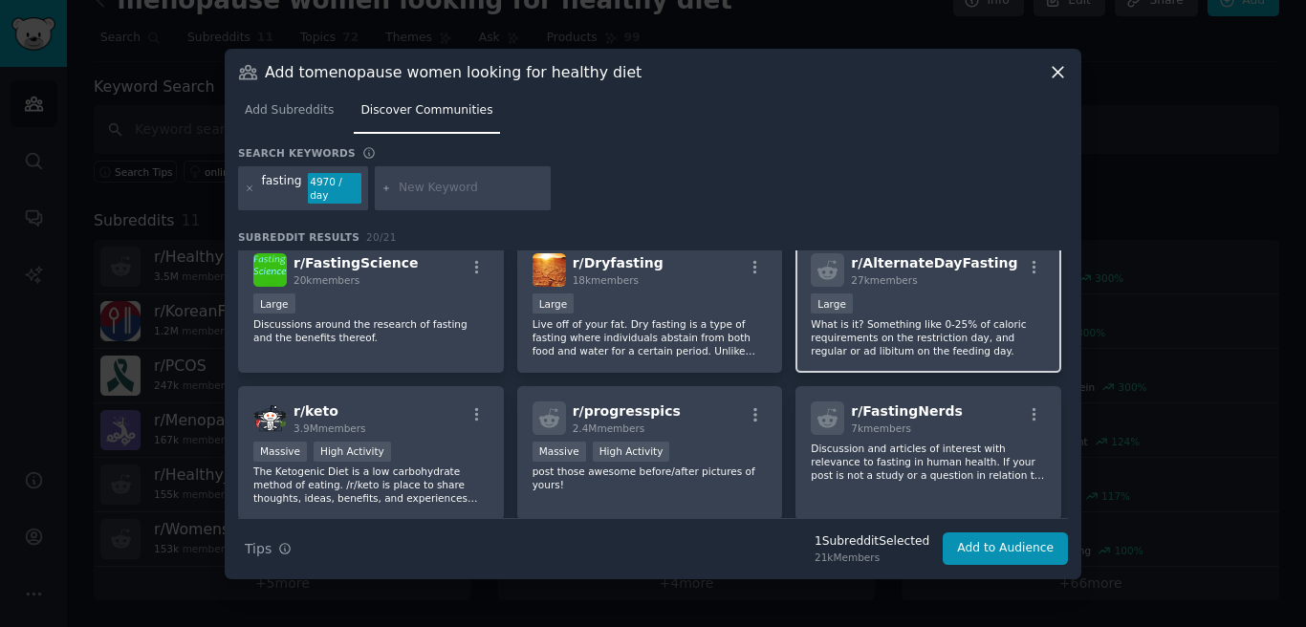
scroll to position [0, 0]
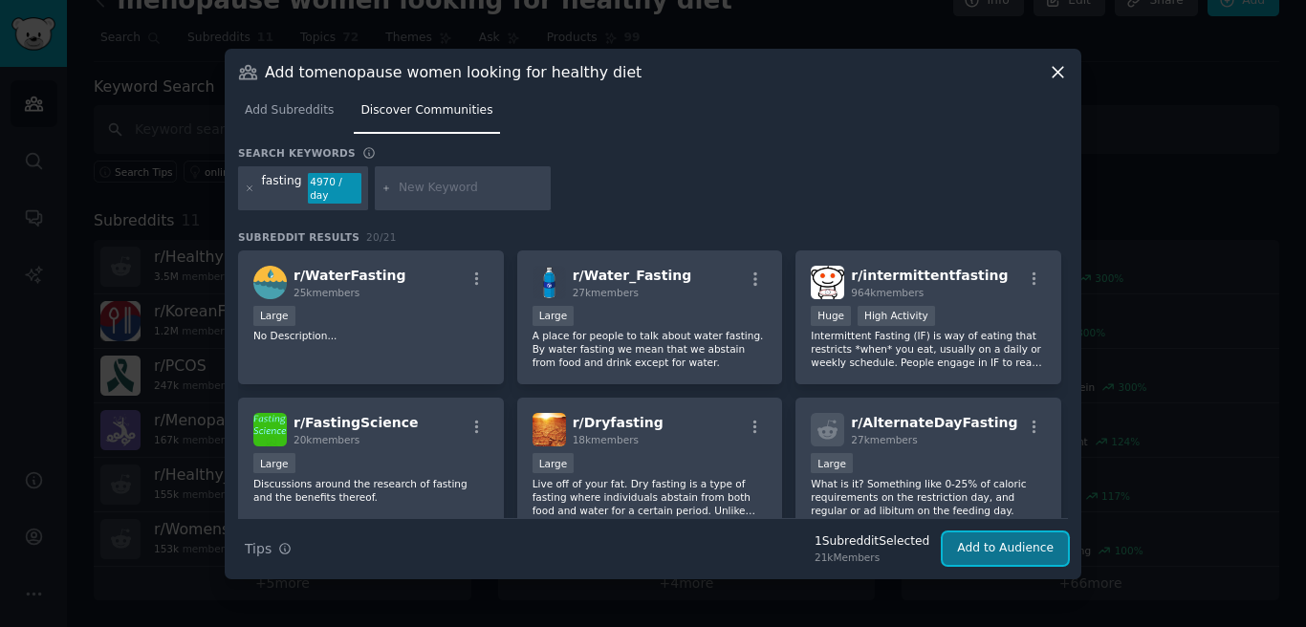
click at [1021, 551] on button "Add to Audience" at bounding box center [1005, 549] width 125 height 33
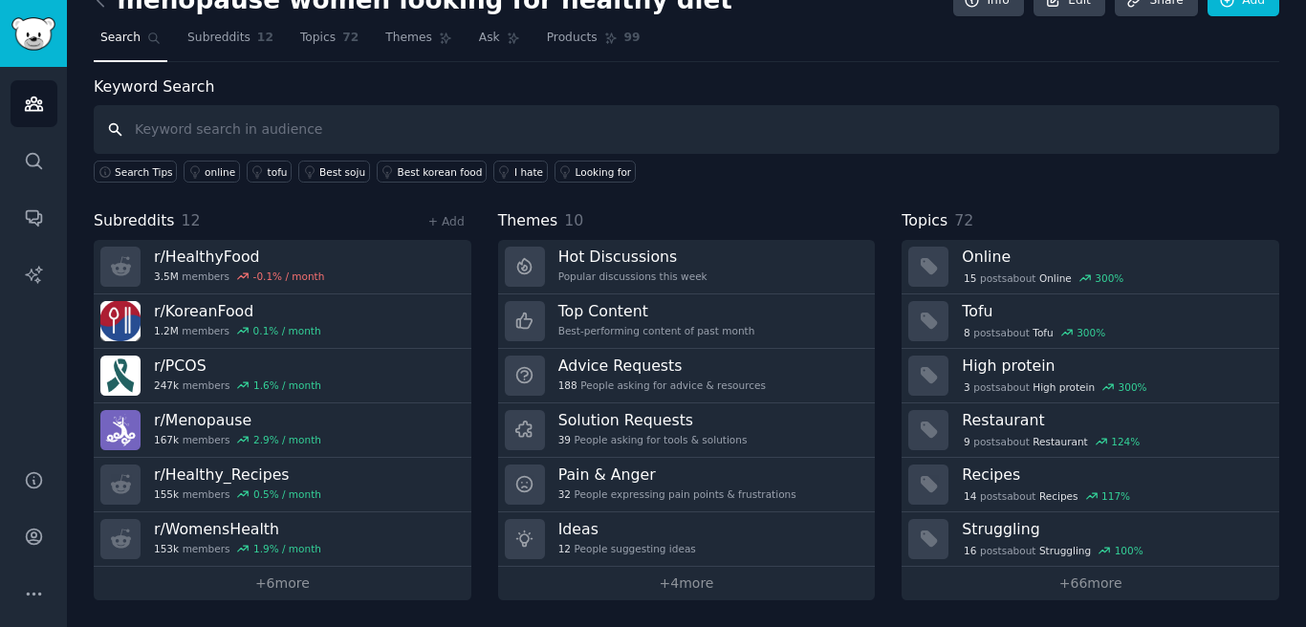
click at [294, 121] on input "text" at bounding box center [687, 129] width 1186 height 49
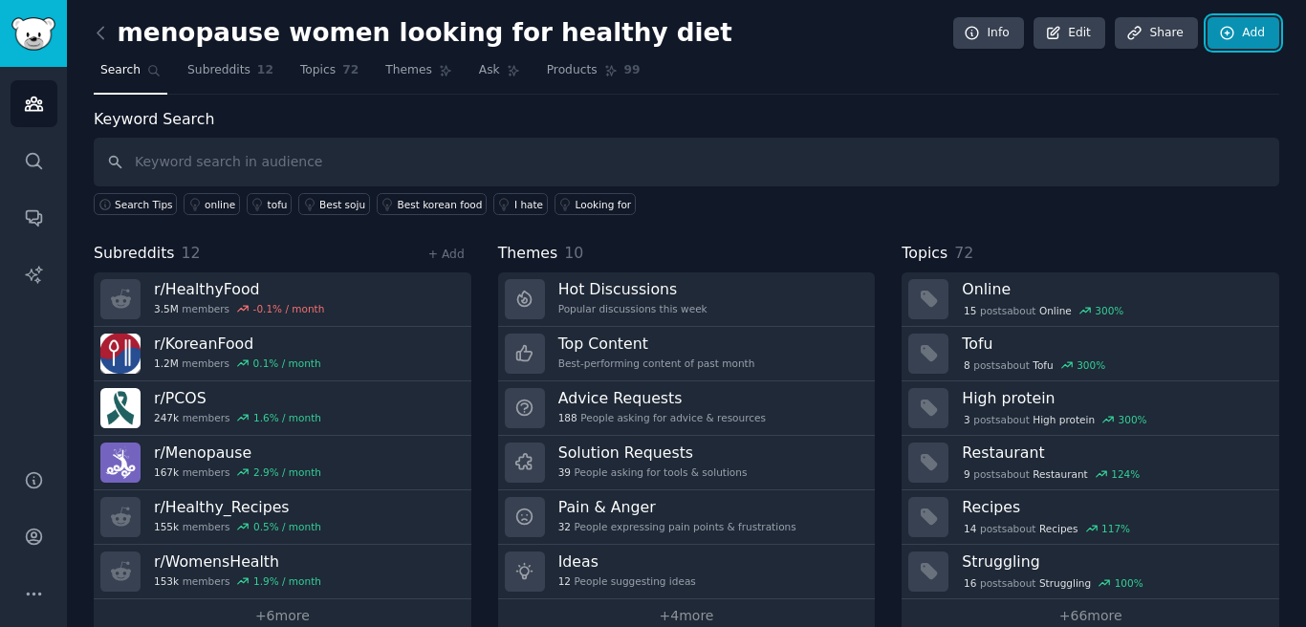
click at [1249, 33] on link "Add" at bounding box center [1244, 33] width 72 height 33
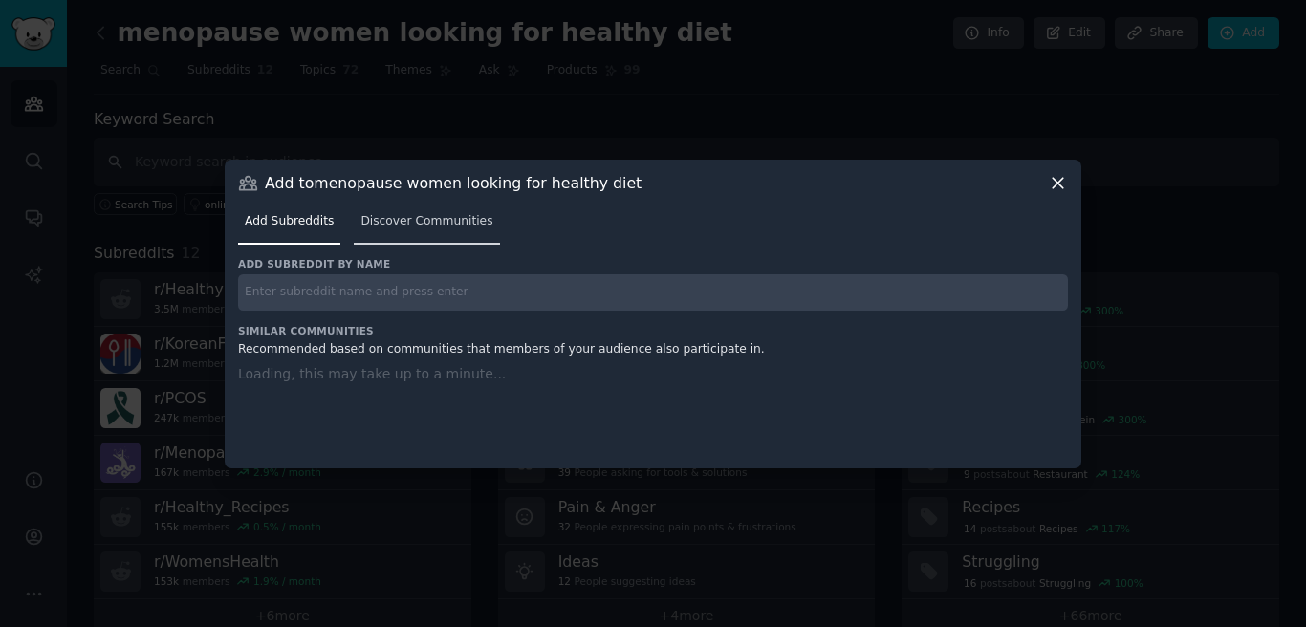
click at [444, 229] on link "Discover Communities" at bounding box center [426, 226] width 145 height 39
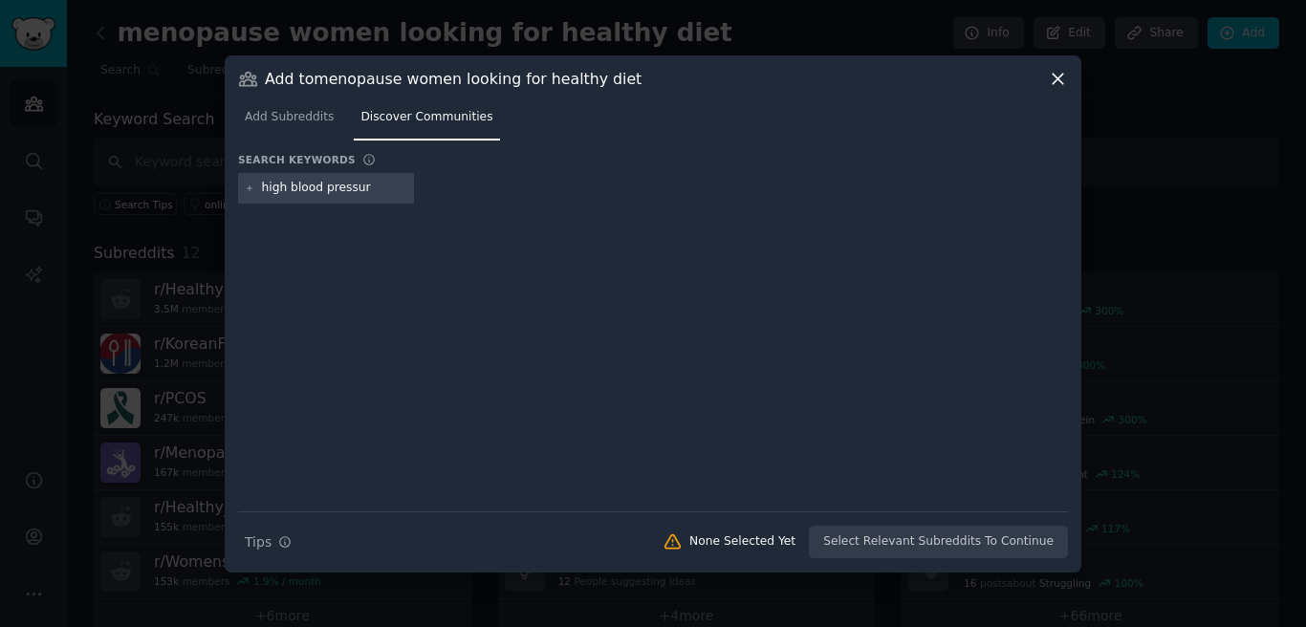
type input "[MEDICAL_DATA]"
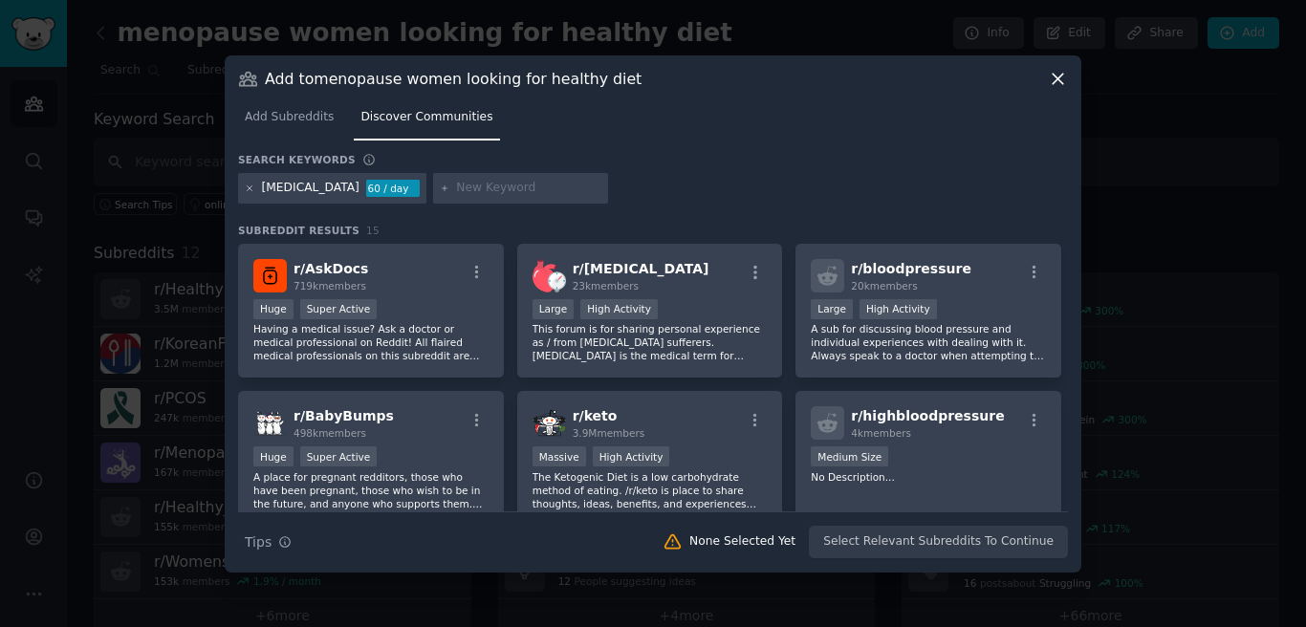
click at [253, 191] on icon at bounding box center [250, 189] width 11 height 11
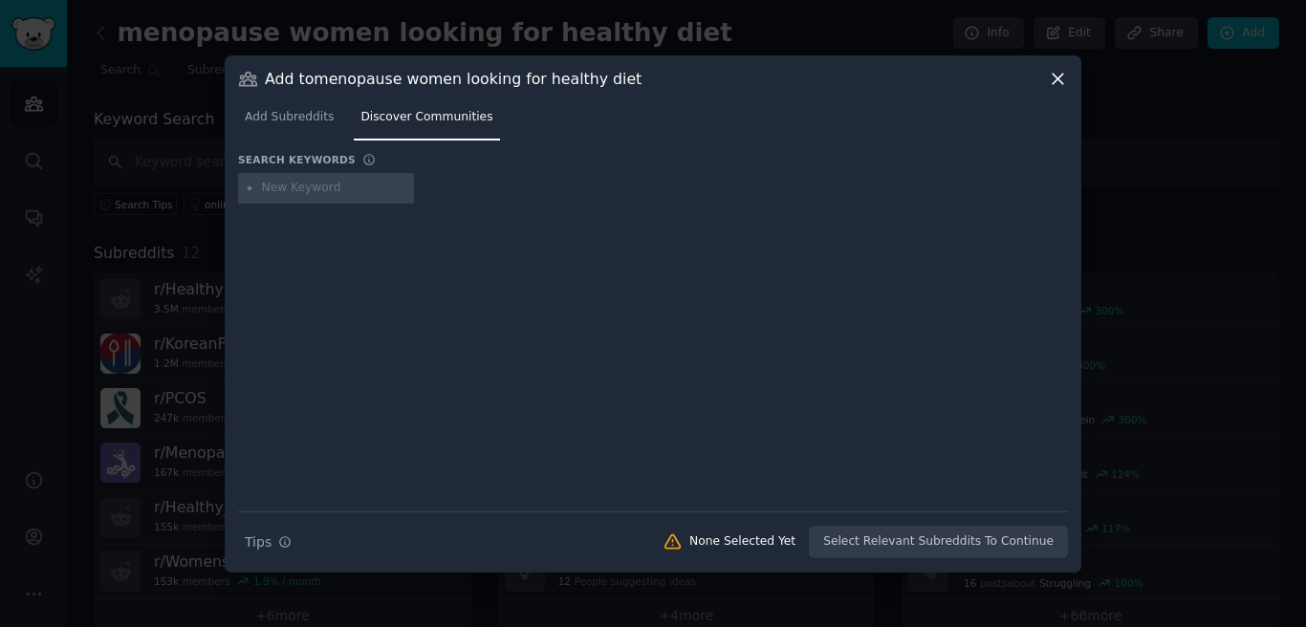
click at [1061, 73] on icon at bounding box center [1058, 79] width 20 height 20
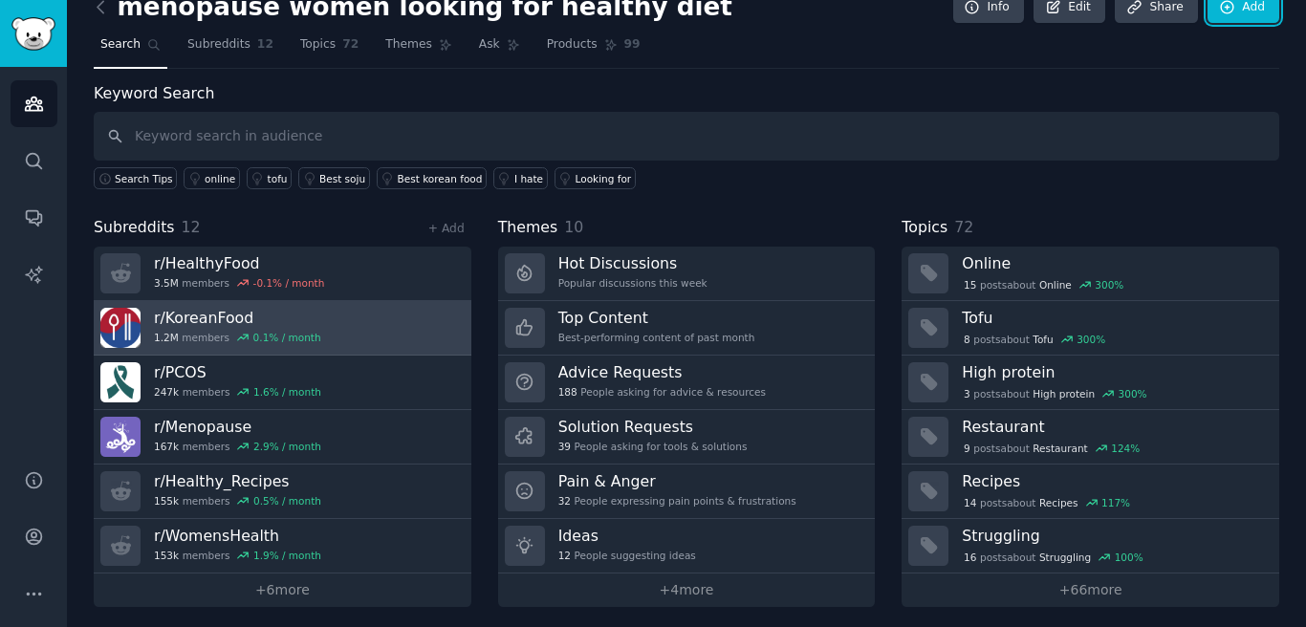
scroll to position [33, 0]
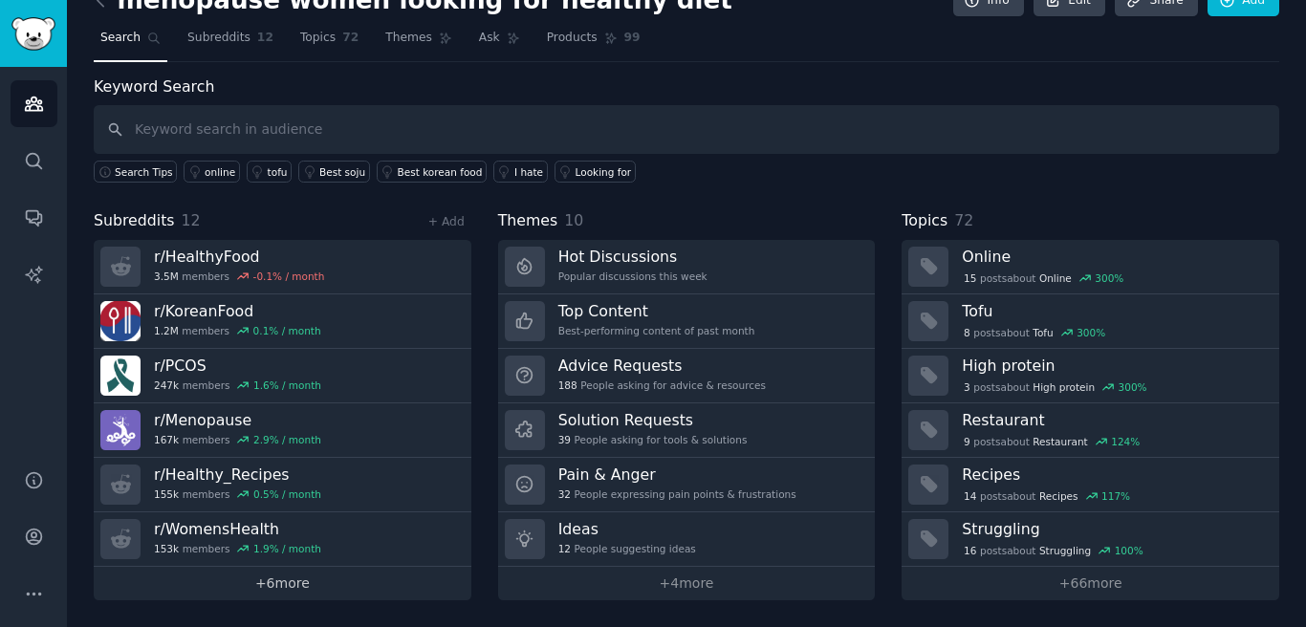
click at [292, 577] on link "+ 6 more" at bounding box center [283, 583] width 378 height 33
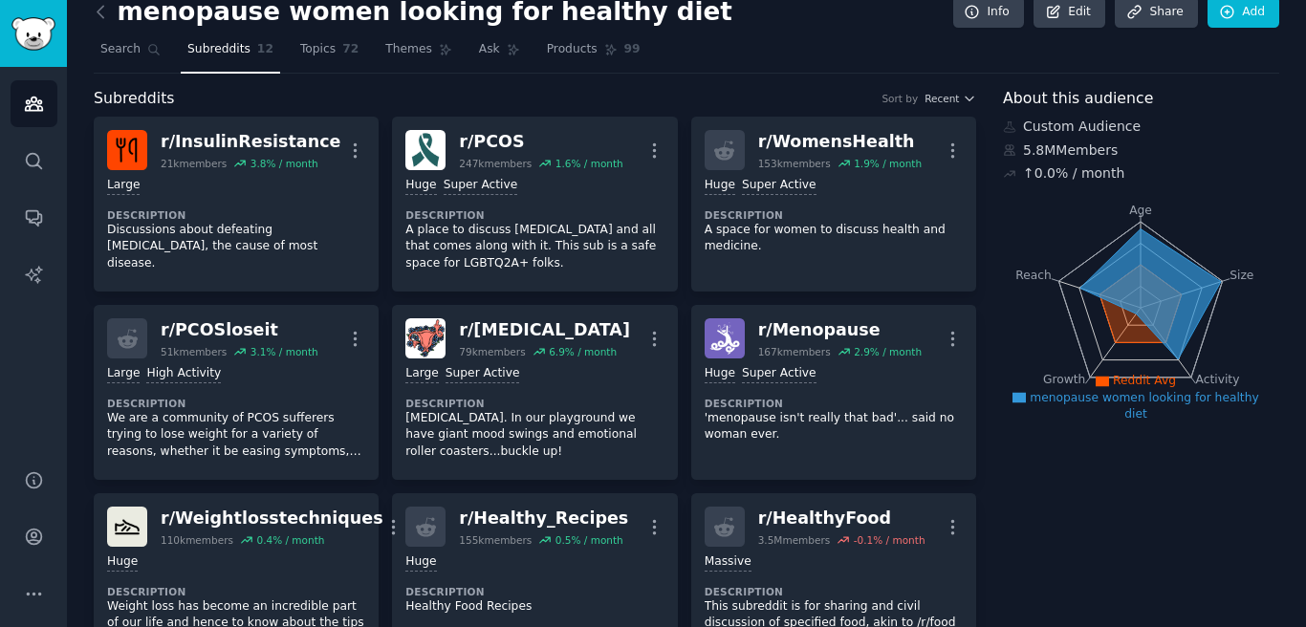
scroll to position [2, 0]
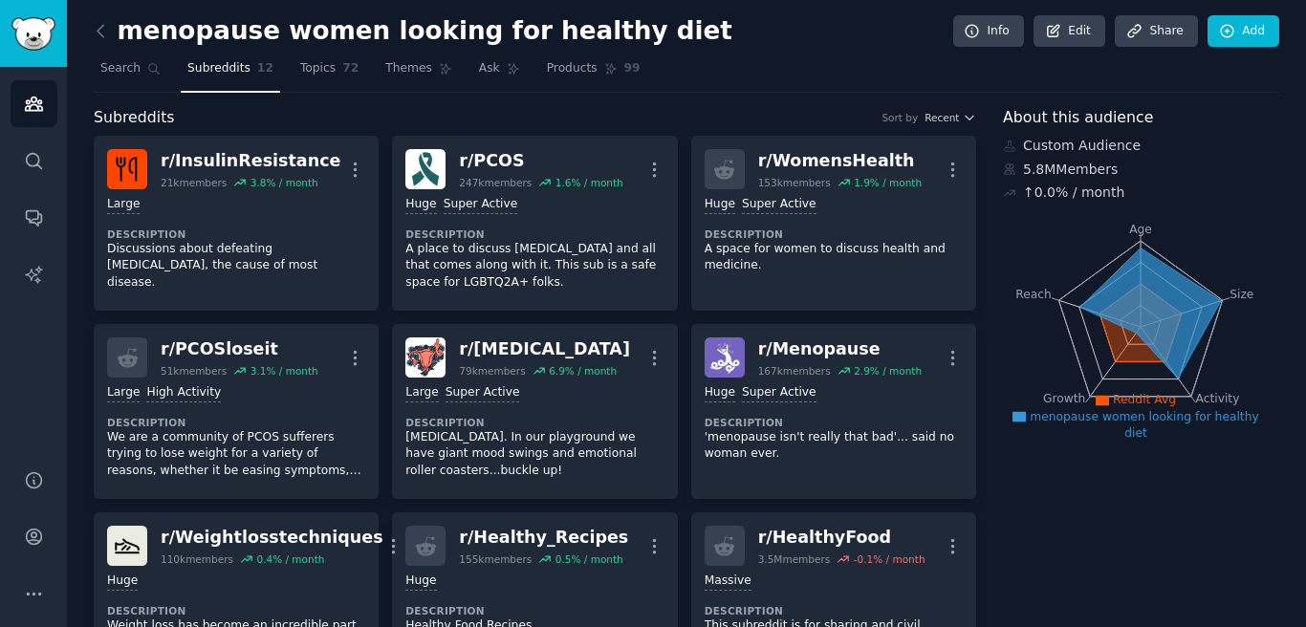
click at [1131, 233] on tspan "Age" at bounding box center [1140, 229] width 23 height 13
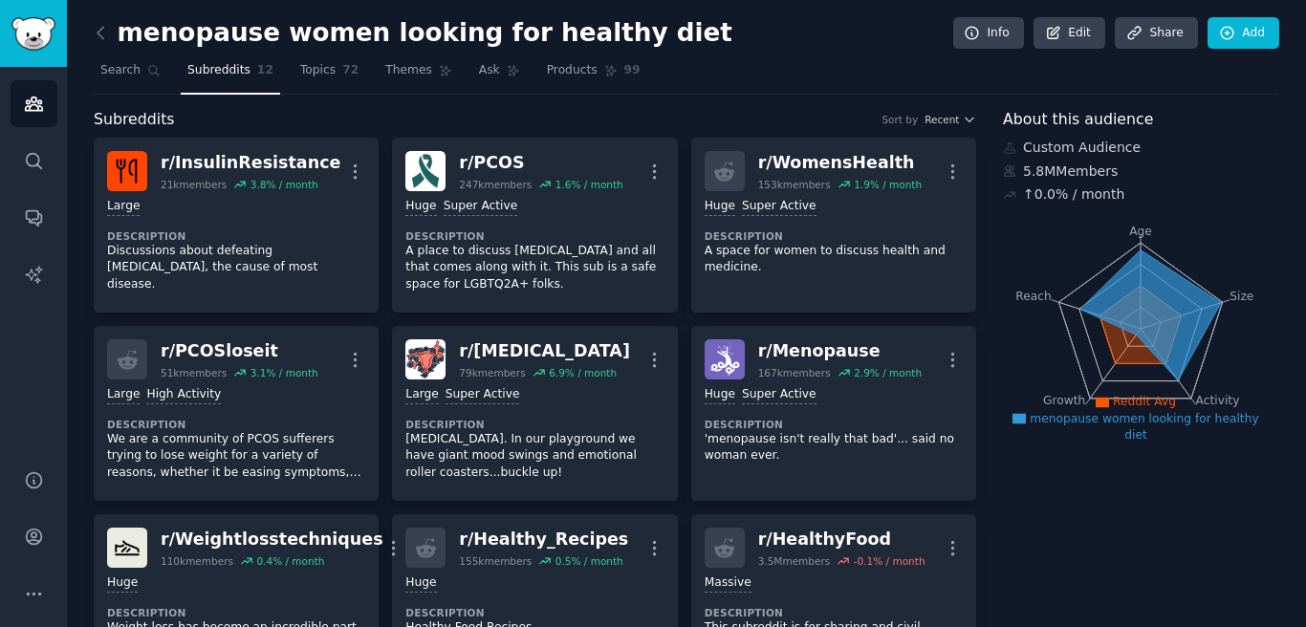
click at [1140, 231] on tspan "Age" at bounding box center [1140, 231] width 23 height 13
click at [604, 70] on icon at bounding box center [610, 70] width 13 height 13
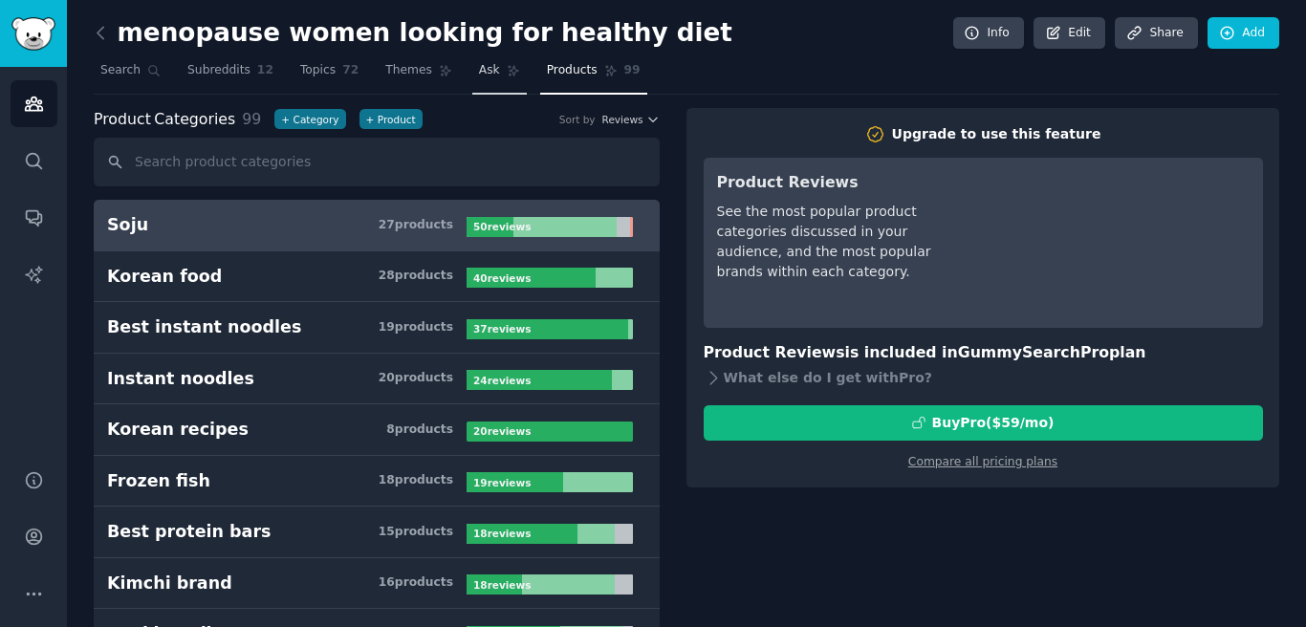
click at [486, 71] on span "Ask" at bounding box center [489, 70] width 21 height 17
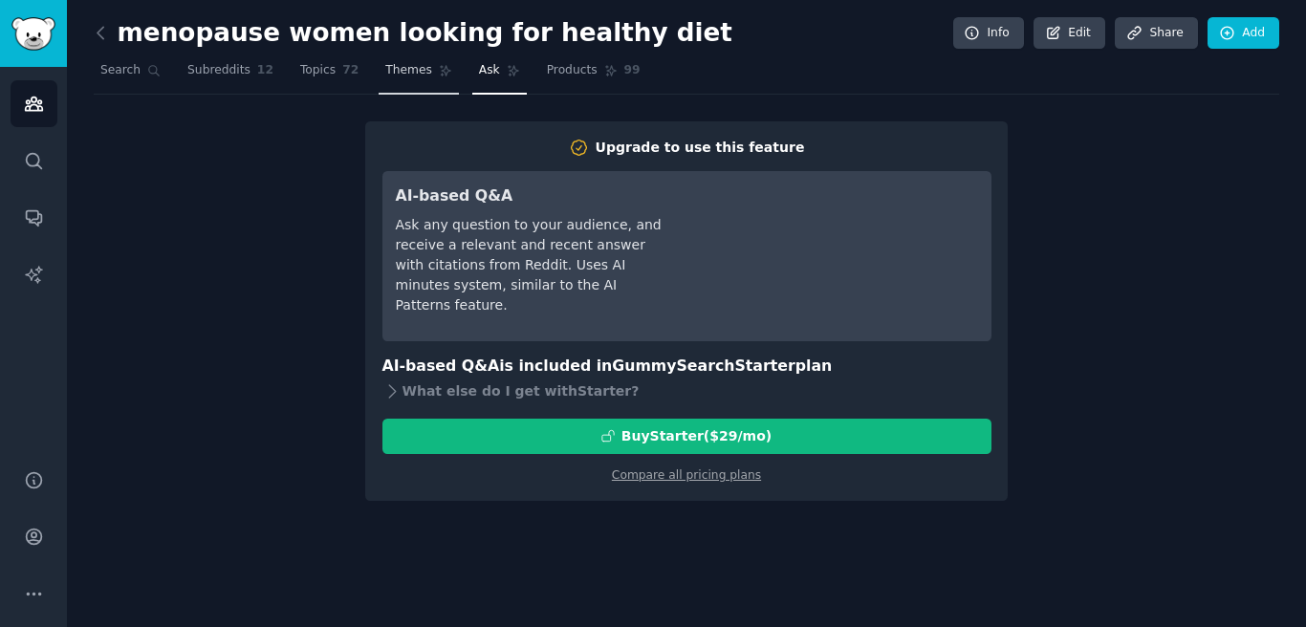
click at [410, 76] on span "Themes" at bounding box center [408, 70] width 47 height 17
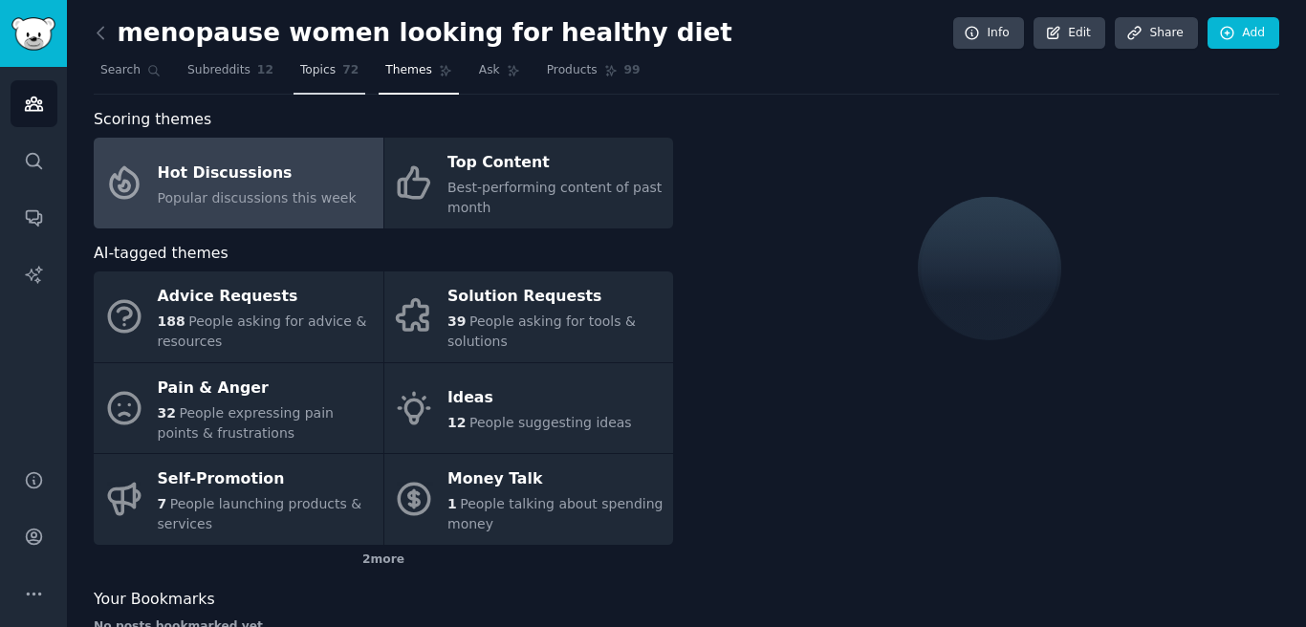
click at [307, 74] on span "Topics" at bounding box center [317, 70] width 35 height 17
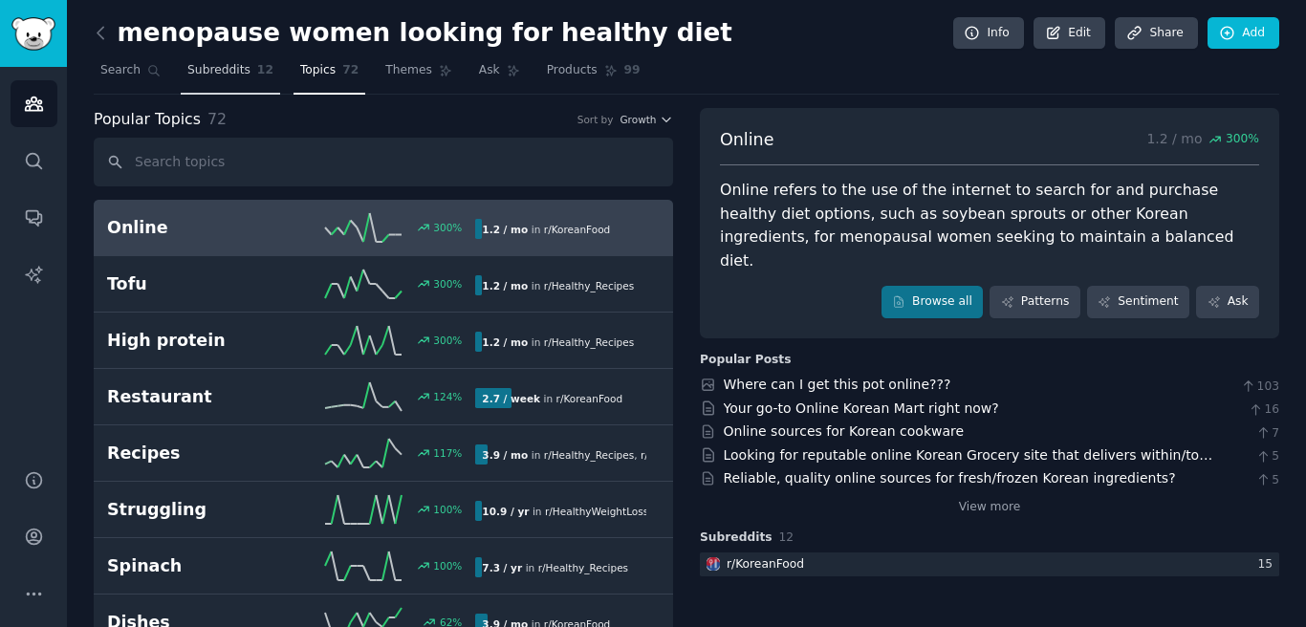
click at [241, 69] on span "Subreddits" at bounding box center [218, 70] width 63 height 17
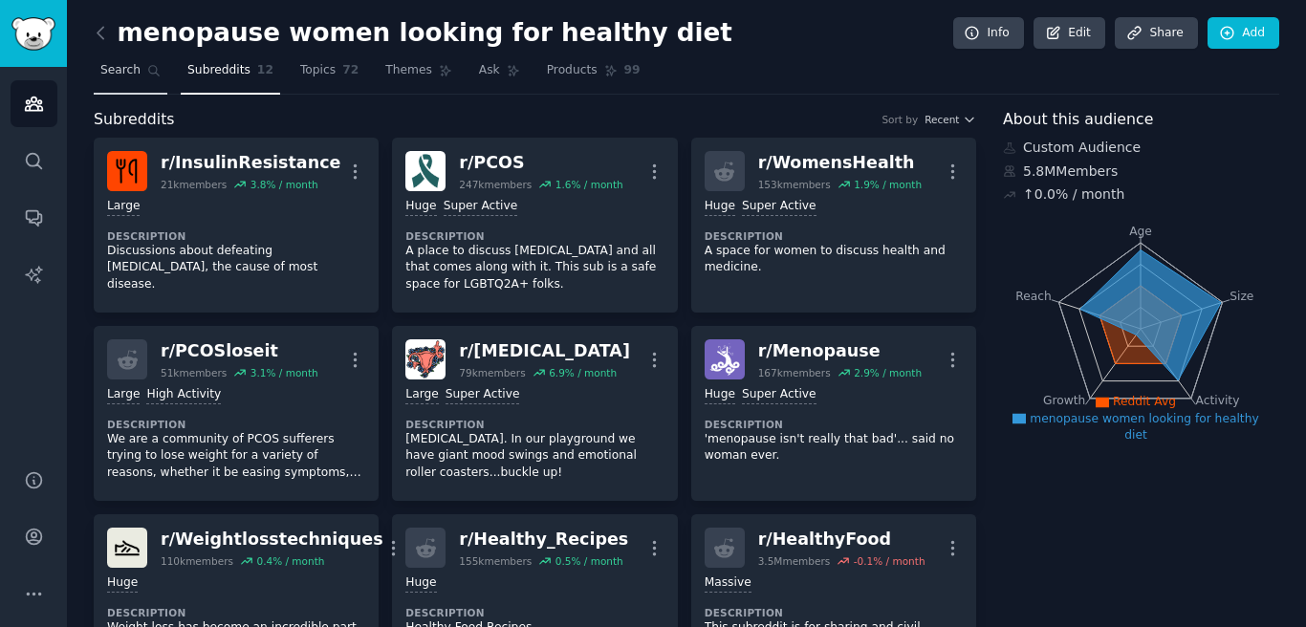
click at [100, 75] on span "Search" at bounding box center [120, 70] width 40 height 17
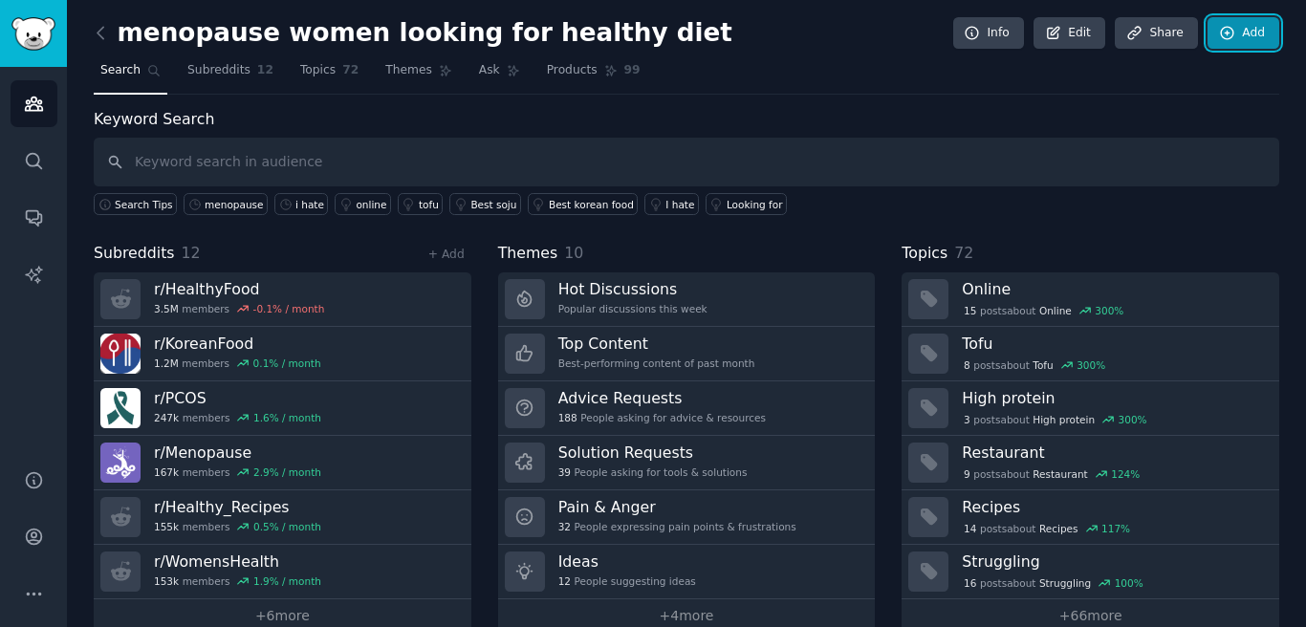
click at [1220, 41] on link "Add" at bounding box center [1244, 33] width 72 height 33
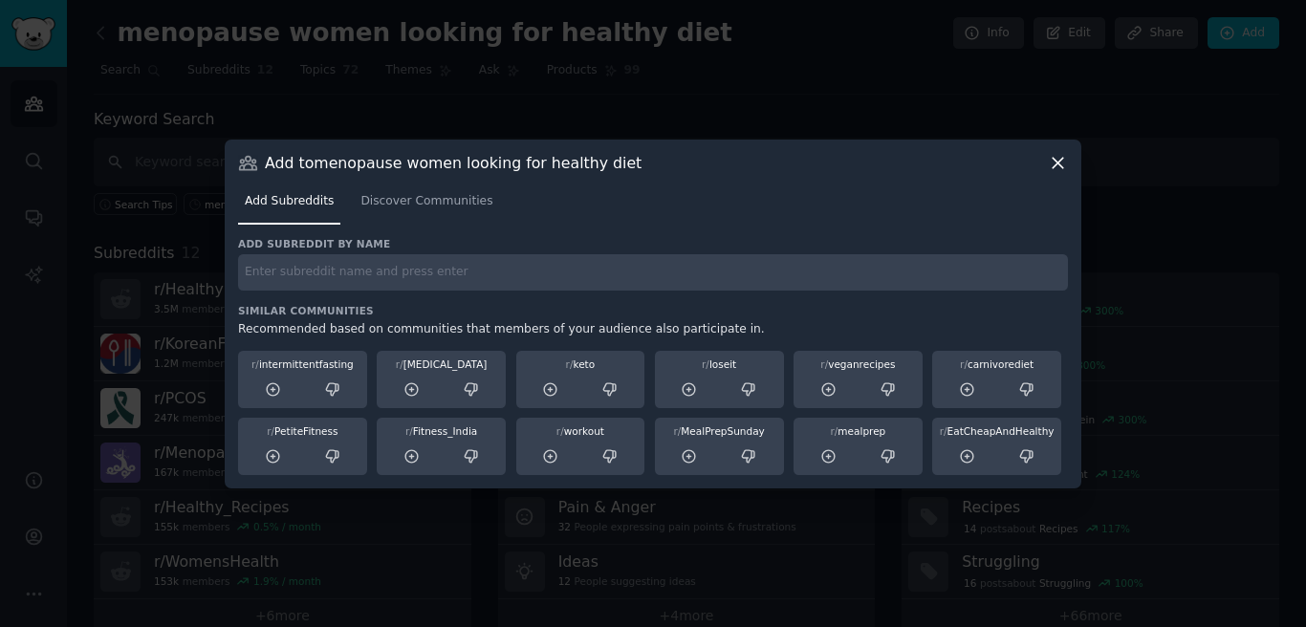
click at [446, 230] on div "Add Subreddits Discover Communities" at bounding box center [653, 205] width 830 height 65
click at [432, 206] on span "Discover Communities" at bounding box center [426, 201] width 132 height 17
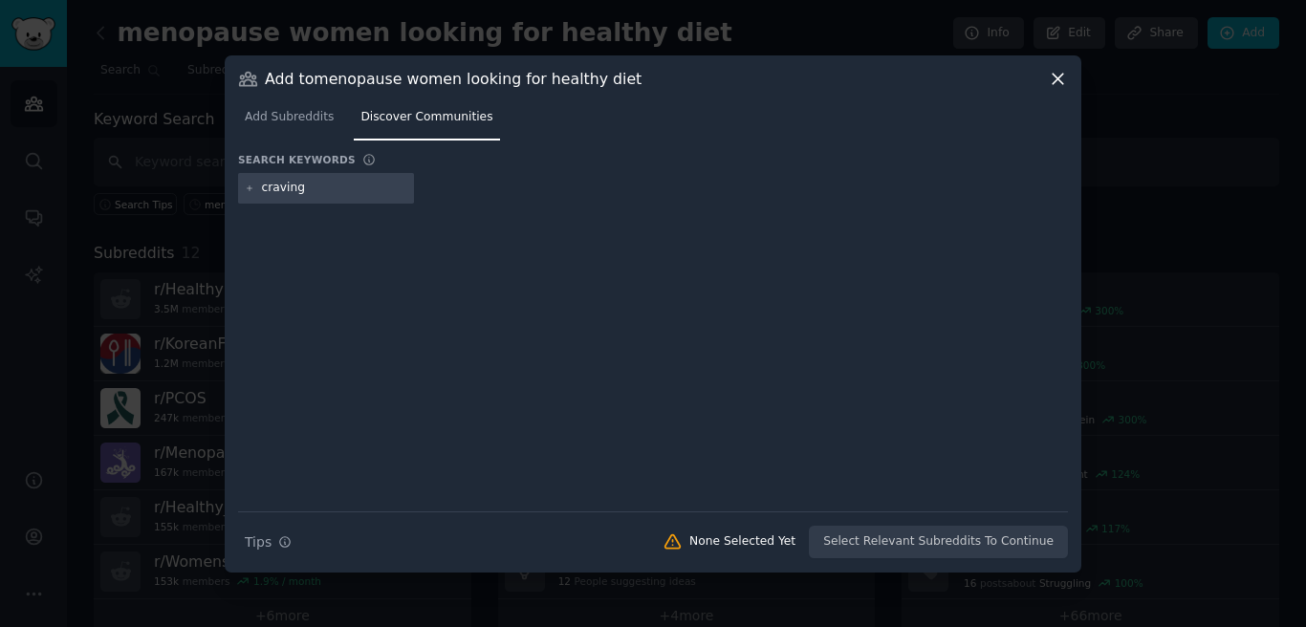
type input "cravings"
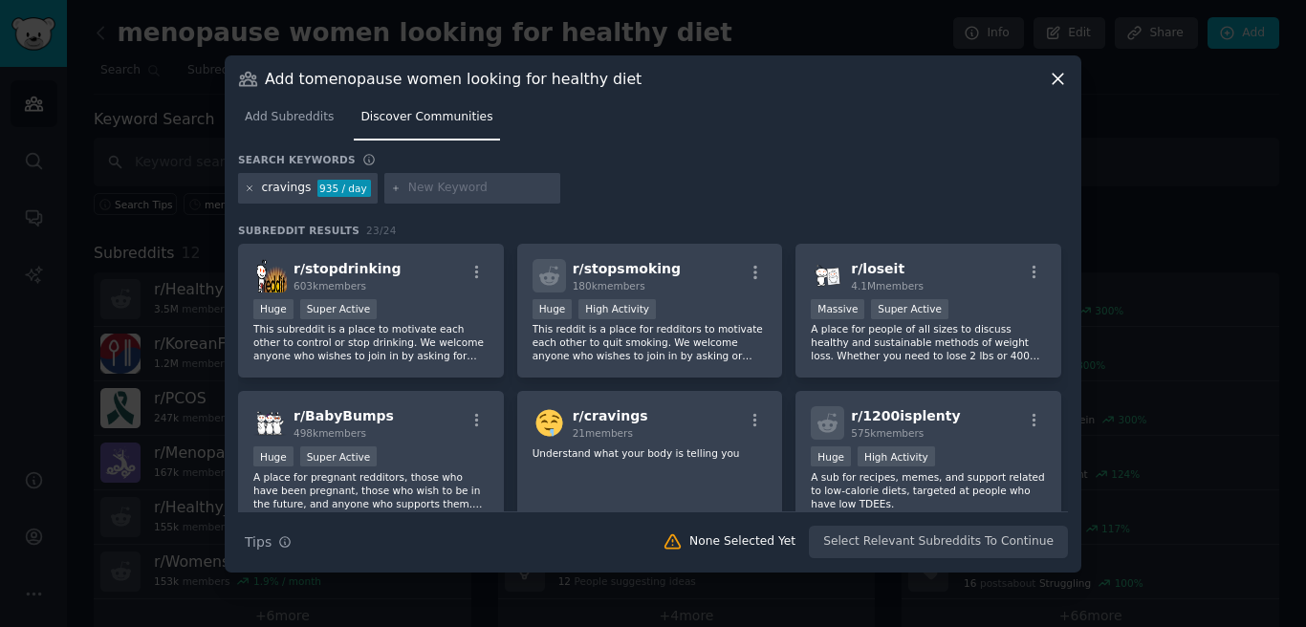
click at [250, 189] on icon at bounding box center [250, 189] width 11 height 11
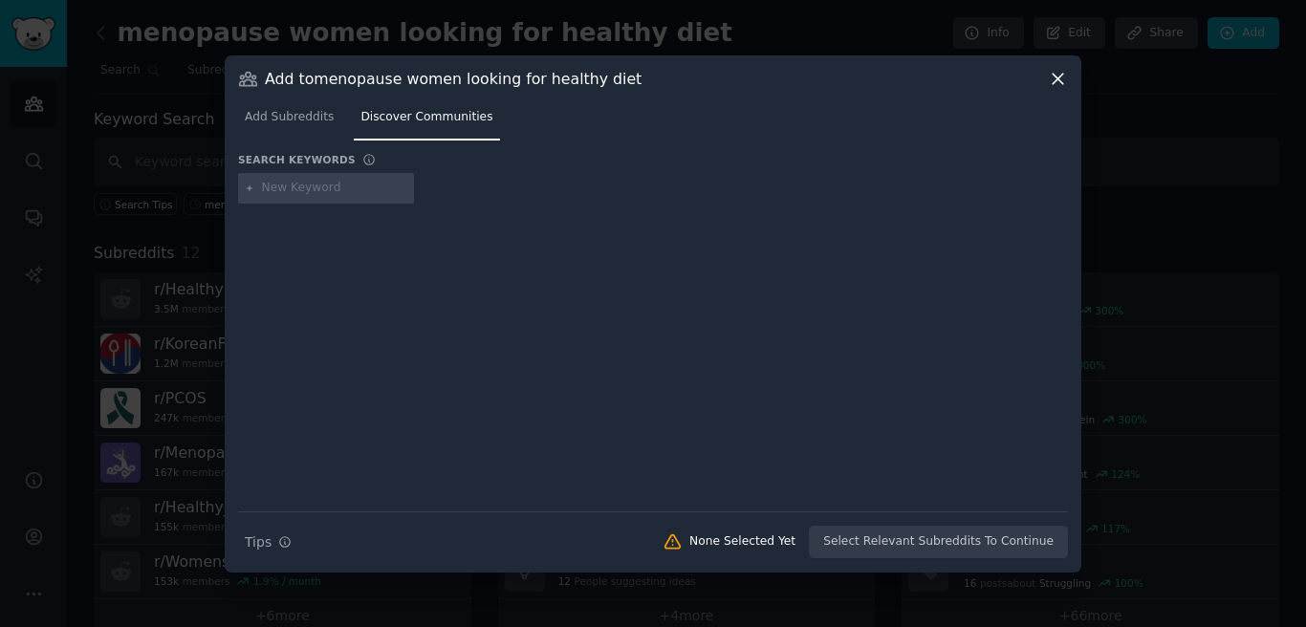
click at [370, 180] on input "text" at bounding box center [334, 188] width 145 height 17
type input "over 60"
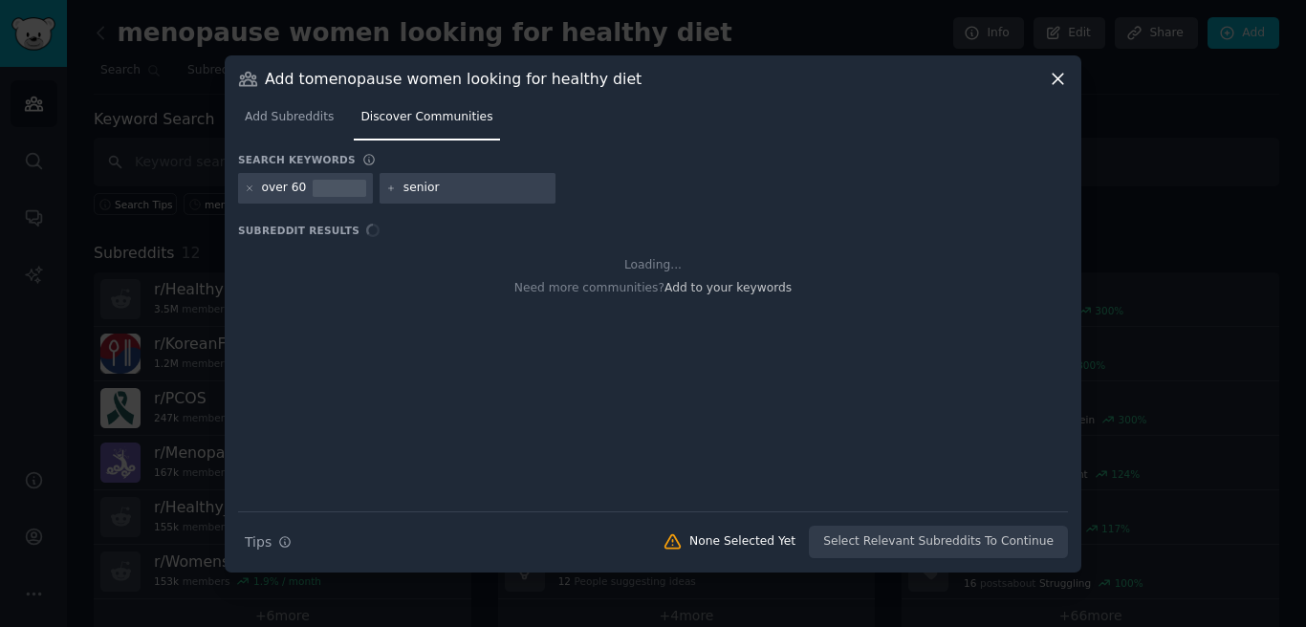
type input "seniors"
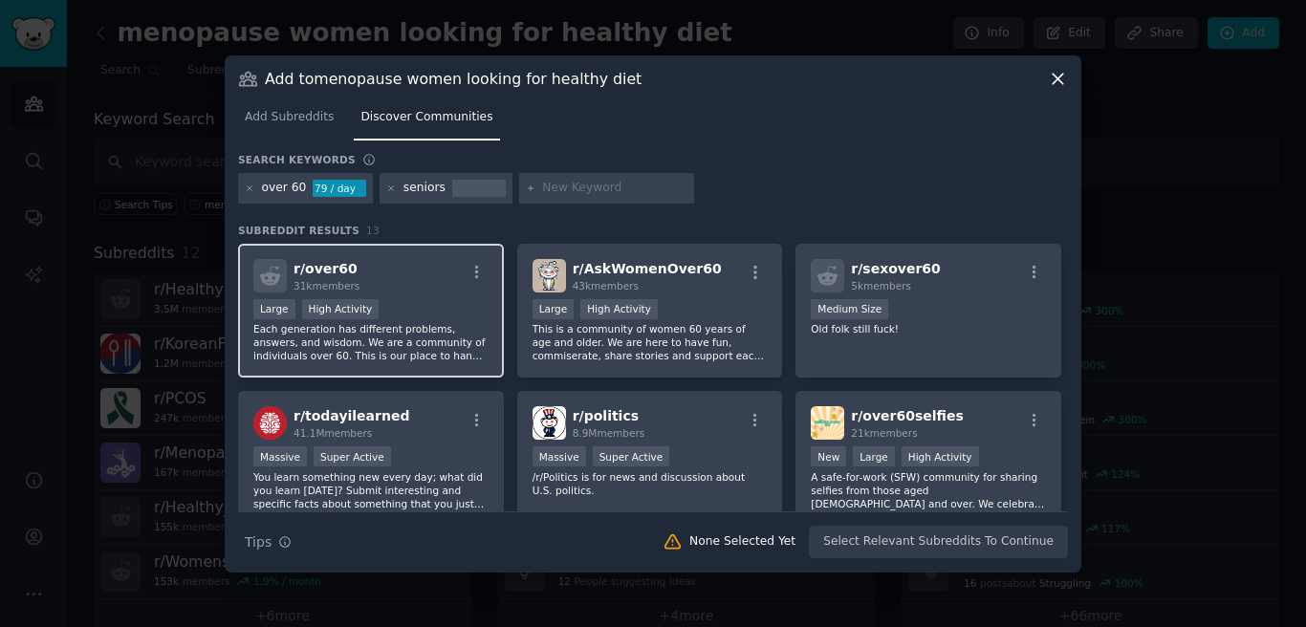
click at [424, 295] on div "r/ over60 31k members Large High Activity Each generation has different problem…" at bounding box center [371, 311] width 266 height 135
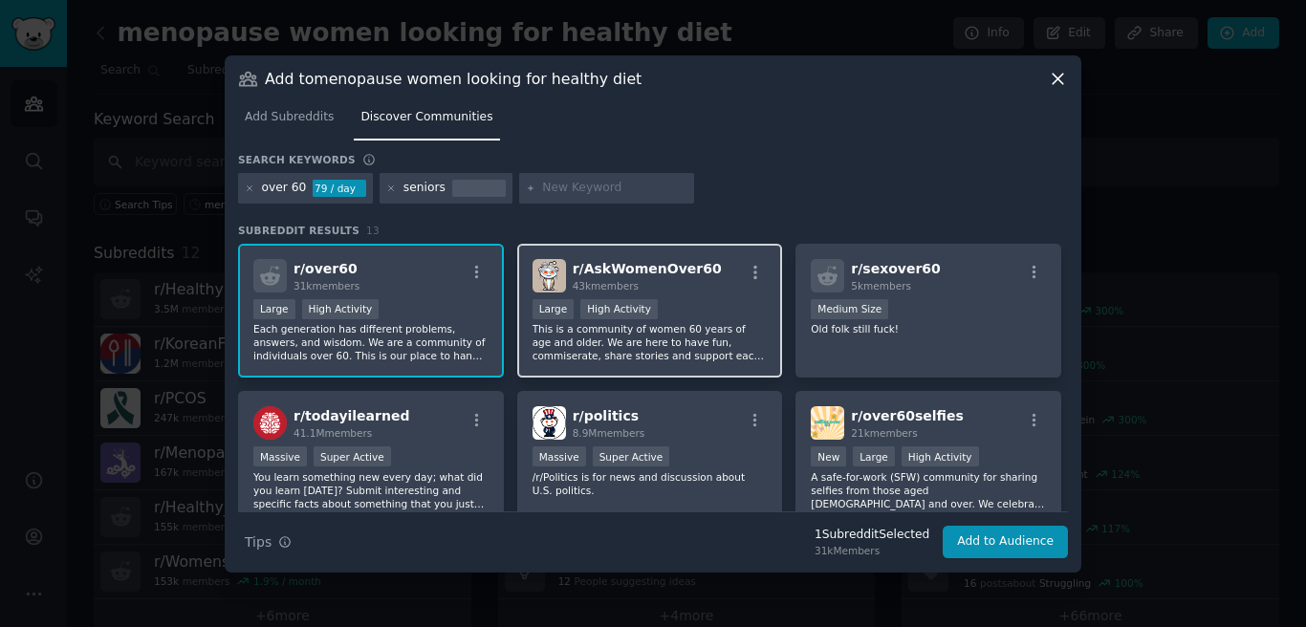
click at [712, 277] on div "r/ AskWomenOver60 43k members" at bounding box center [650, 275] width 235 height 33
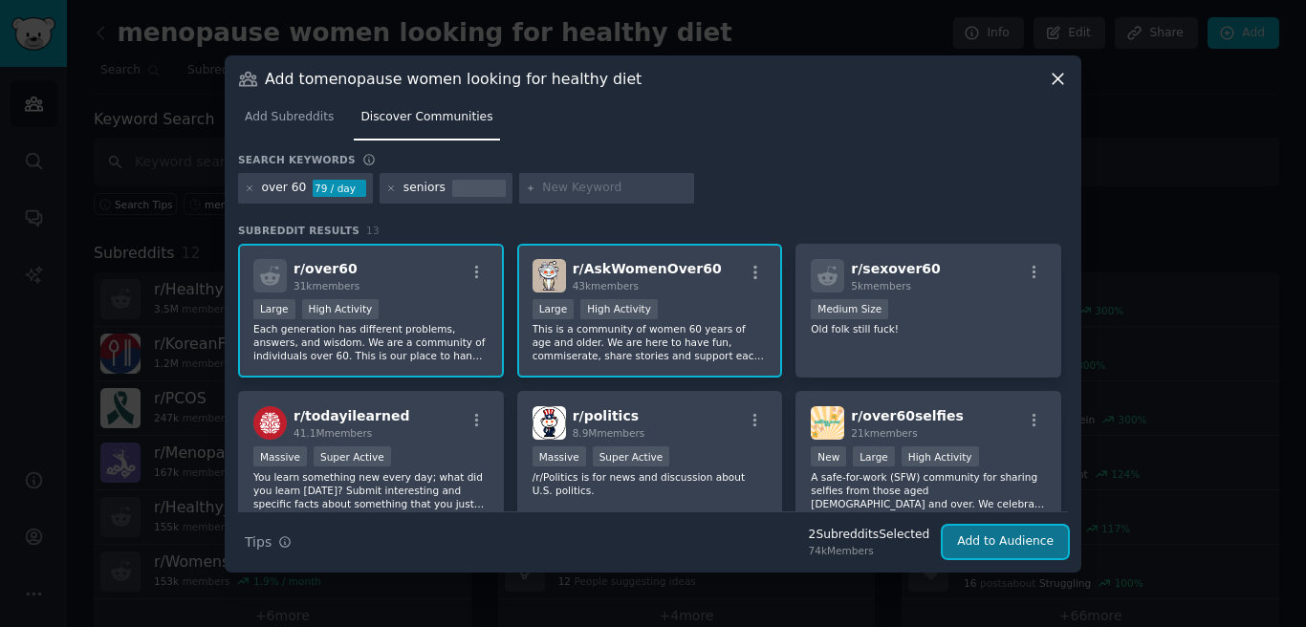
click at [1020, 533] on button "Add to Audience" at bounding box center [1005, 542] width 125 height 33
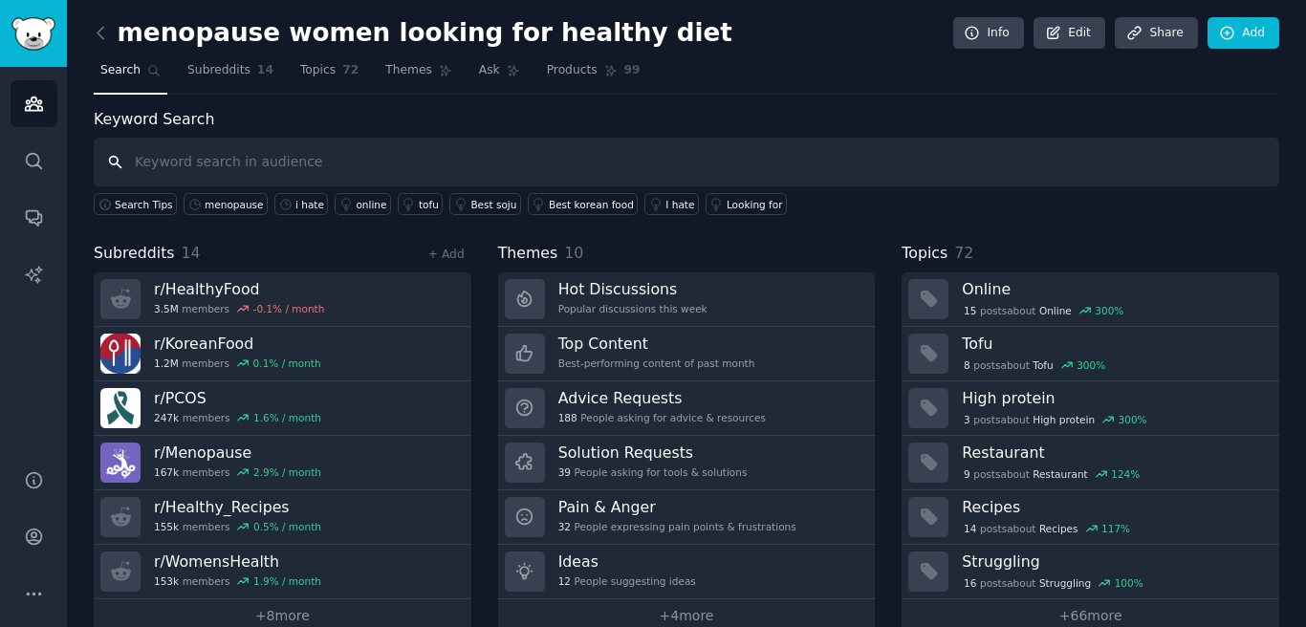
click at [361, 169] on input "text" at bounding box center [687, 162] width 1186 height 49
click at [1266, 34] on link "Add" at bounding box center [1244, 33] width 72 height 33
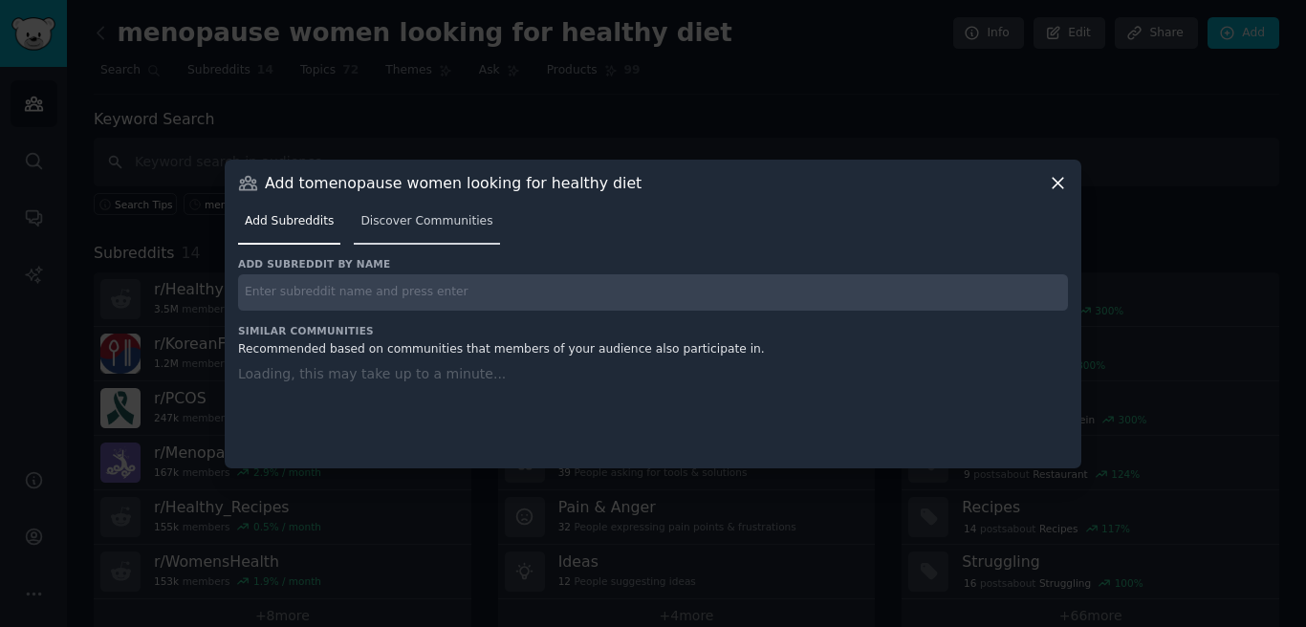
click at [433, 223] on span "Discover Communities" at bounding box center [426, 221] width 132 height 17
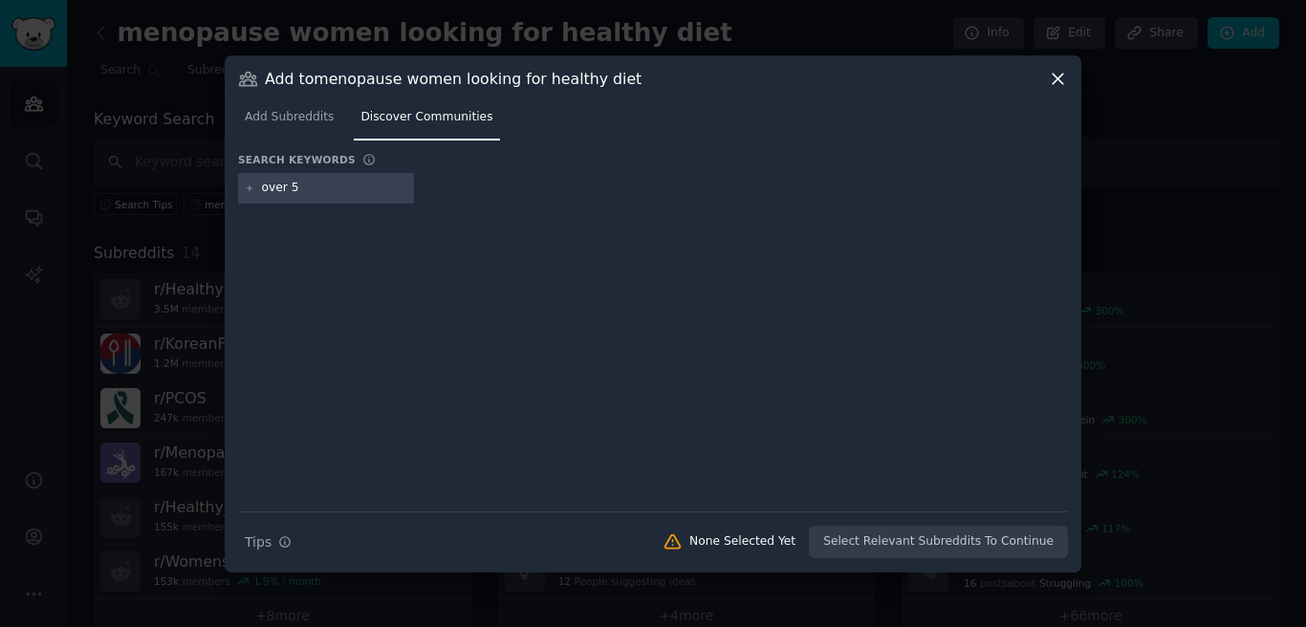
type input "over 50"
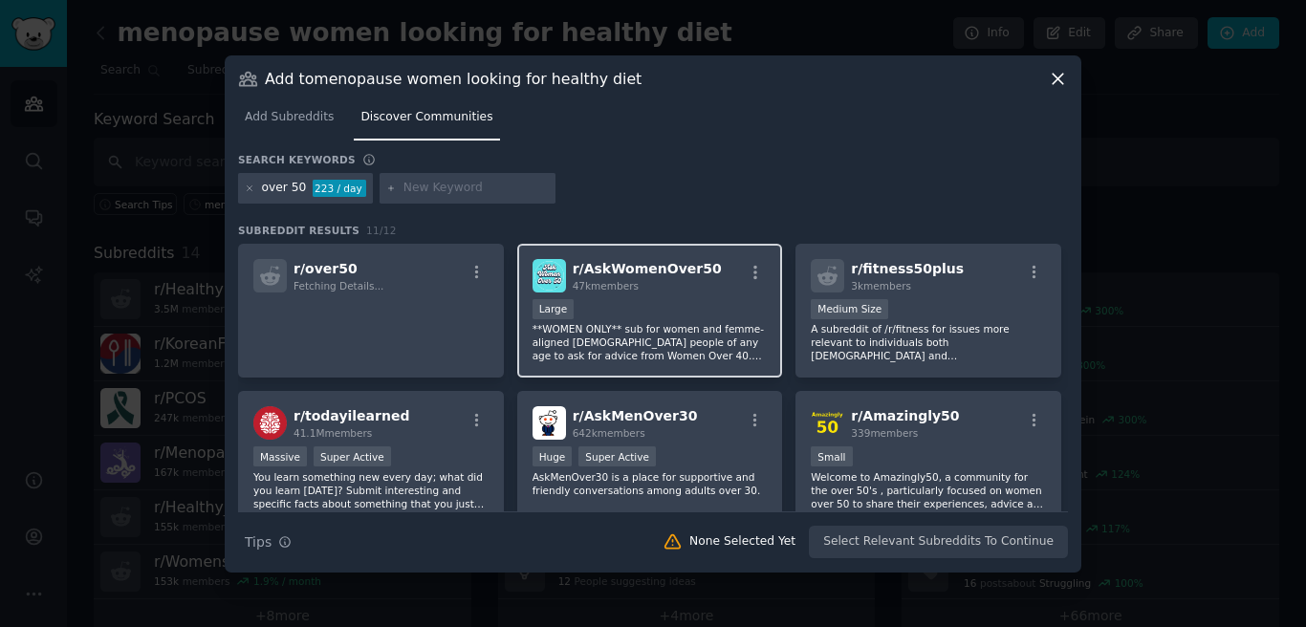
click at [672, 358] on p "**WOMEN ONLY** sub for women and femme-aligned [DEMOGRAPHIC_DATA] people of any…" at bounding box center [650, 342] width 235 height 40
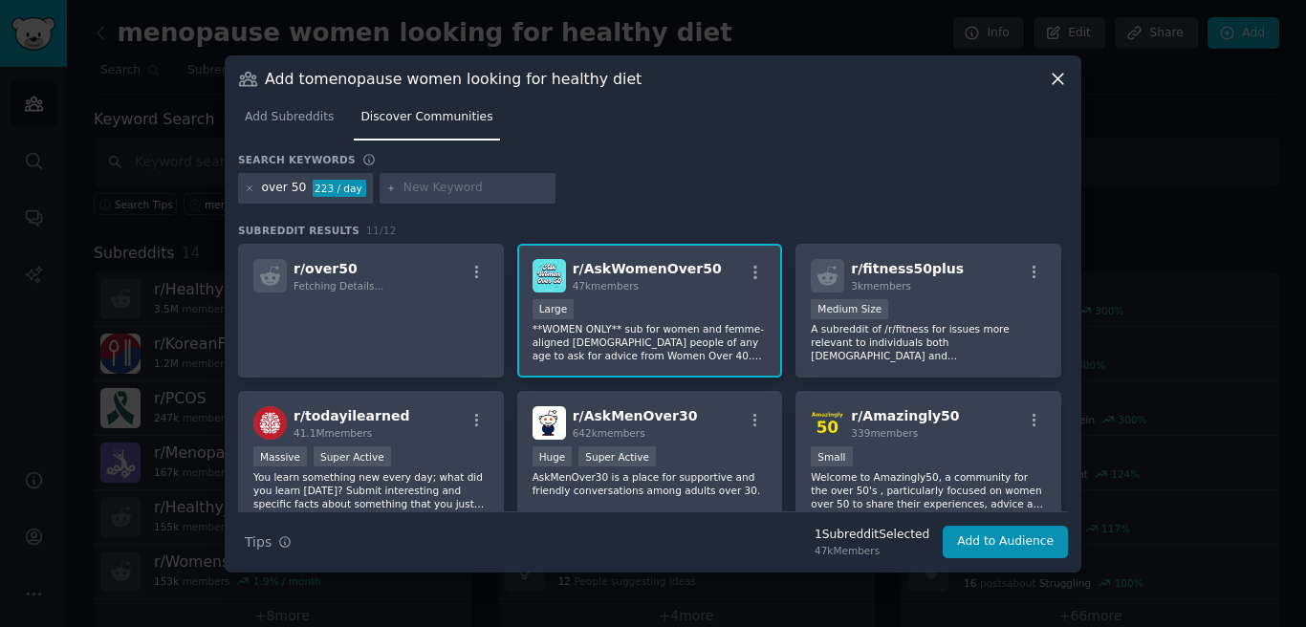
click at [1118, 324] on div at bounding box center [653, 313] width 1306 height 627
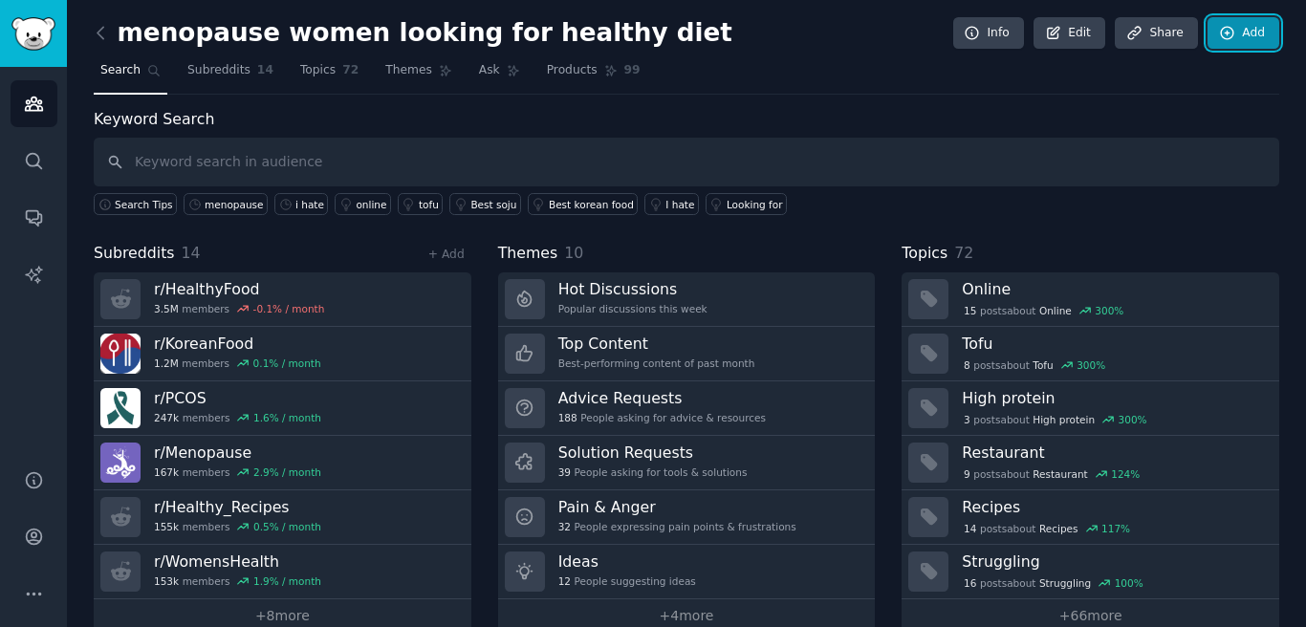
click at [1224, 33] on icon at bounding box center [1227, 33] width 12 height 12
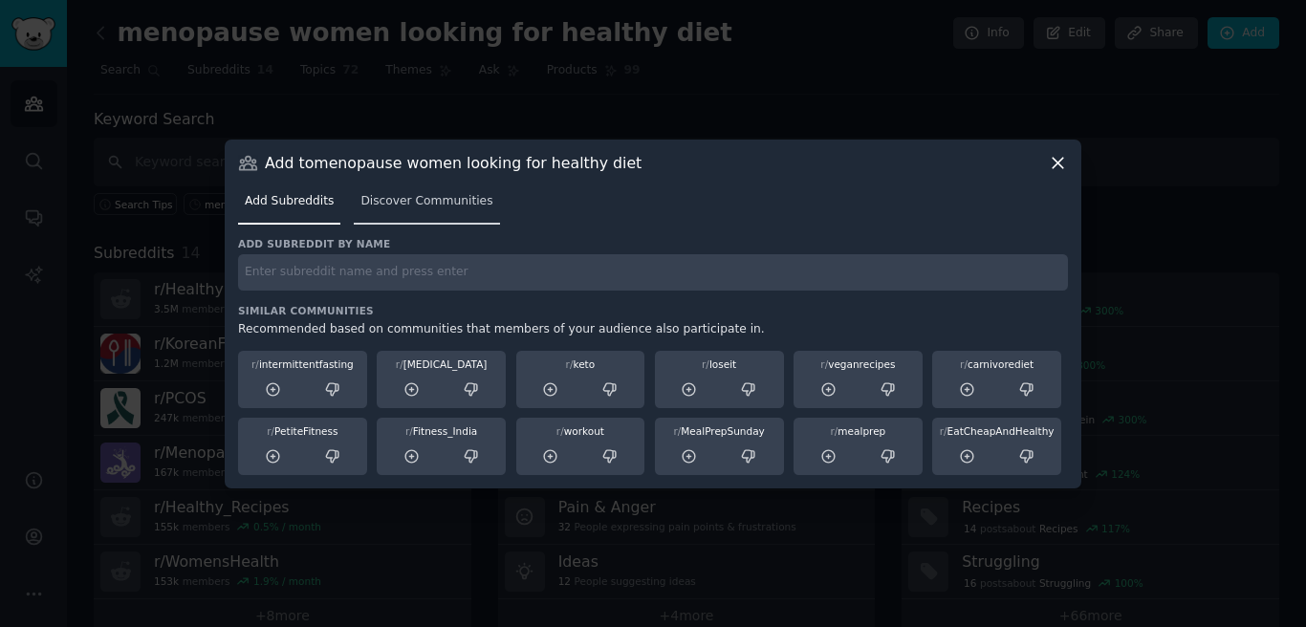
click at [392, 201] on span "Discover Communities" at bounding box center [426, 201] width 132 height 17
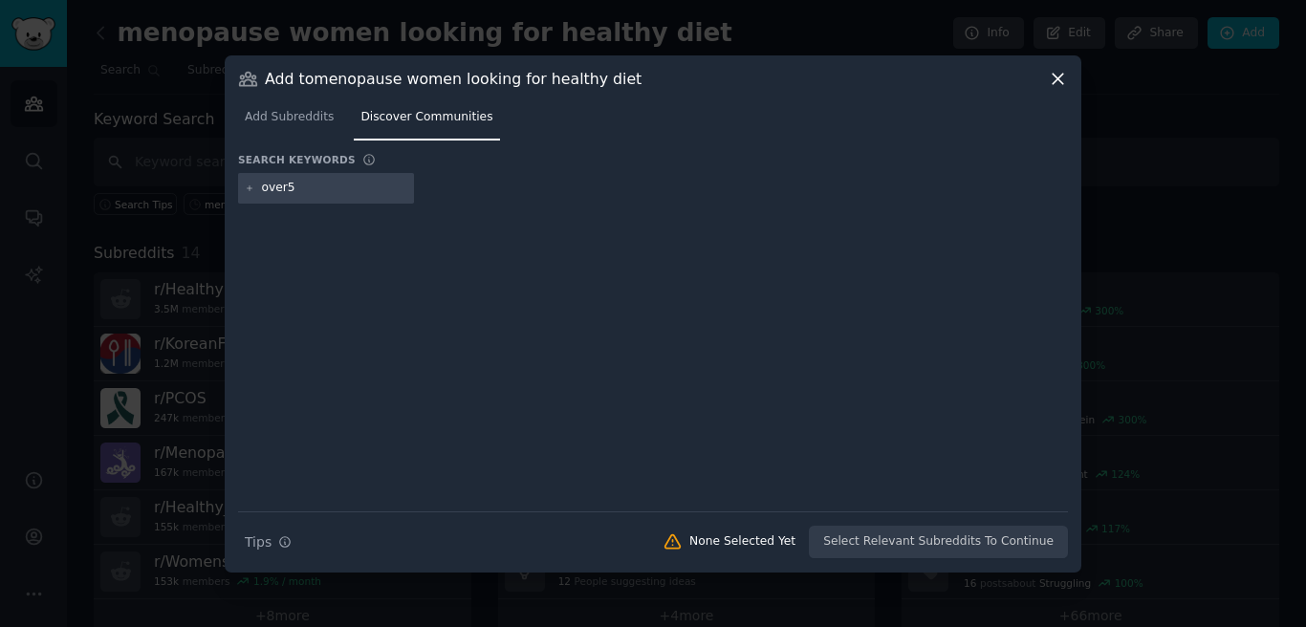
type input "over50"
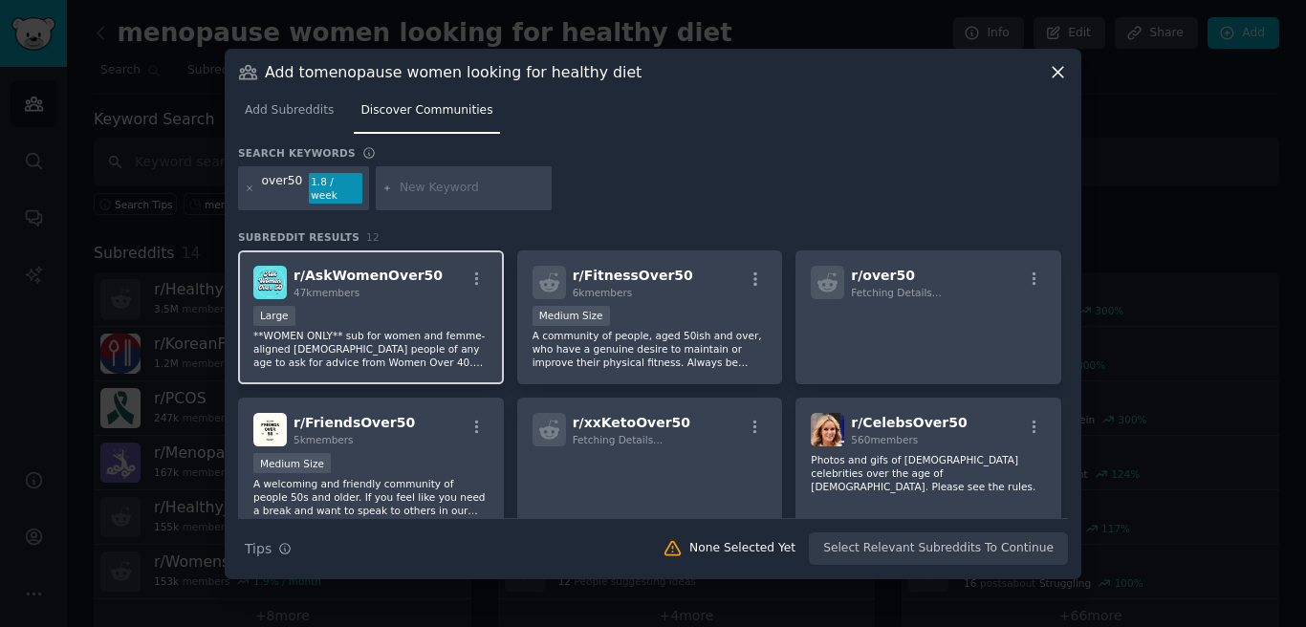
click at [435, 307] on div "Large" at bounding box center [370, 318] width 235 height 24
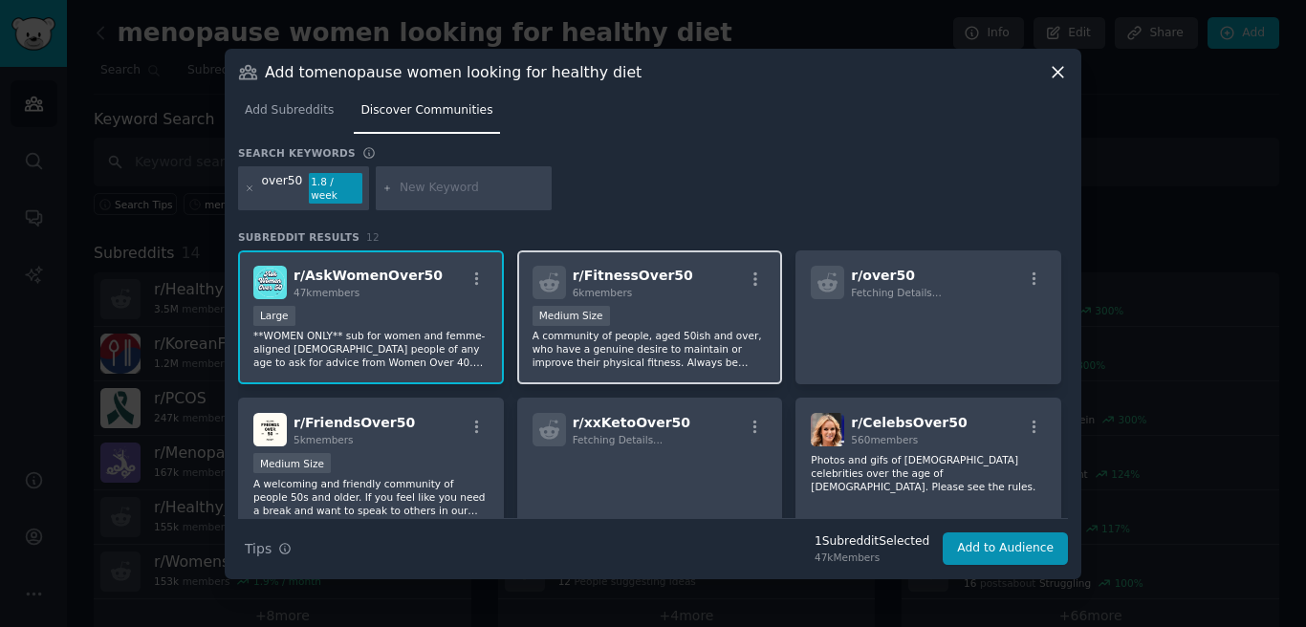
click at [694, 329] on p "A community of people, aged 50ish and over, who have a genuine desire to mainta…" at bounding box center [650, 349] width 235 height 40
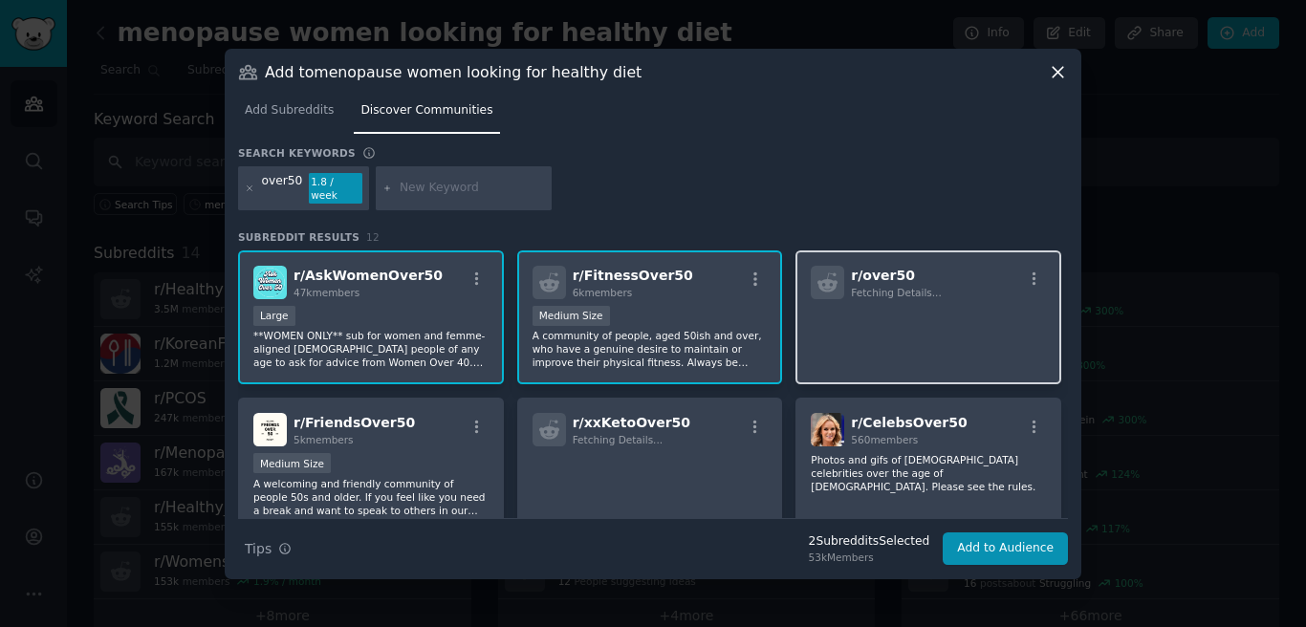
click at [917, 338] on p at bounding box center [928, 326] width 235 height 40
click at [909, 318] on p at bounding box center [928, 326] width 235 height 40
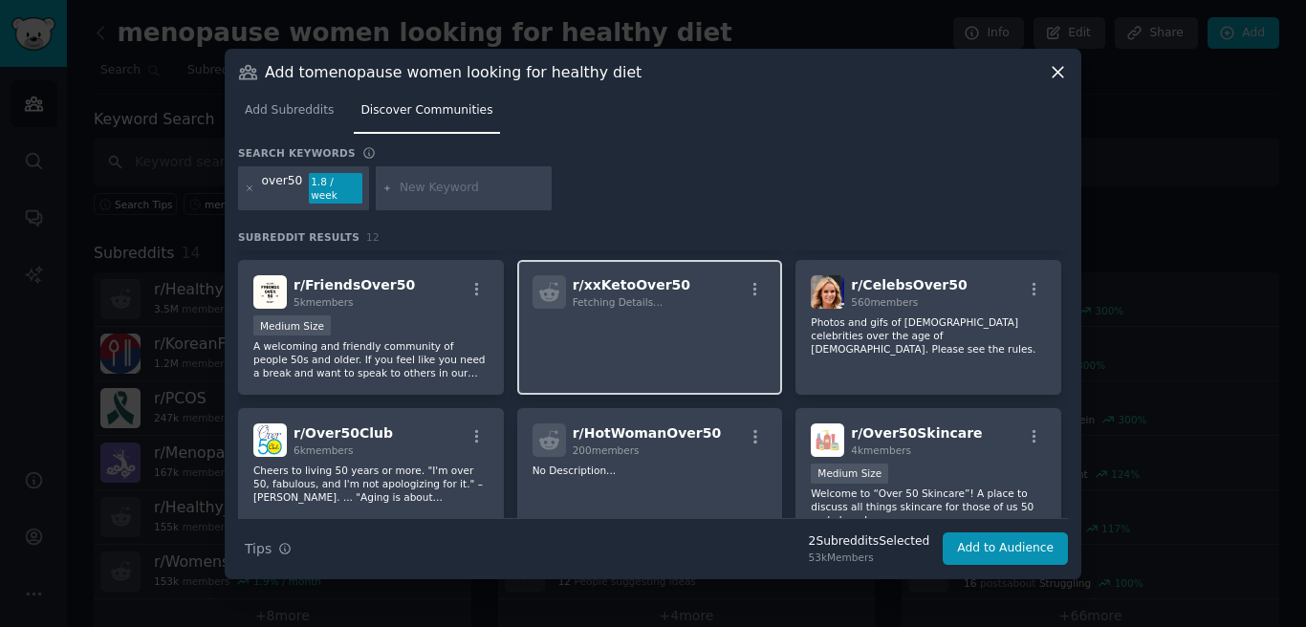
scroll to position [120, 0]
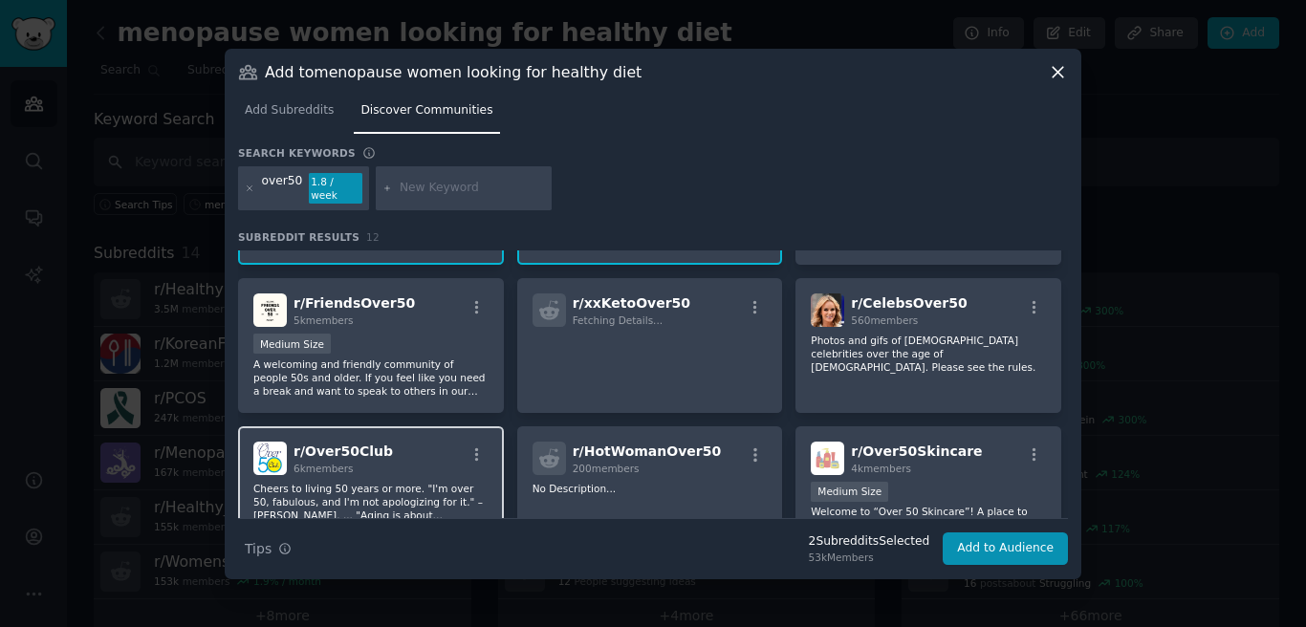
click at [285, 471] on div "r/ Over50Club 6k members Cheers to living 50 years or more. "I'm over 50, fabul…" at bounding box center [371, 493] width 266 height 135
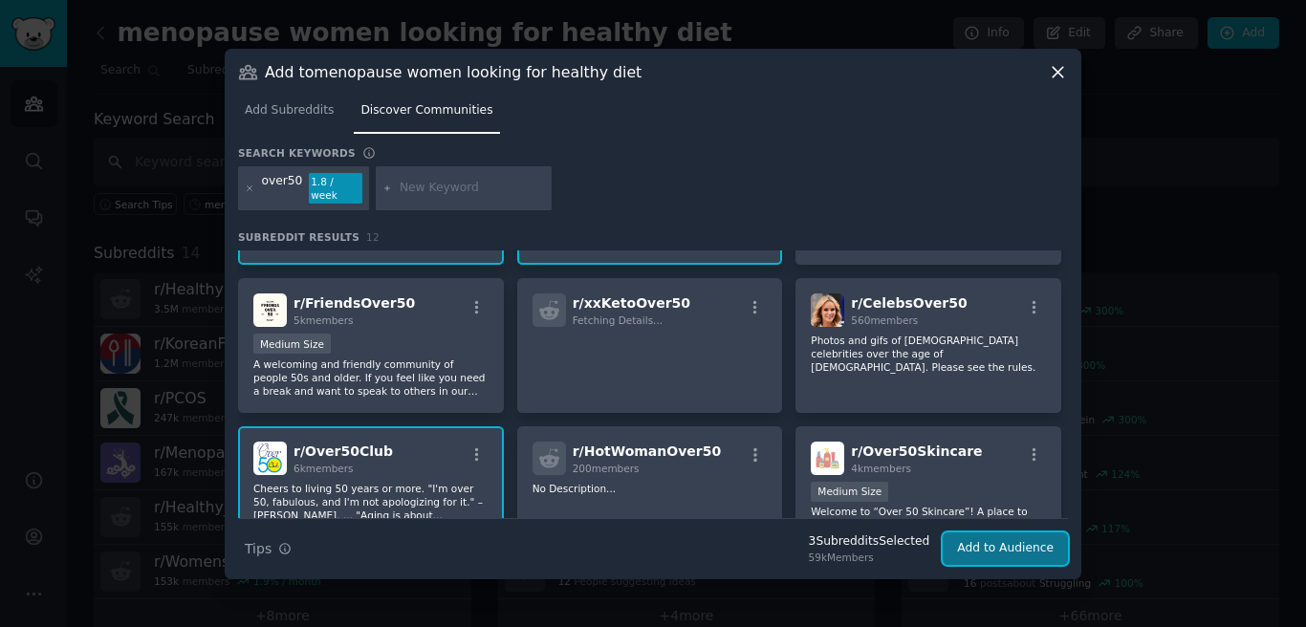
click at [1031, 536] on button "Add to Audience" at bounding box center [1005, 549] width 125 height 33
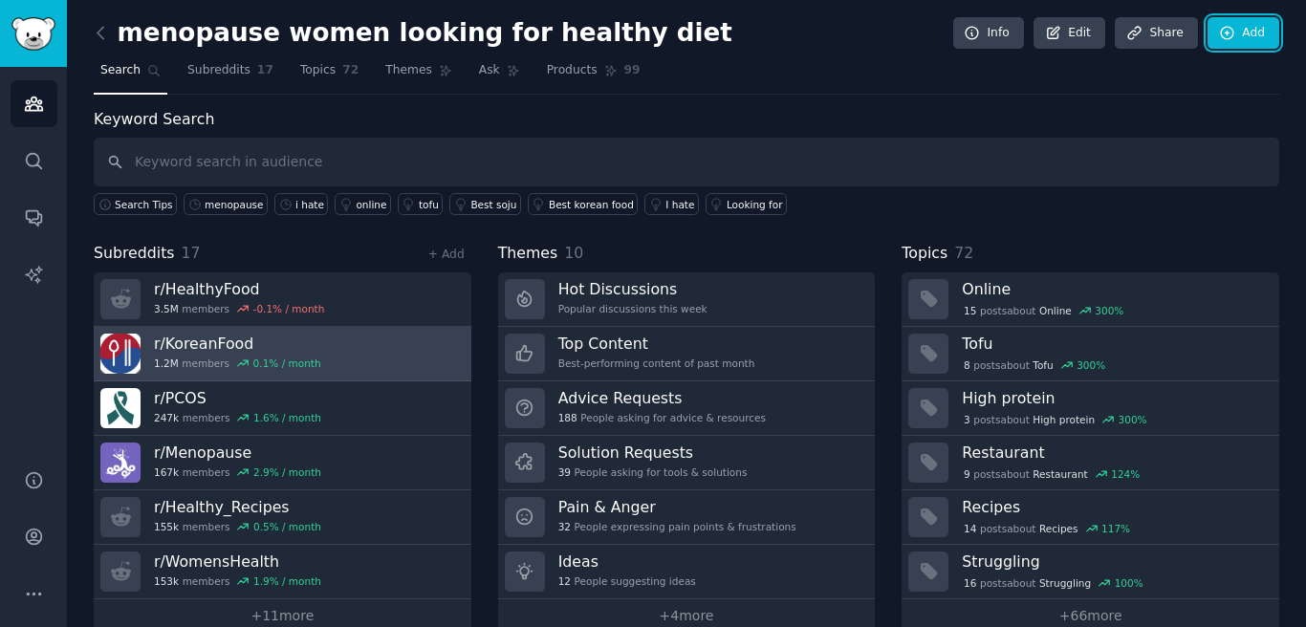
scroll to position [33, 0]
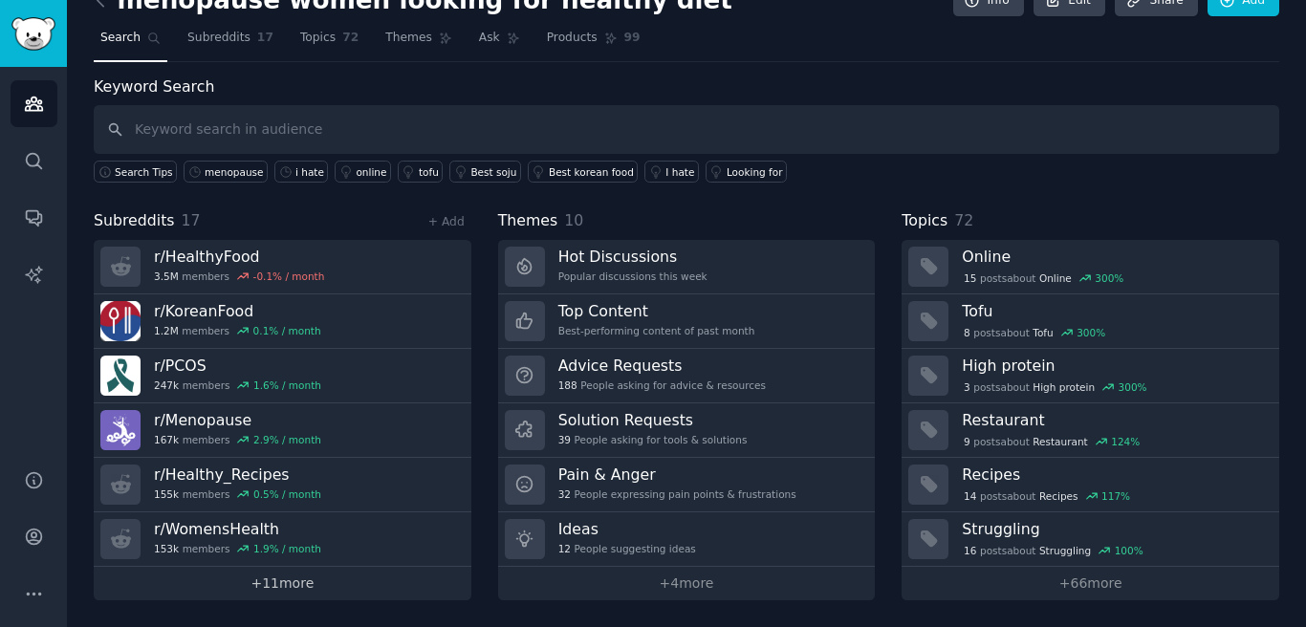
click at [347, 591] on link "+ 11 more" at bounding box center [283, 583] width 378 height 33
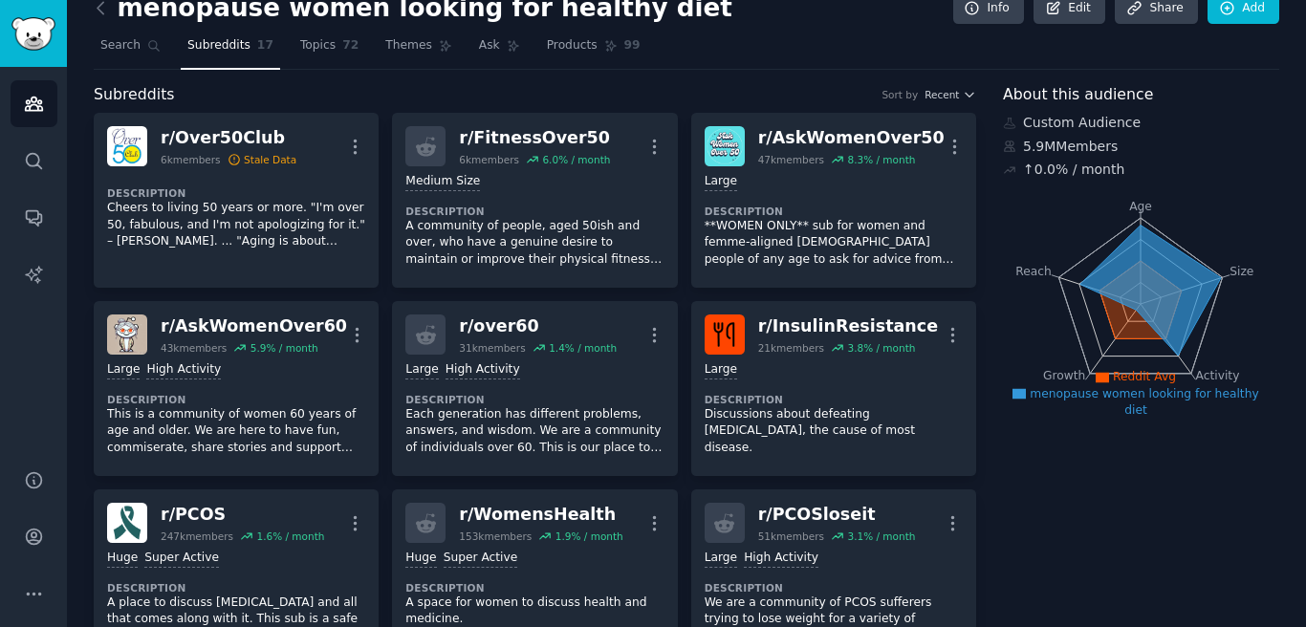
scroll to position [6, 0]
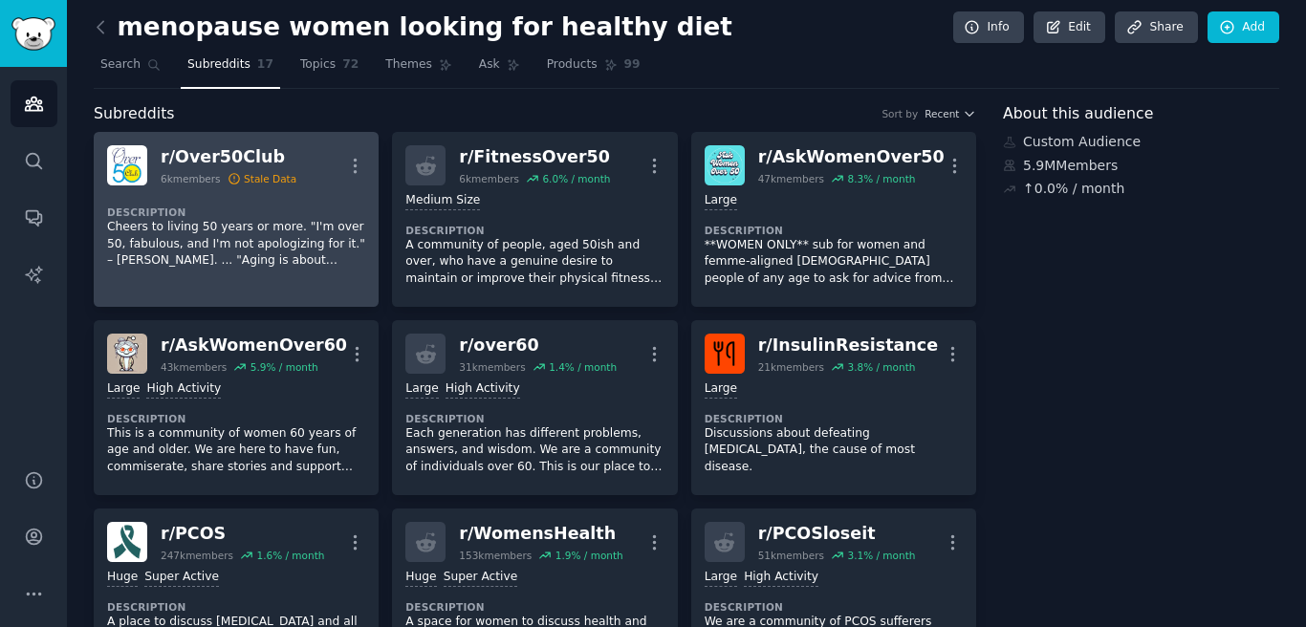
click at [227, 222] on p "Cheers to living 50 years or more. "I'm over 50, fabulous, and I'm not apologiz…" at bounding box center [236, 244] width 258 height 51
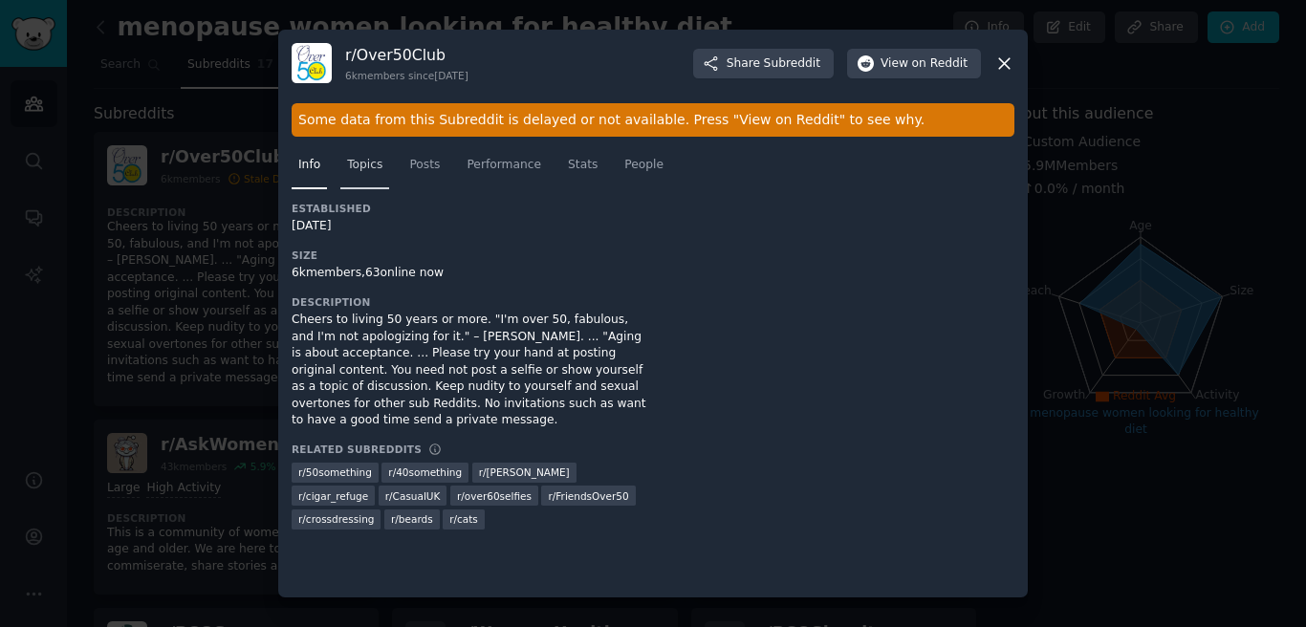
click at [381, 169] on span "Topics" at bounding box center [364, 165] width 35 height 17
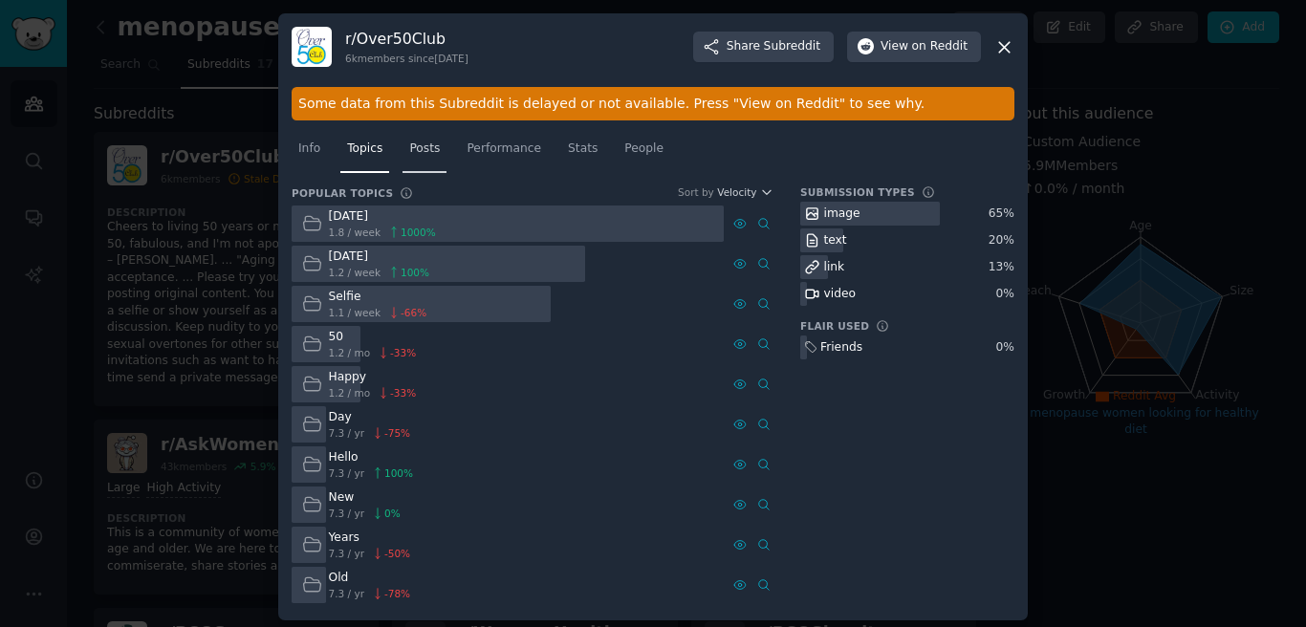
click at [431, 157] on link "Posts" at bounding box center [425, 153] width 44 height 39
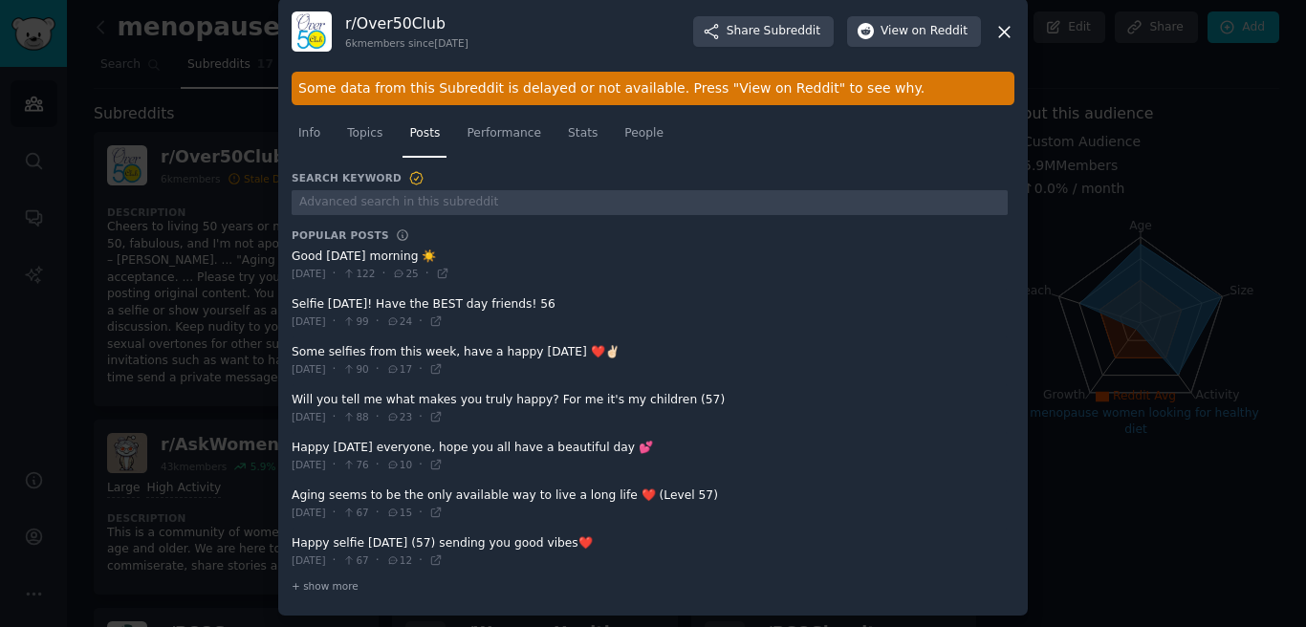
scroll to position [17, 0]
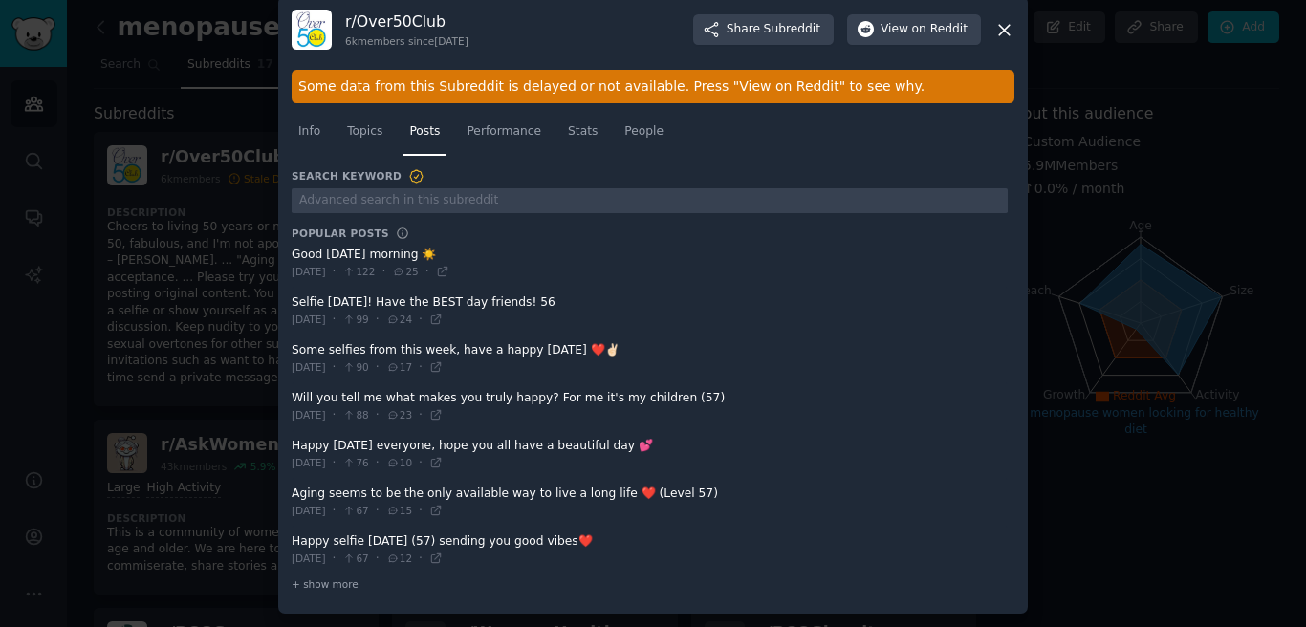
click at [1123, 144] on div at bounding box center [653, 313] width 1306 height 627
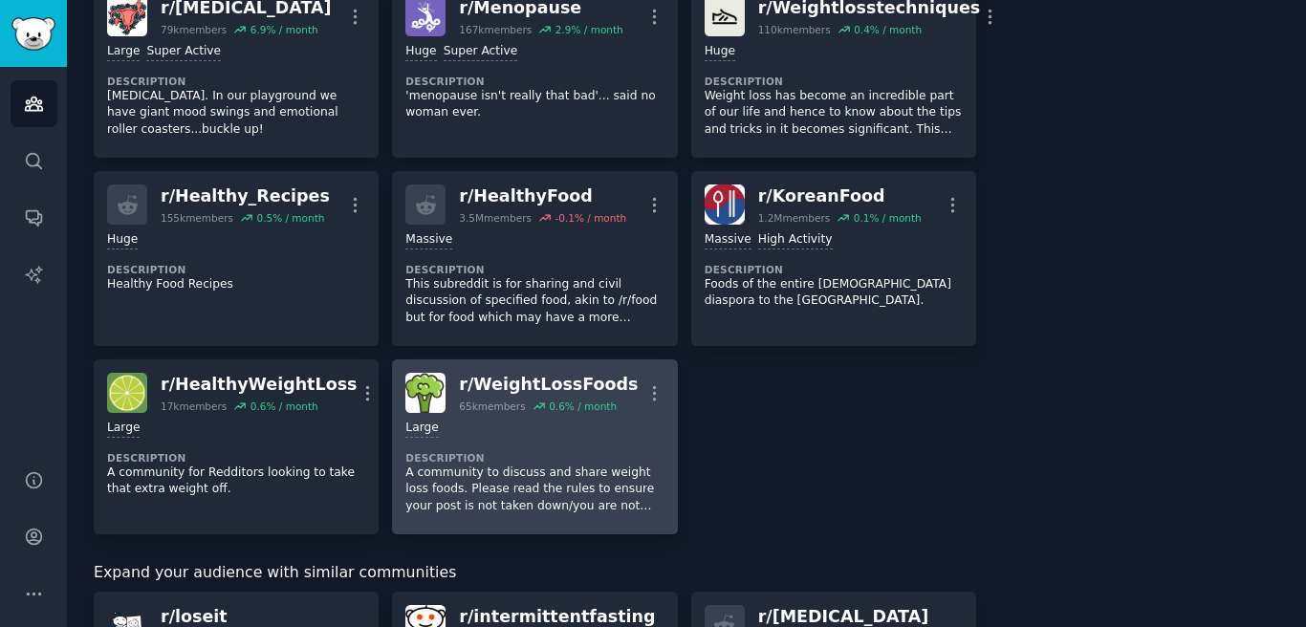
scroll to position [1018, 0]
